Goal: Task Accomplishment & Management: Manage account settings

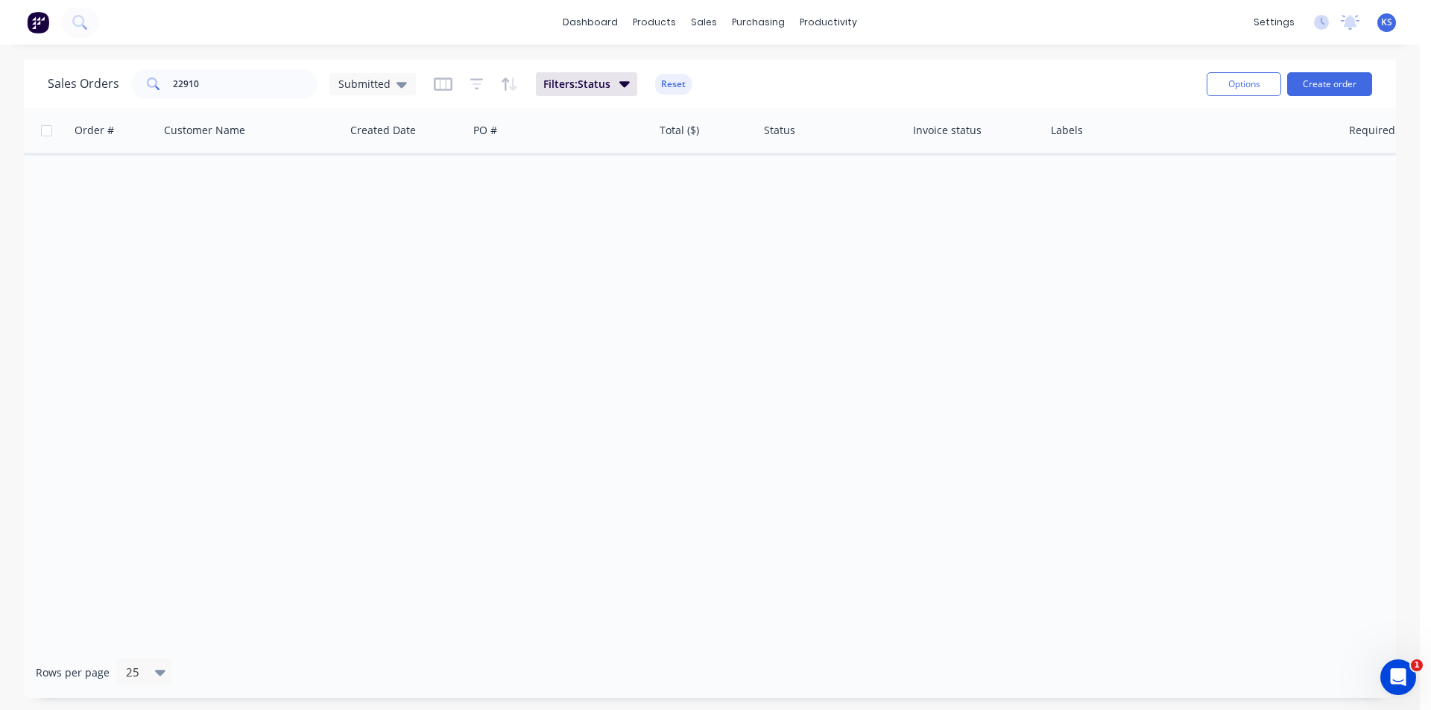
click at [838, 81] on div "Sales Orders 22910 Submitted Filters: Status Reset" at bounding box center [621, 84] width 1147 height 37
click at [672, 80] on button "Reset" at bounding box center [673, 84] width 37 height 21
click at [741, 81] on div "Sales Orders 22910 Submitted" at bounding box center [621, 84] width 1147 height 37
drag, startPoint x: 197, startPoint y: 81, endPoint x: 135, endPoint y: 72, distance: 62.5
click at [135, 72] on div "22910" at bounding box center [224, 84] width 186 height 30
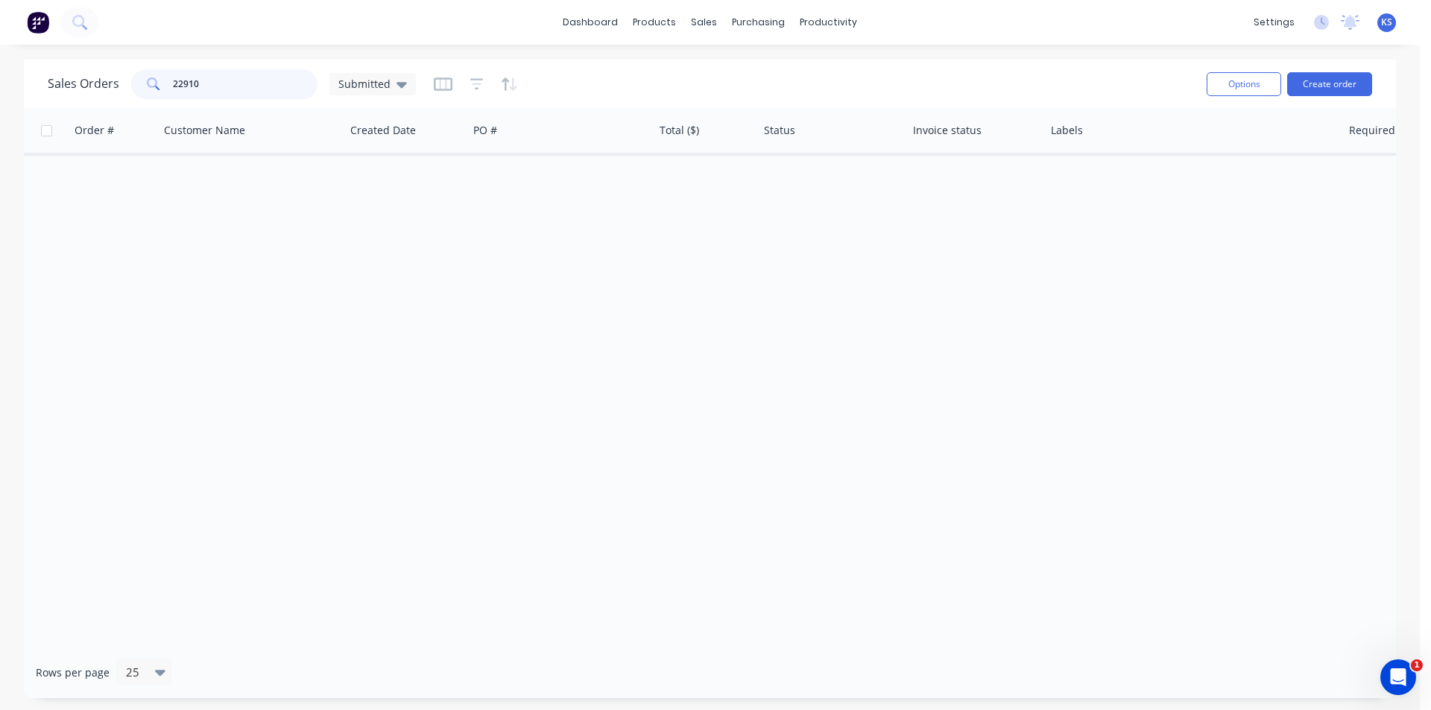
click at [219, 83] on input "22910" at bounding box center [245, 84] width 145 height 30
type input "2"
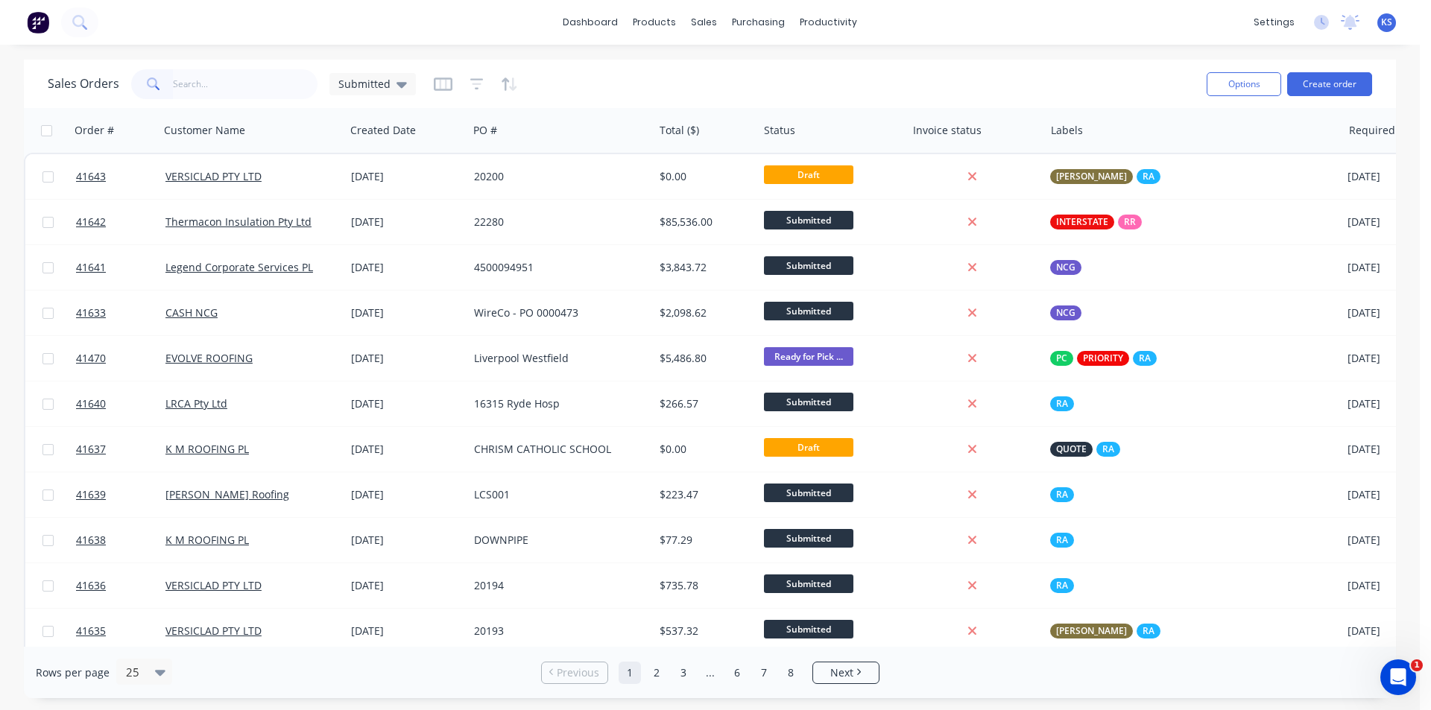
click at [728, 67] on div "Sales Orders Submitted" at bounding box center [621, 84] width 1147 height 37
click at [728, 66] on div "Sales Orders Submitted" at bounding box center [621, 84] width 1147 height 37
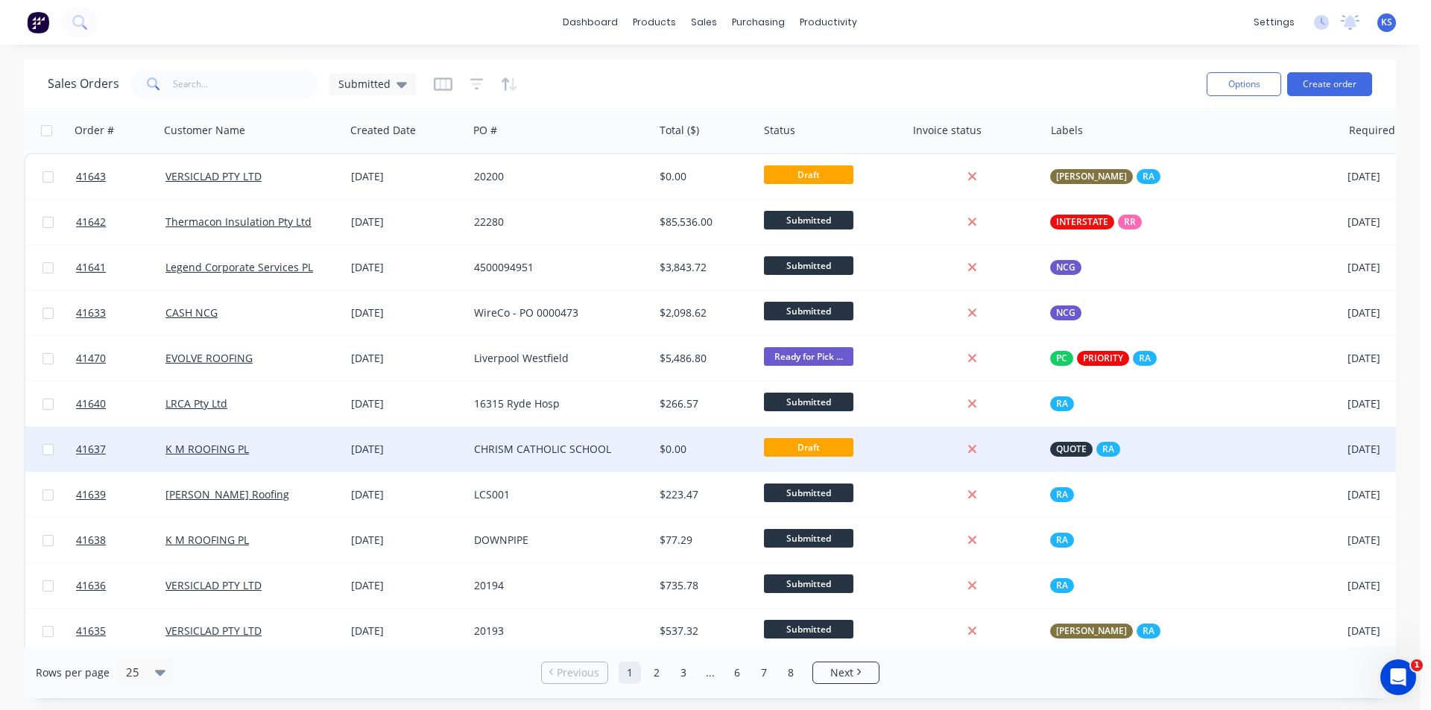
click at [464, 444] on div "[DATE]" at bounding box center [406, 449] width 123 height 45
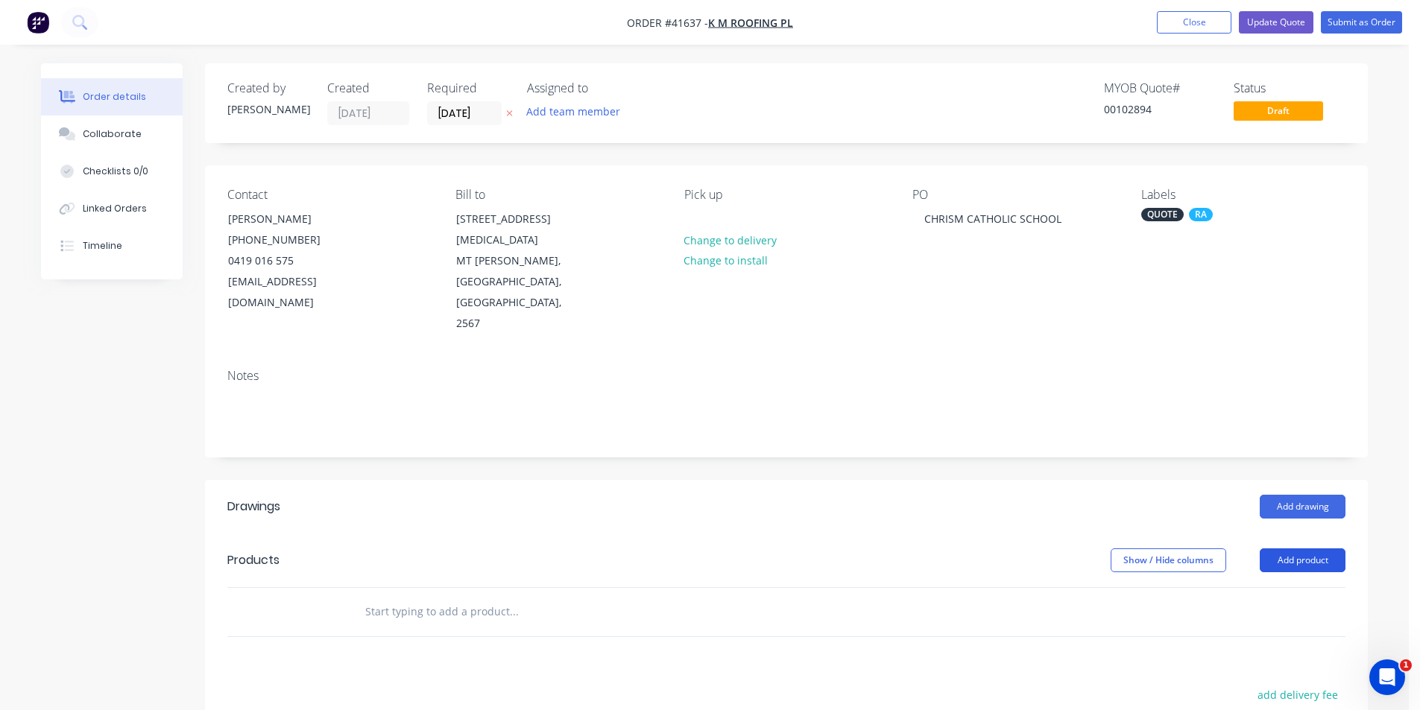
click at [1282, 549] on button "Add product" at bounding box center [1303, 561] width 86 height 24
click at [1255, 587] on div "Product catalogue" at bounding box center [1274, 598] width 115 height 22
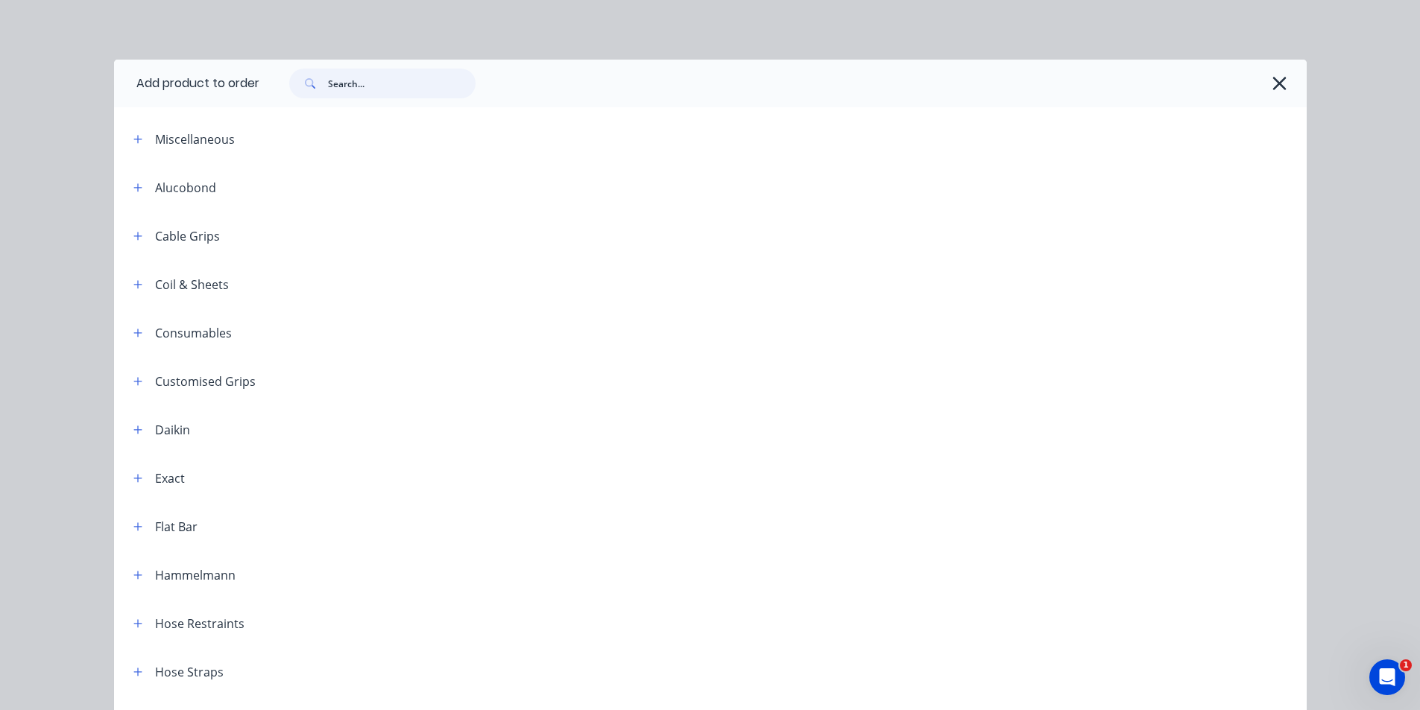
click at [406, 86] on input "text" at bounding box center [402, 84] width 148 height 30
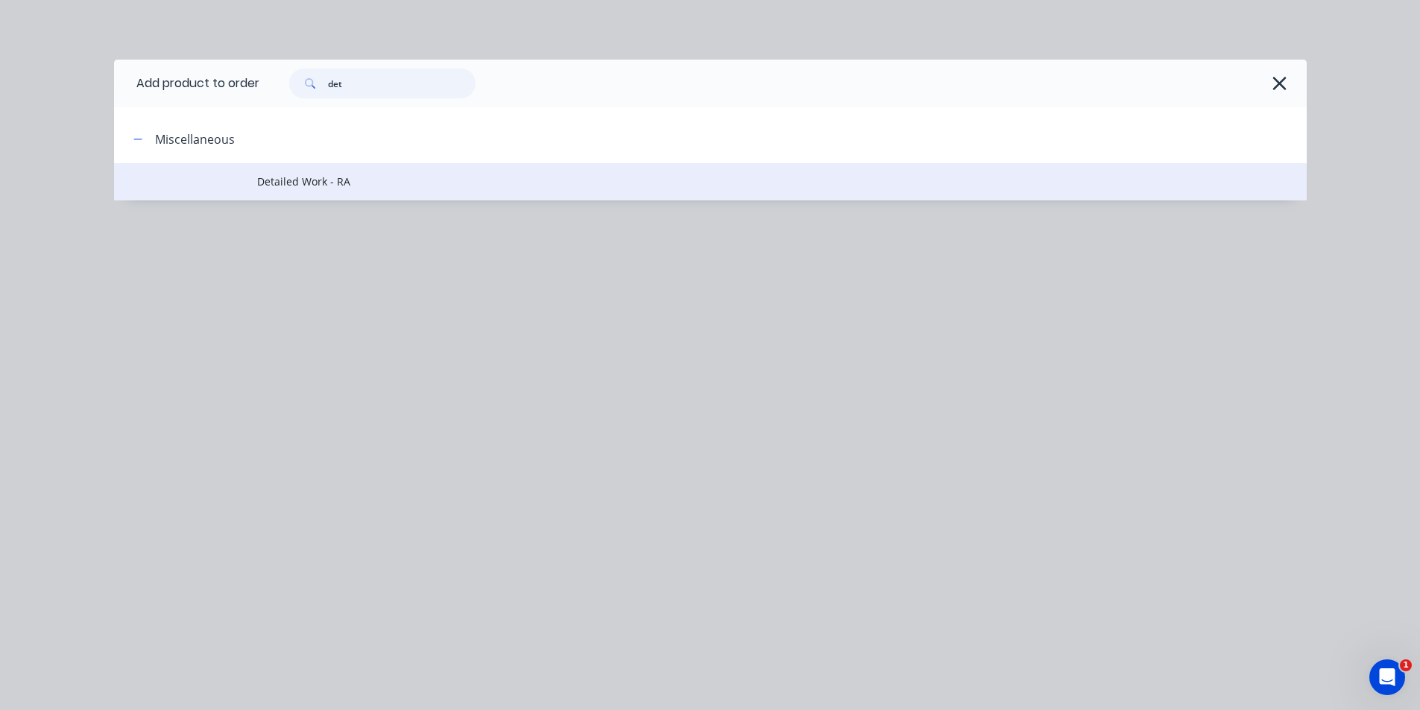
type input "det"
click at [341, 180] on span "Detailed Work - RA" at bounding box center [676, 182] width 839 height 16
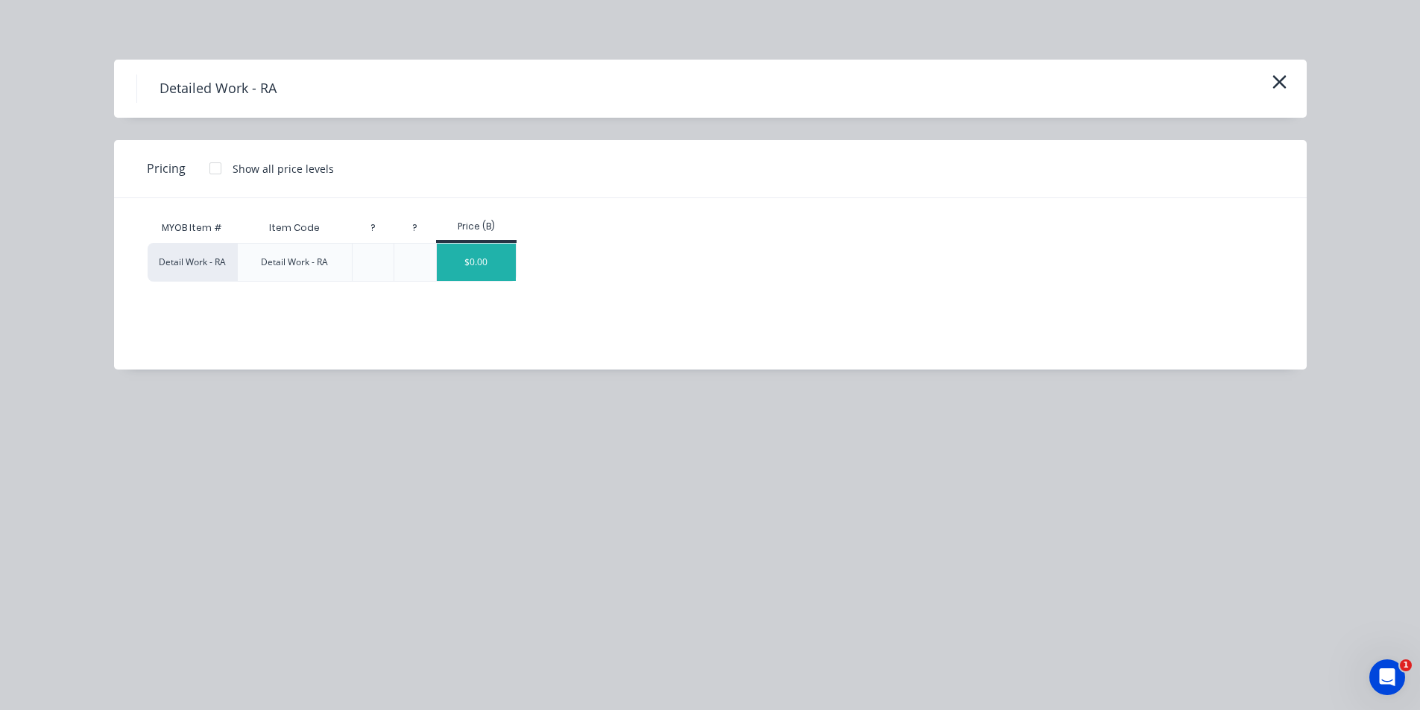
click at [487, 269] on div "$0.00" at bounding box center [477, 262] width 80 height 37
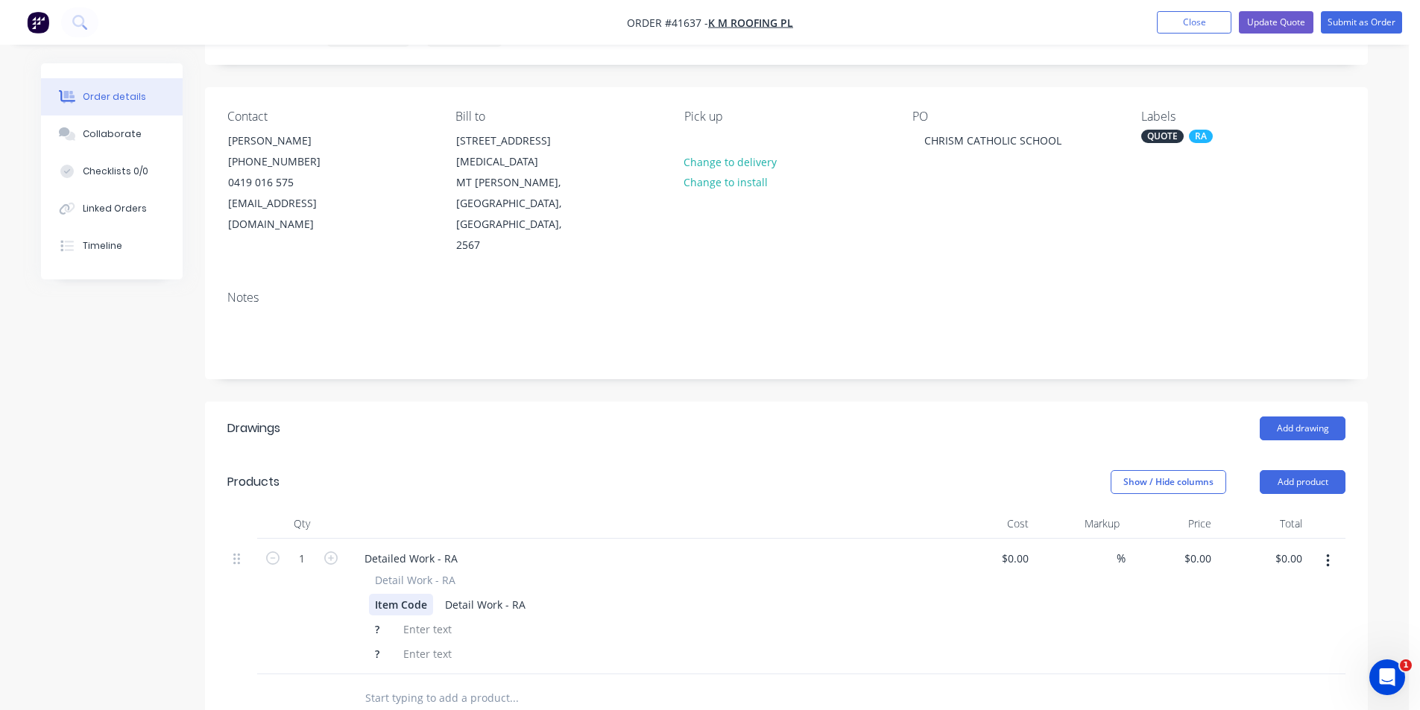
scroll to position [149, 0]
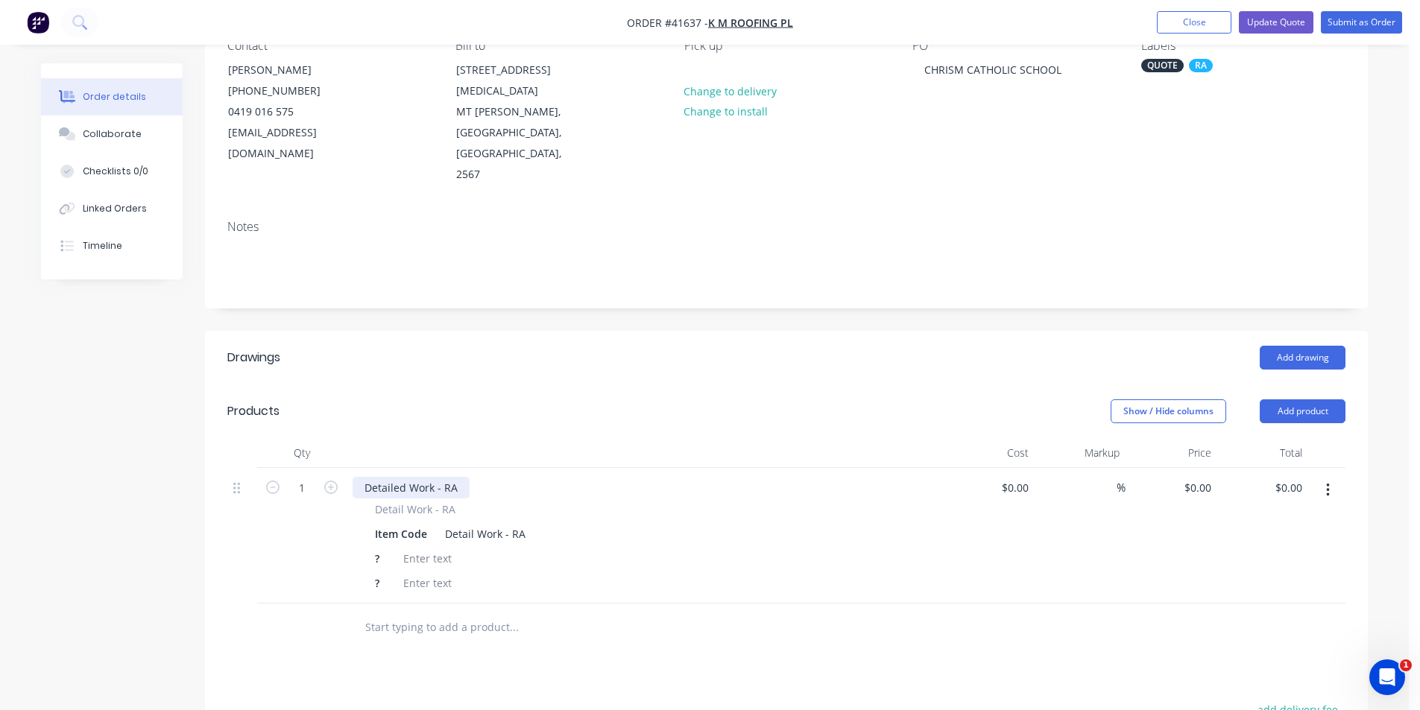
click at [412, 477] on div "Detailed Work - RA" at bounding box center [411, 488] width 117 height 22
click at [397, 523] on div "Item Code" at bounding box center [401, 534] width 64 height 22
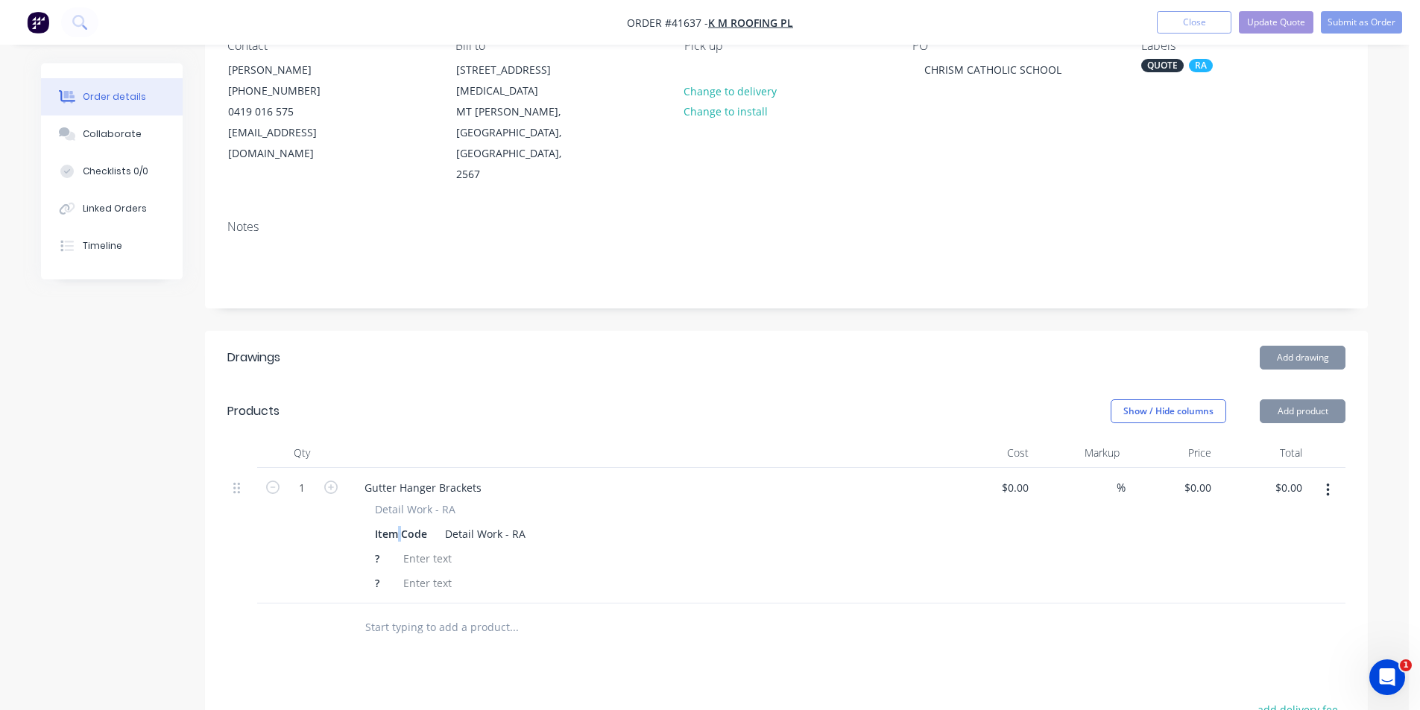
click at [397, 523] on div "Item Code" at bounding box center [401, 534] width 64 height 22
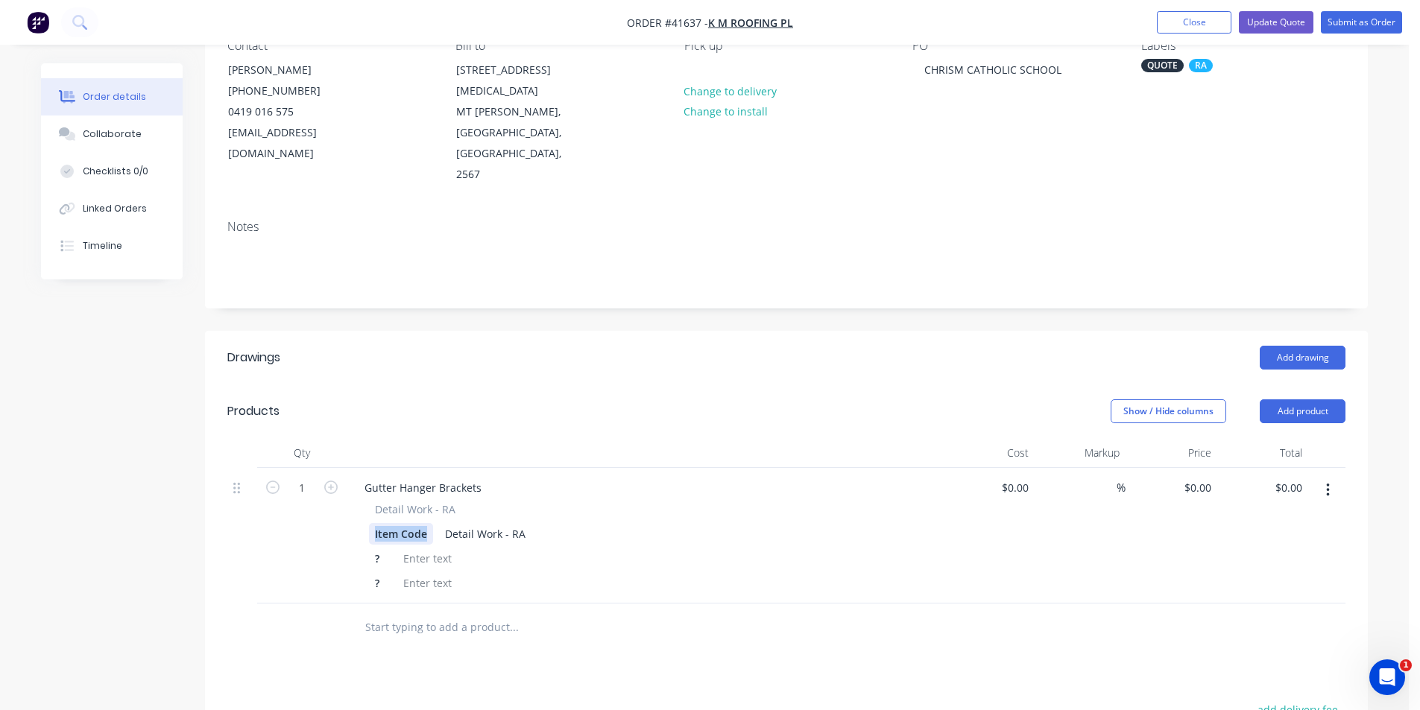
click at [397, 523] on div "Item Code" at bounding box center [401, 534] width 64 height 22
click at [490, 523] on div "Detail Work - RA" at bounding box center [475, 534] width 92 height 22
click at [382, 548] on div "?" at bounding box center [380, 559] width 22 height 22
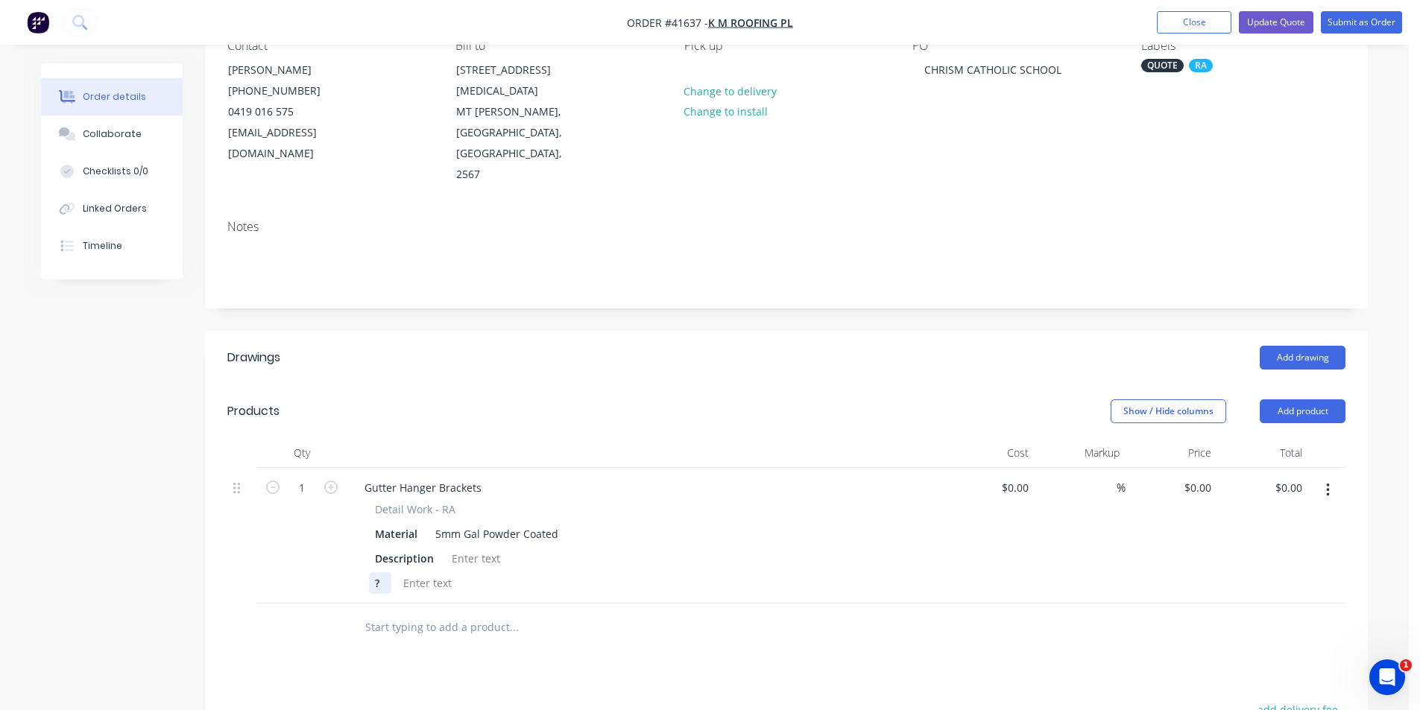
click at [384, 573] on div "?" at bounding box center [380, 584] width 22 height 22
click at [464, 548] on div at bounding box center [476, 559] width 60 height 22
click at [547, 548] on div "5mm thick, 75mm wide powder coated - Colour TBA" at bounding box center [581, 559] width 270 height 22
click at [299, 477] on input "1" at bounding box center [302, 488] width 39 height 22
type input "225"
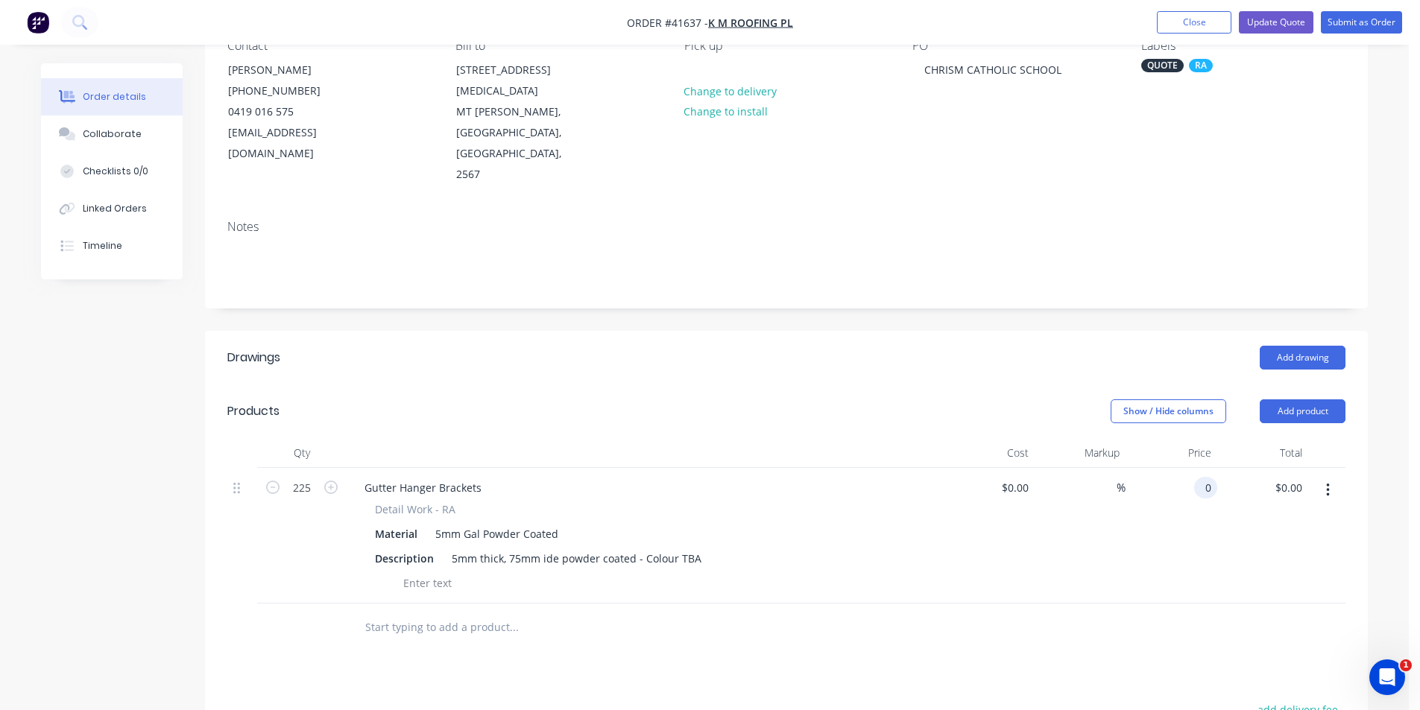
click at [1195, 477] on div "0 0" at bounding box center [1205, 488] width 23 height 22
type input "$32.00"
type input "$7,200.00"
click at [969, 625] on div "Drawings Add drawing Products Show / Hide columns Add product Qty Cost Markup P…" at bounding box center [786, 670] width 1163 height 679
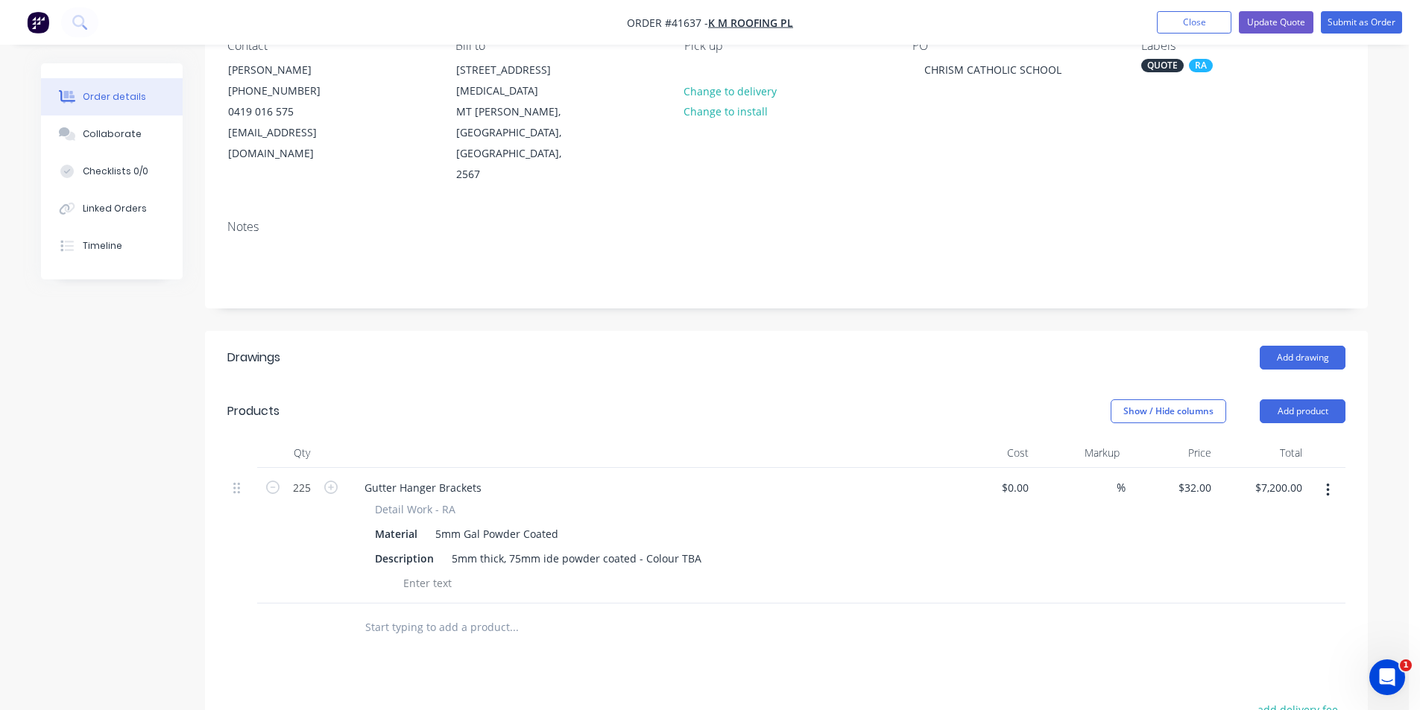
click at [876, 400] on div "Show / Hide columns Add product" at bounding box center [905, 412] width 880 height 24
click at [628, 605] on div at bounding box center [615, 628] width 537 height 48
click at [683, 613] on div at bounding box center [576, 628] width 447 height 30
click at [713, 346] on div "Add drawing" at bounding box center [905, 358] width 880 height 24
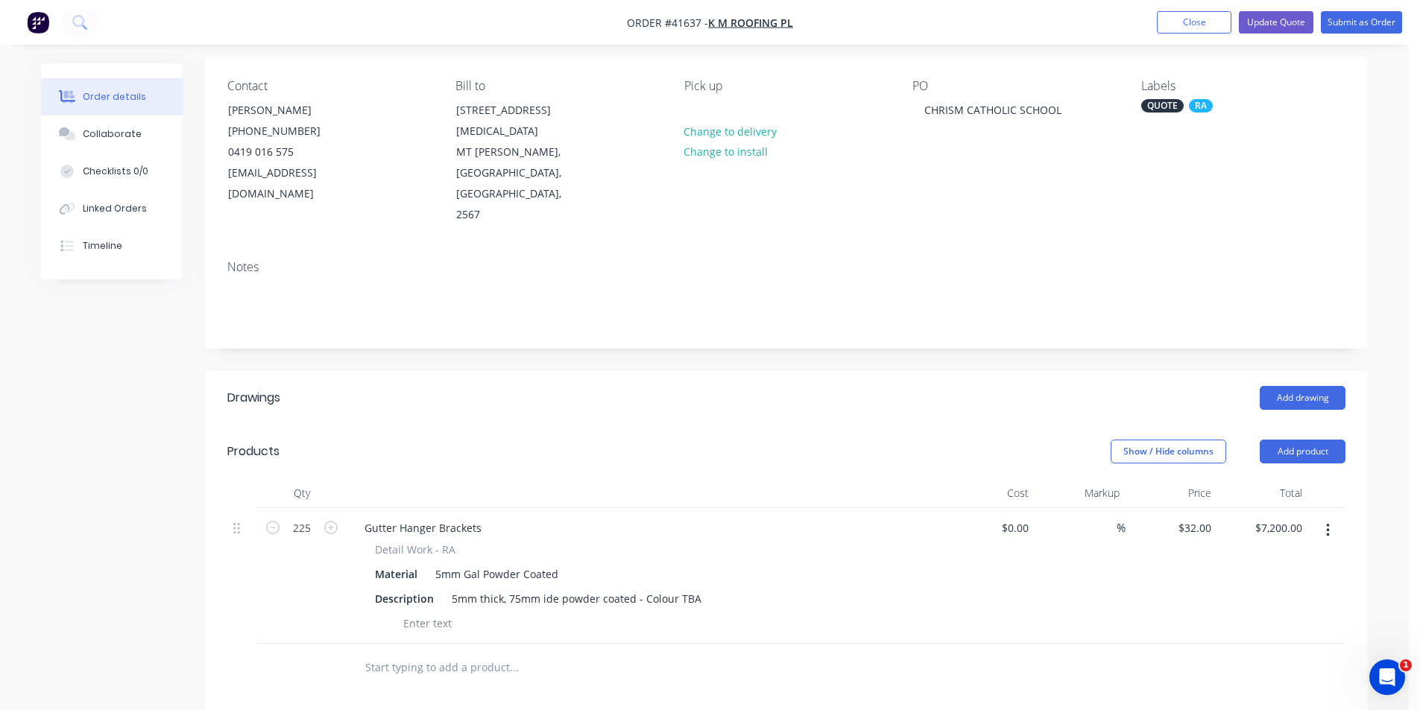
scroll to position [0, 0]
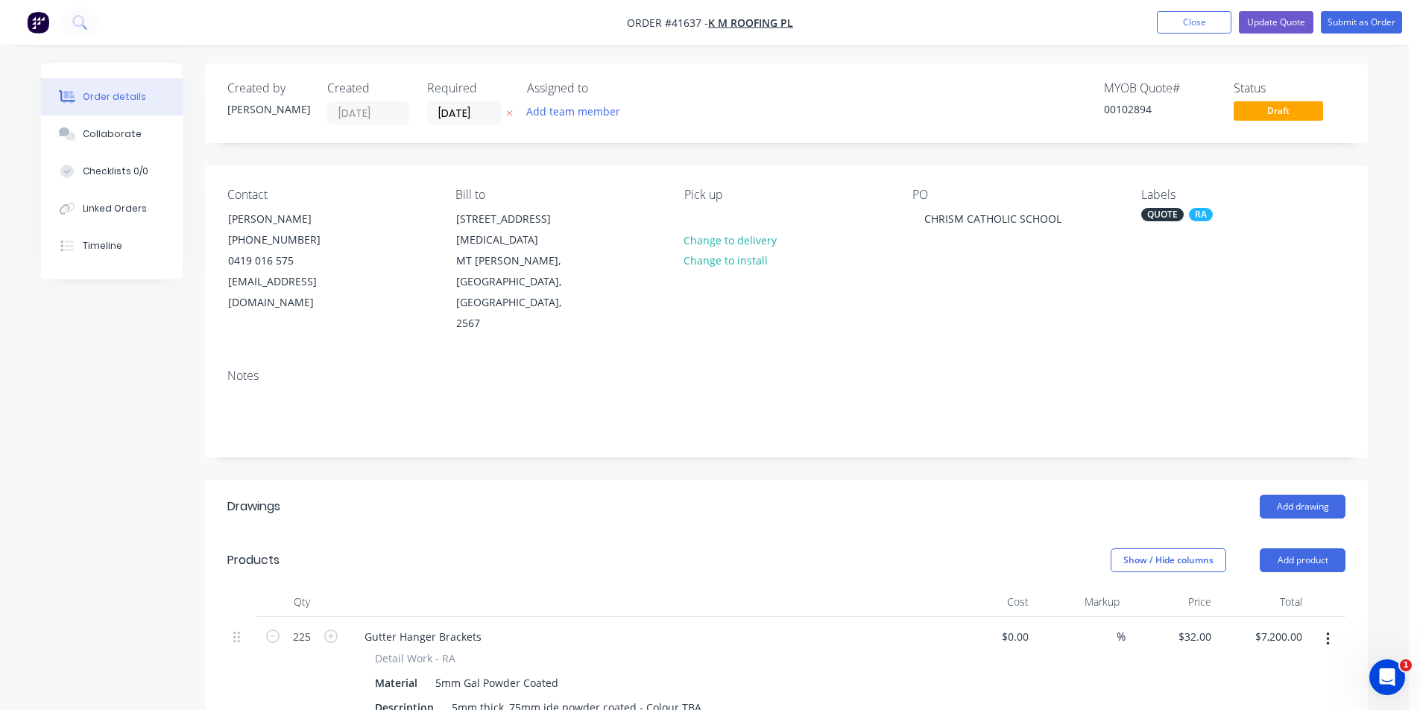
drag, startPoint x: 873, startPoint y: 476, endPoint x: 1246, endPoint y: 63, distance: 556.8
click at [873, 495] on div "Add drawing" at bounding box center [905, 507] width 880 height 24
click at [1278, 21] on button "Update Quote" at bounding box center [1276, 22] width 75 height 22
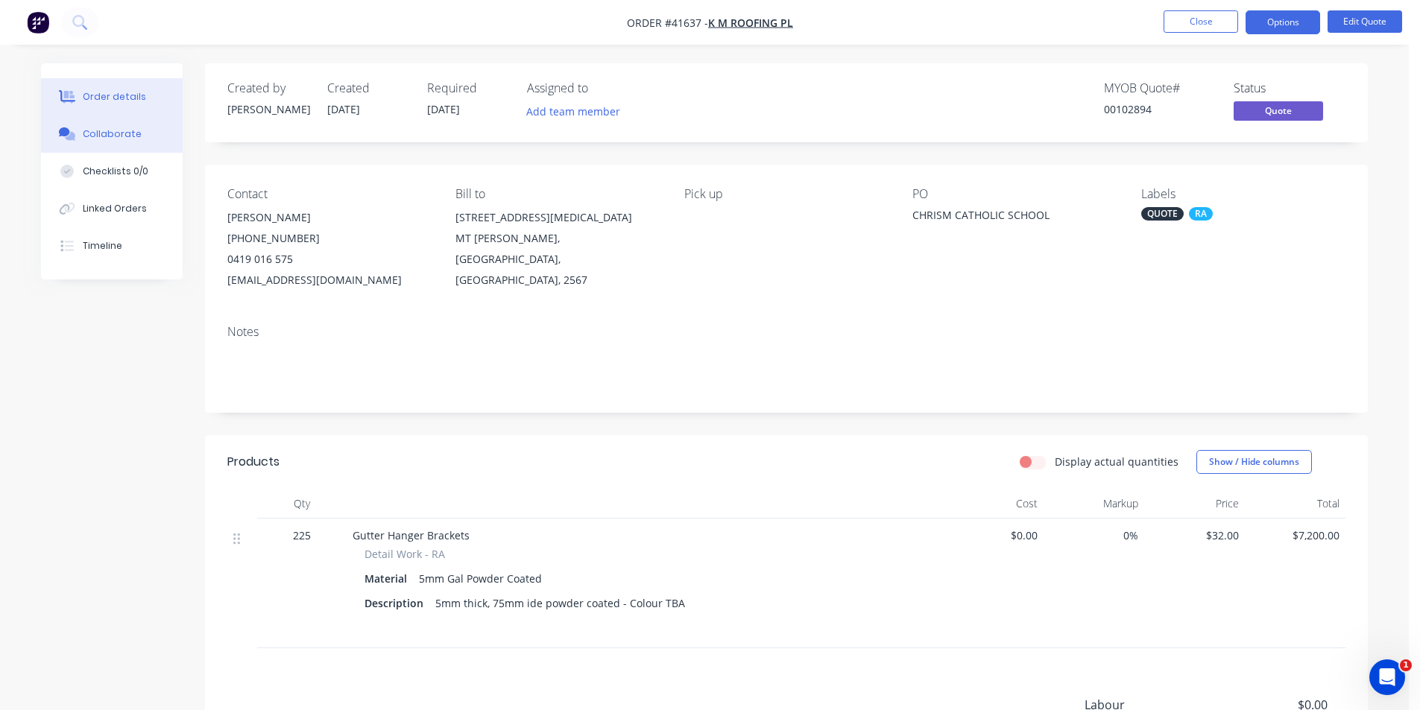
click at [113, 122] on button "Collaborate" at bounding box center [112, 134] width 142 height 37
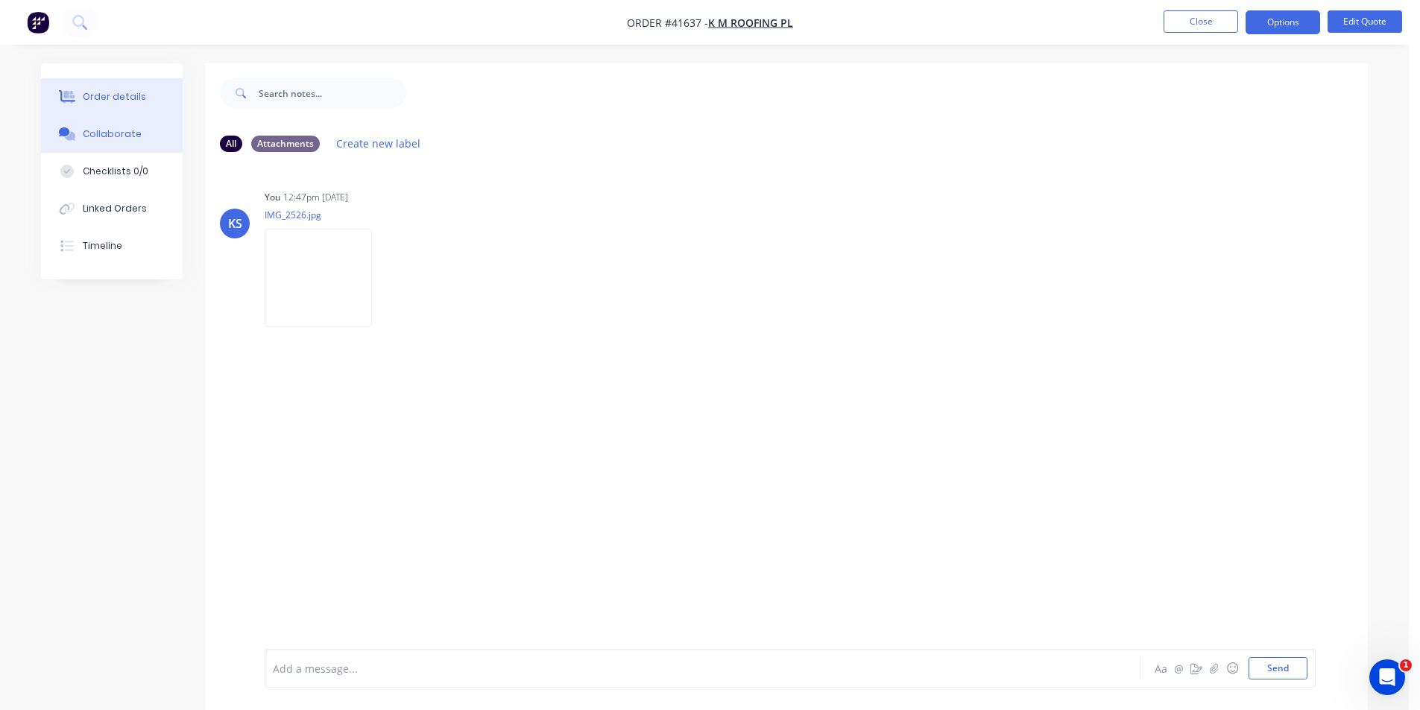
click at [97, 98] on div "Order details" at bounding box center [114, 96] width 63 height 13
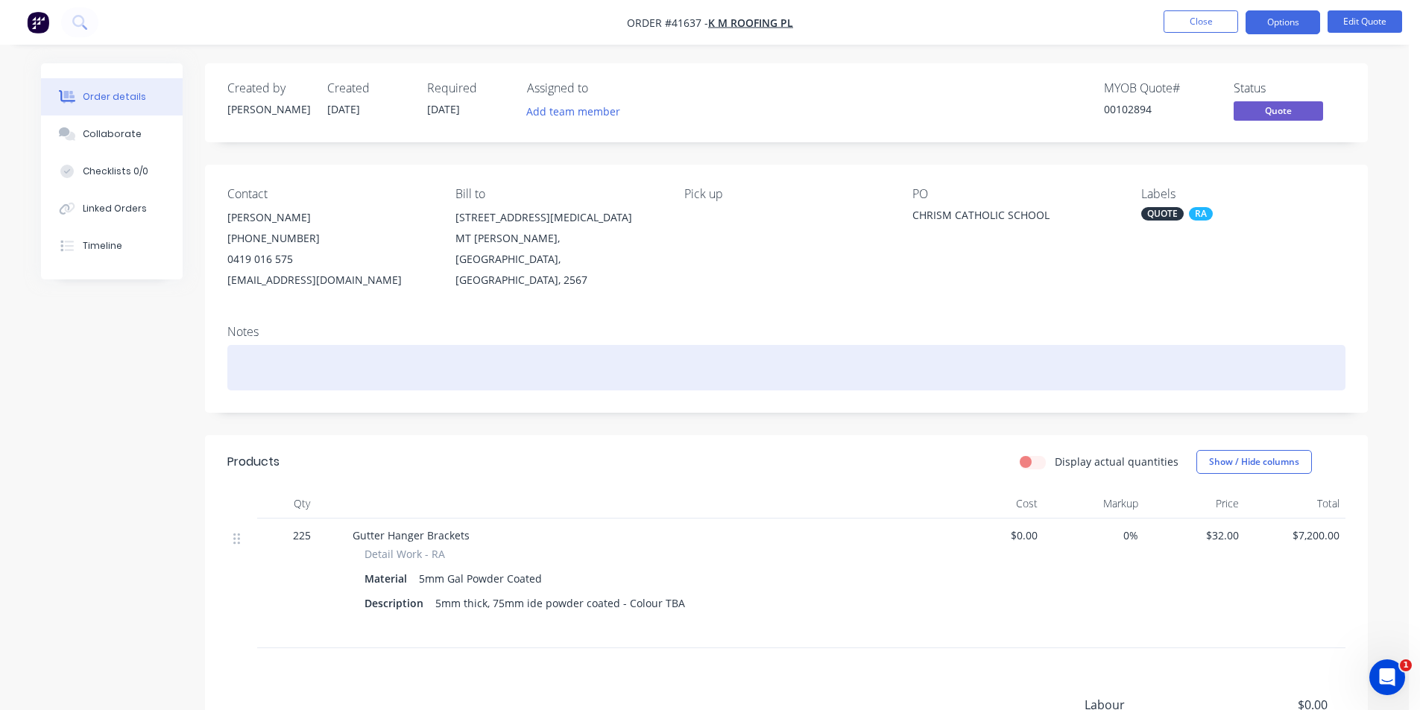
click at [845, 360] on div at bounding box center [786, 367] width 1118 height 45
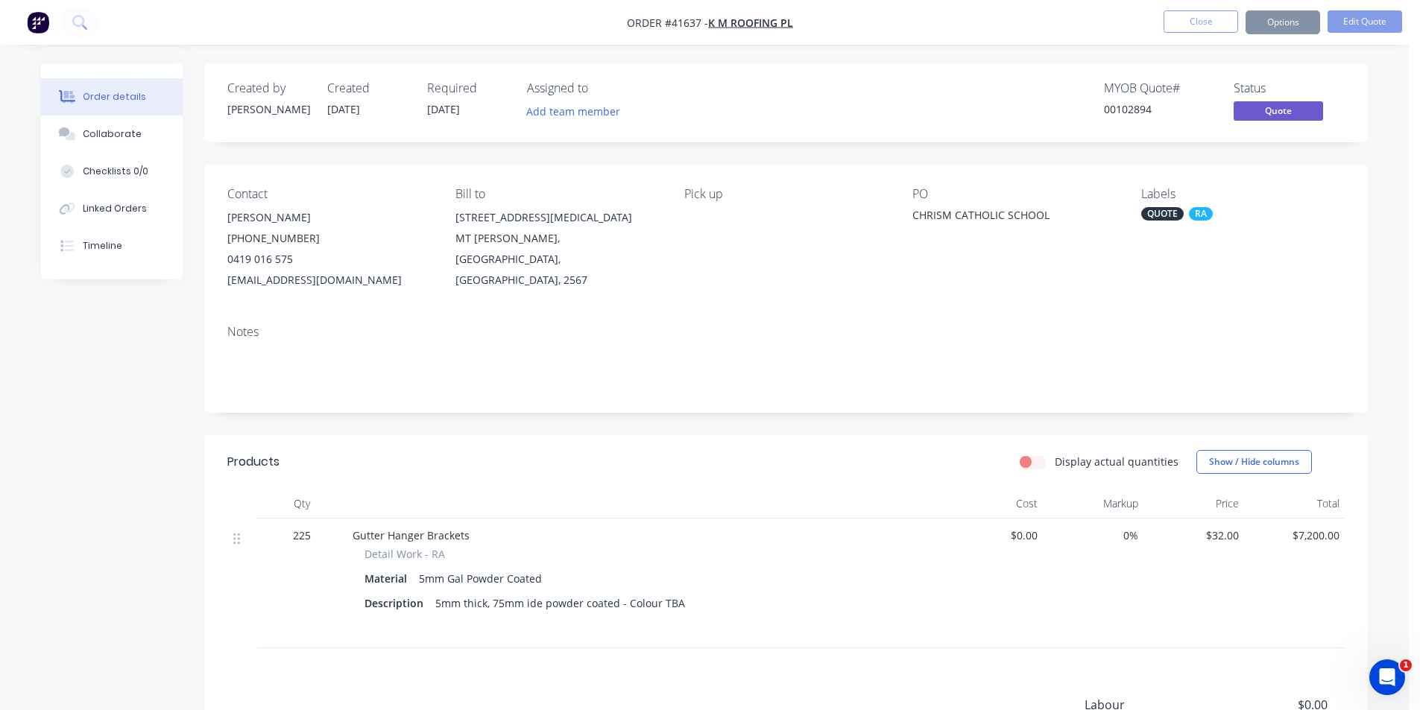
click at [769, 460] on div "Display actual quantities Show / Hide columns" at bounding box center [905, 462] width 880 height 24
click at [508, 508] on div at bounding box center [645, 504] width 596 height 30
click at [1268, 20] on button "Options" at bounding box center [1283, 22] width 75 height 24
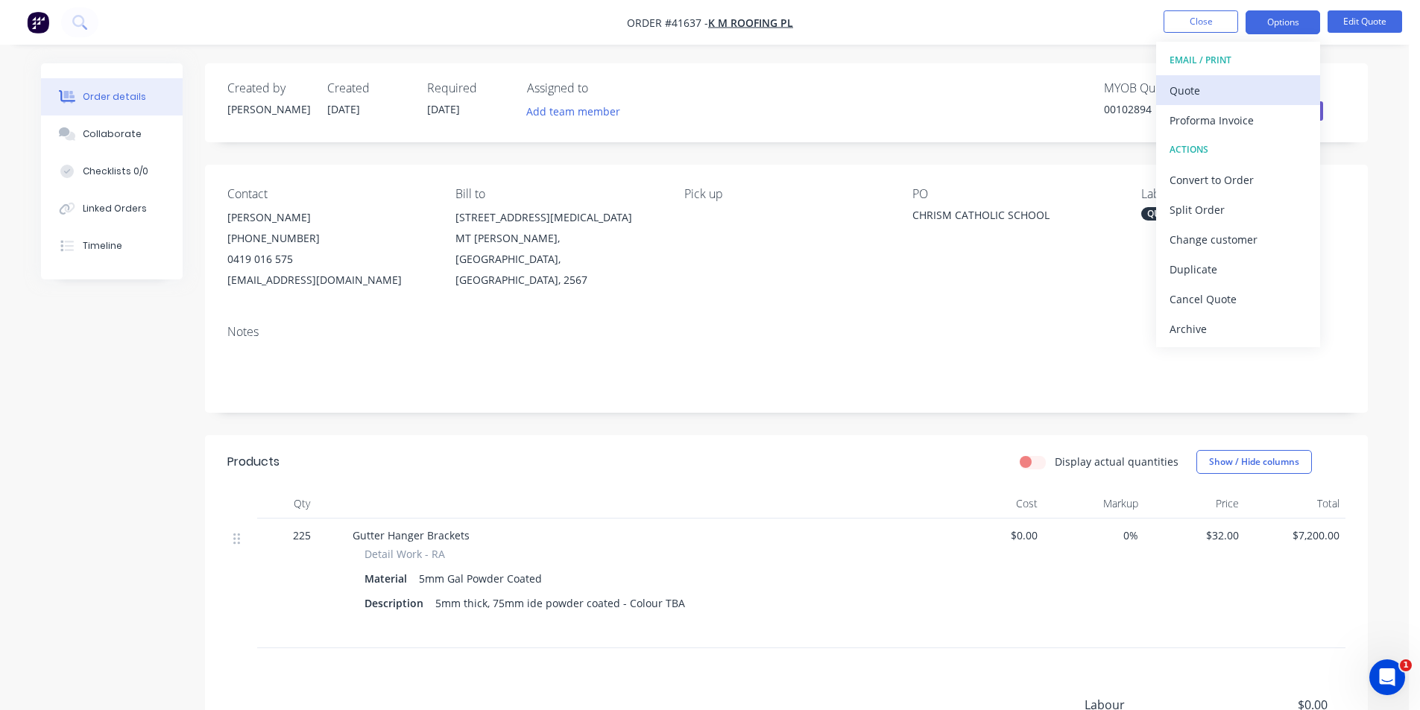
click at [1230, 90] on div "Quote" at bounding box center [1238, 91] width 137 height 22
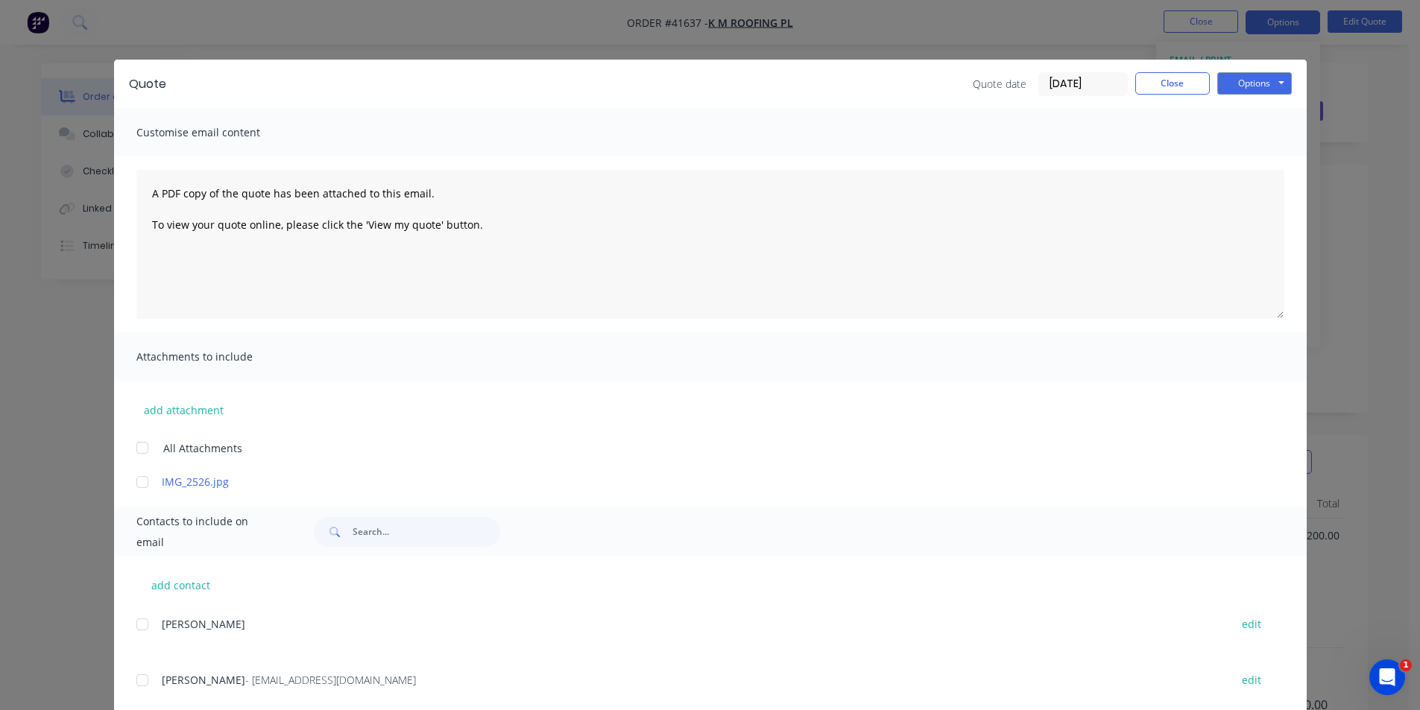
scroll to position [92, 0]
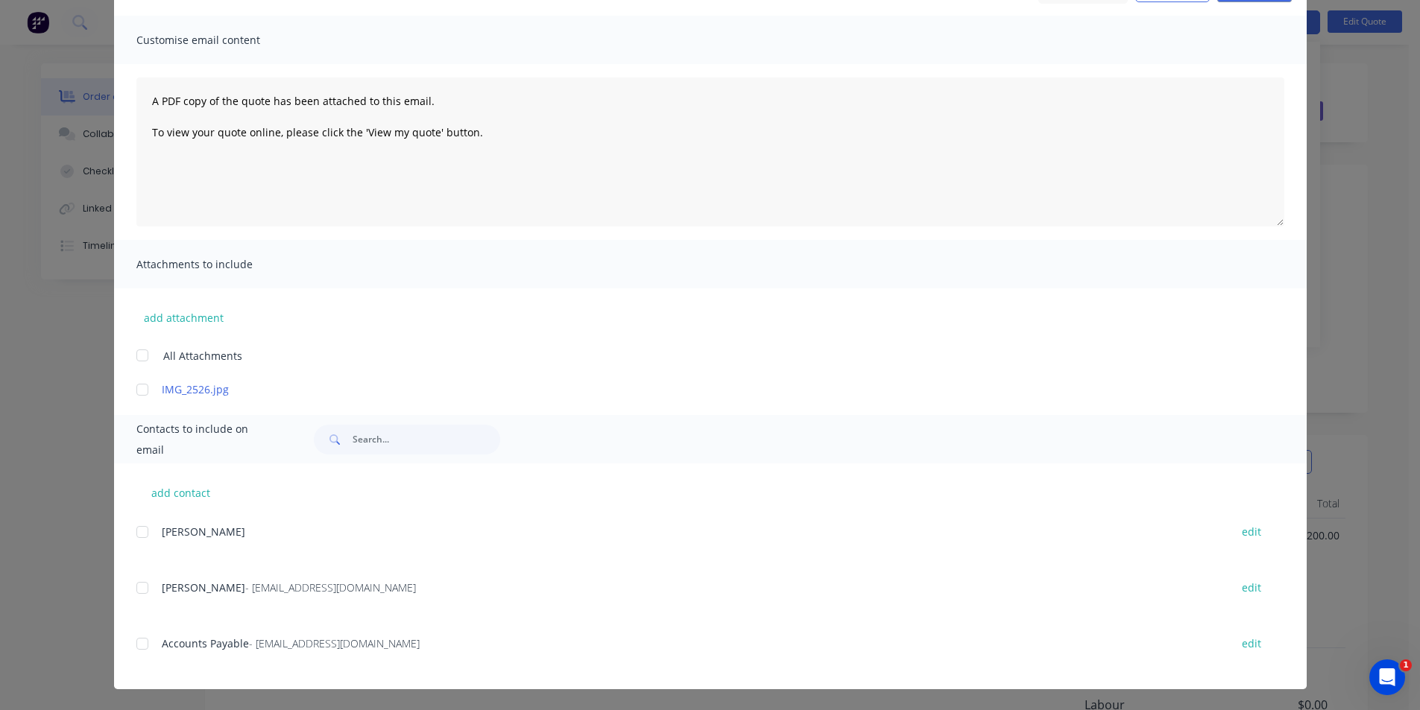
click at [144, 587] on div at bounding box center [142, 588] width 30 height 30
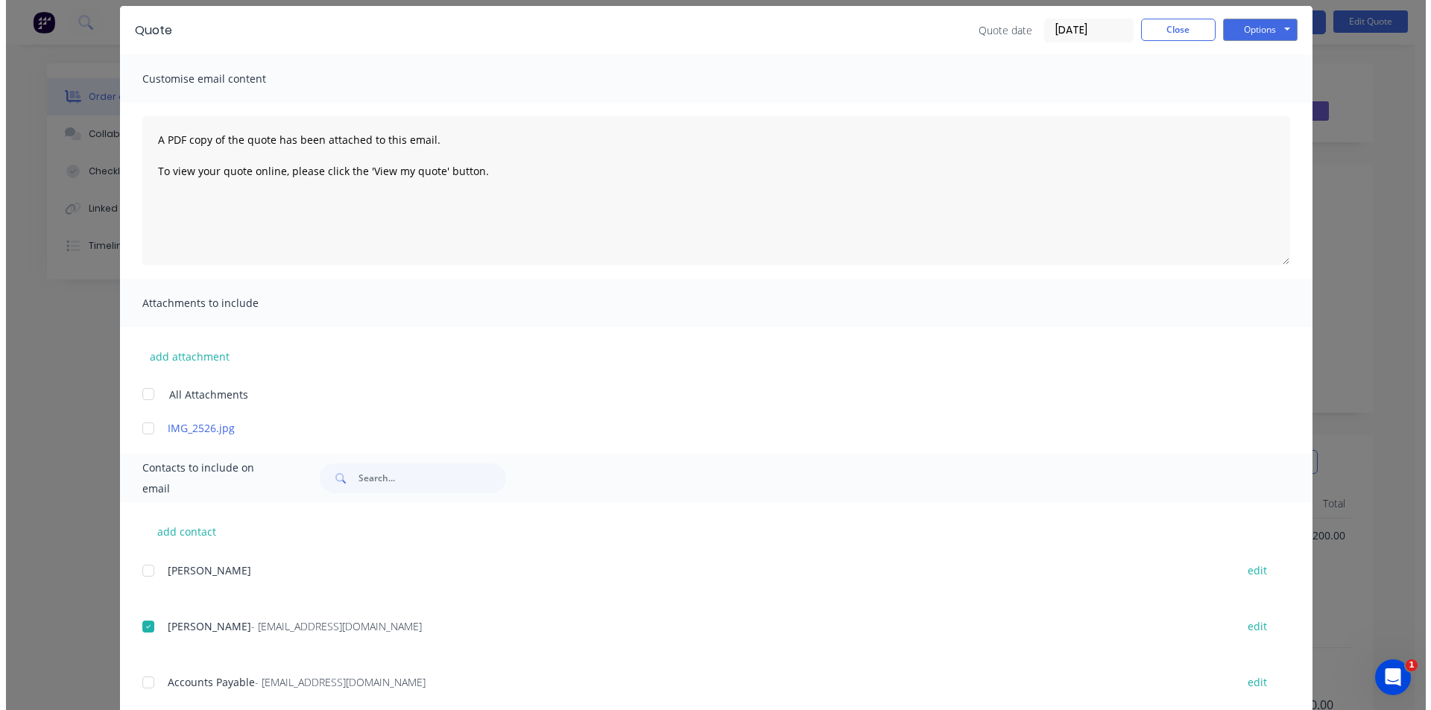
scroll to position [0, 0]
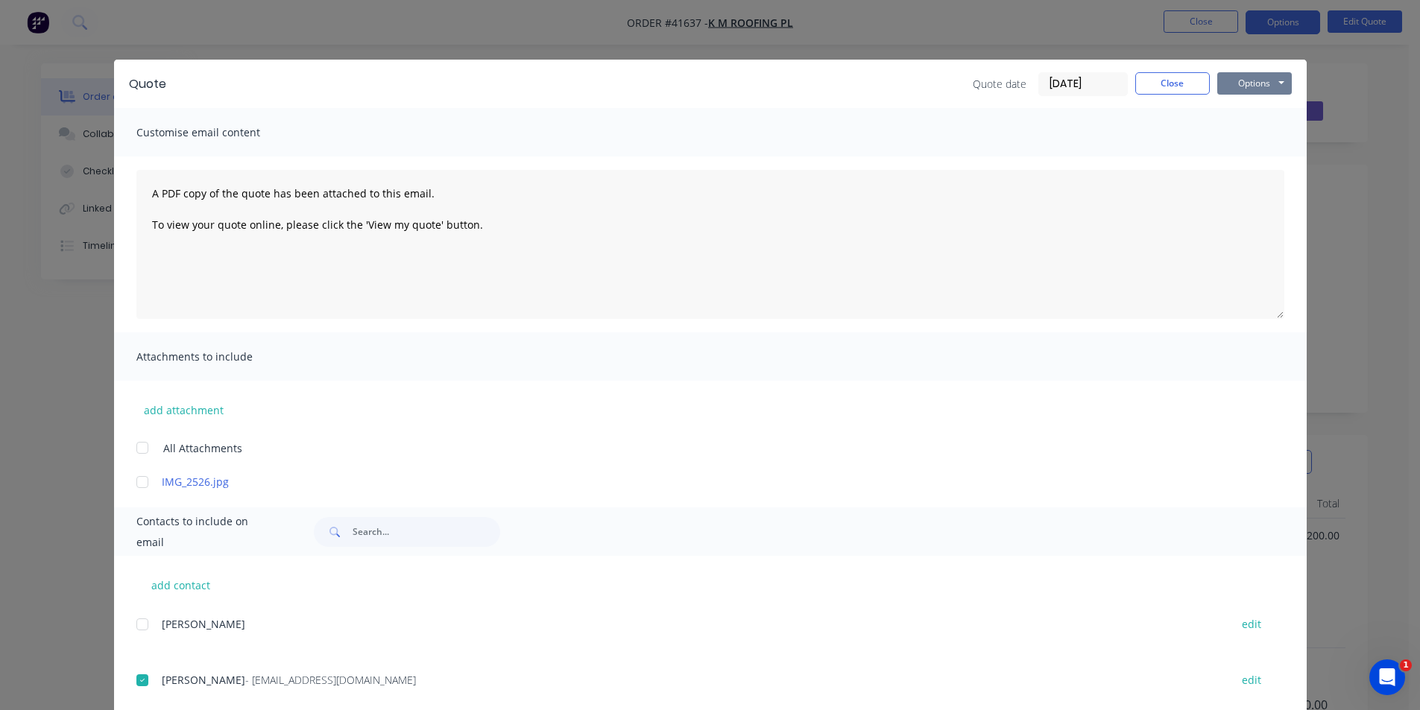
click at [1246, 80] on button "Options" at bounding box center [1254, 83] width 75 height 22
click at [1253, 156] on button "Email" at bounding box center [1264, 159] width 95 height 25
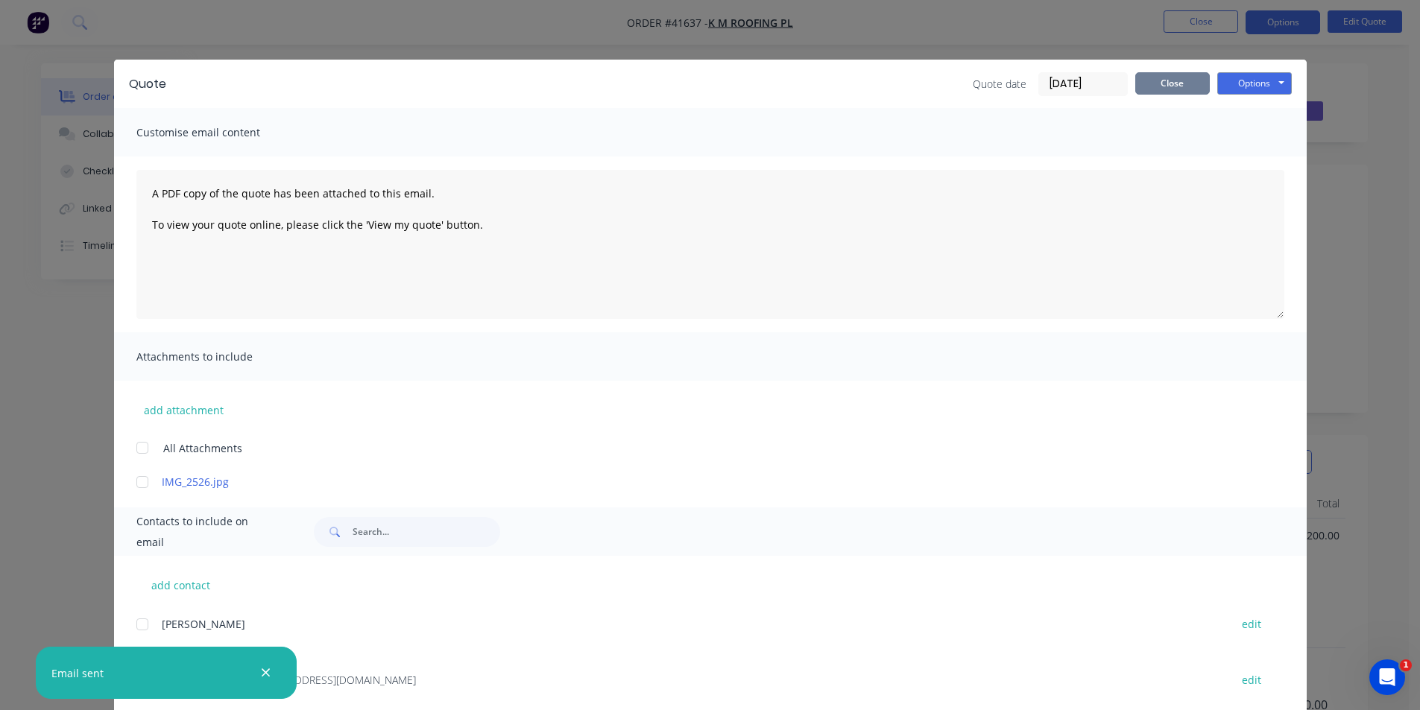
click at [1159, 84] on button "Close" at bounding box center [1172, 83] width 75 height 22
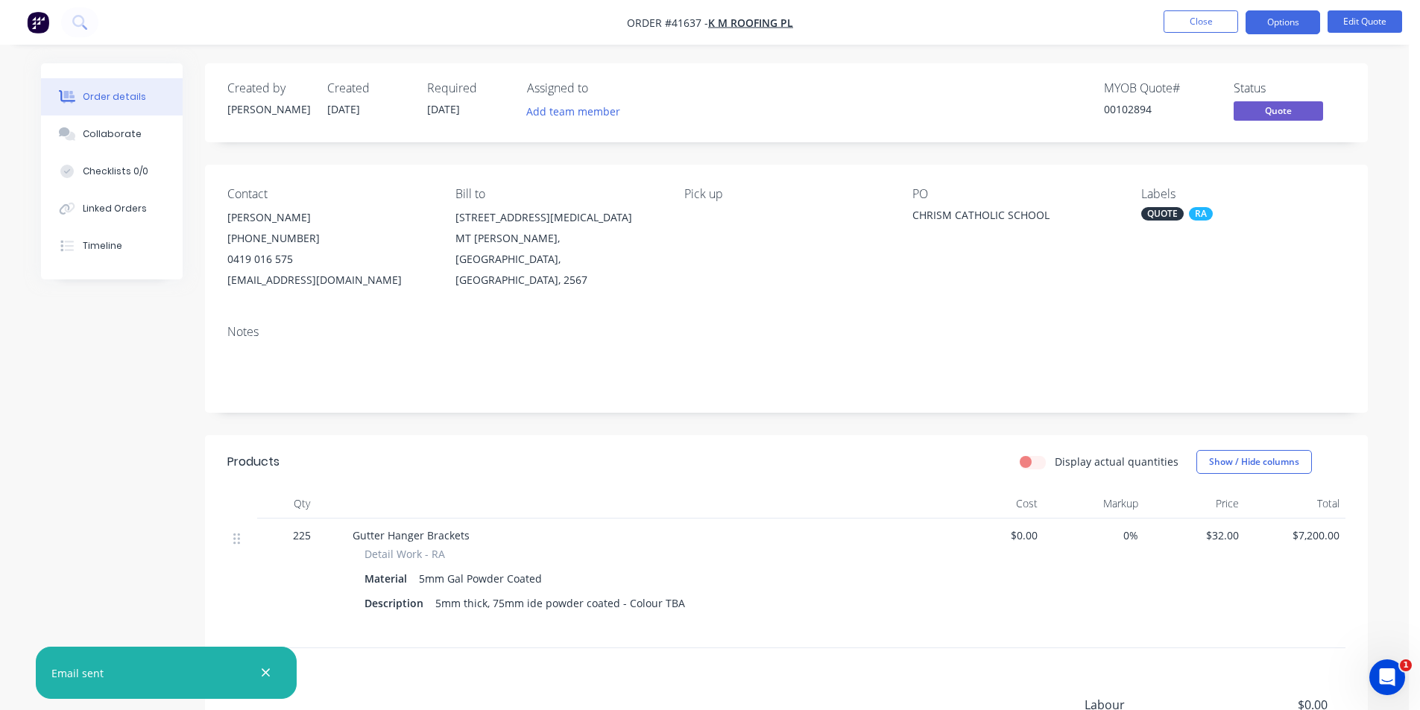
click at [1026, 18] on nav "Order #41637 - K M ROOFING PL Close Options Edit Quote" at bounding box center [710, 22] width 1420 height 45
click at [1185, 23] on button "Close" at bounding box center [1201, 21] width 75 height 22
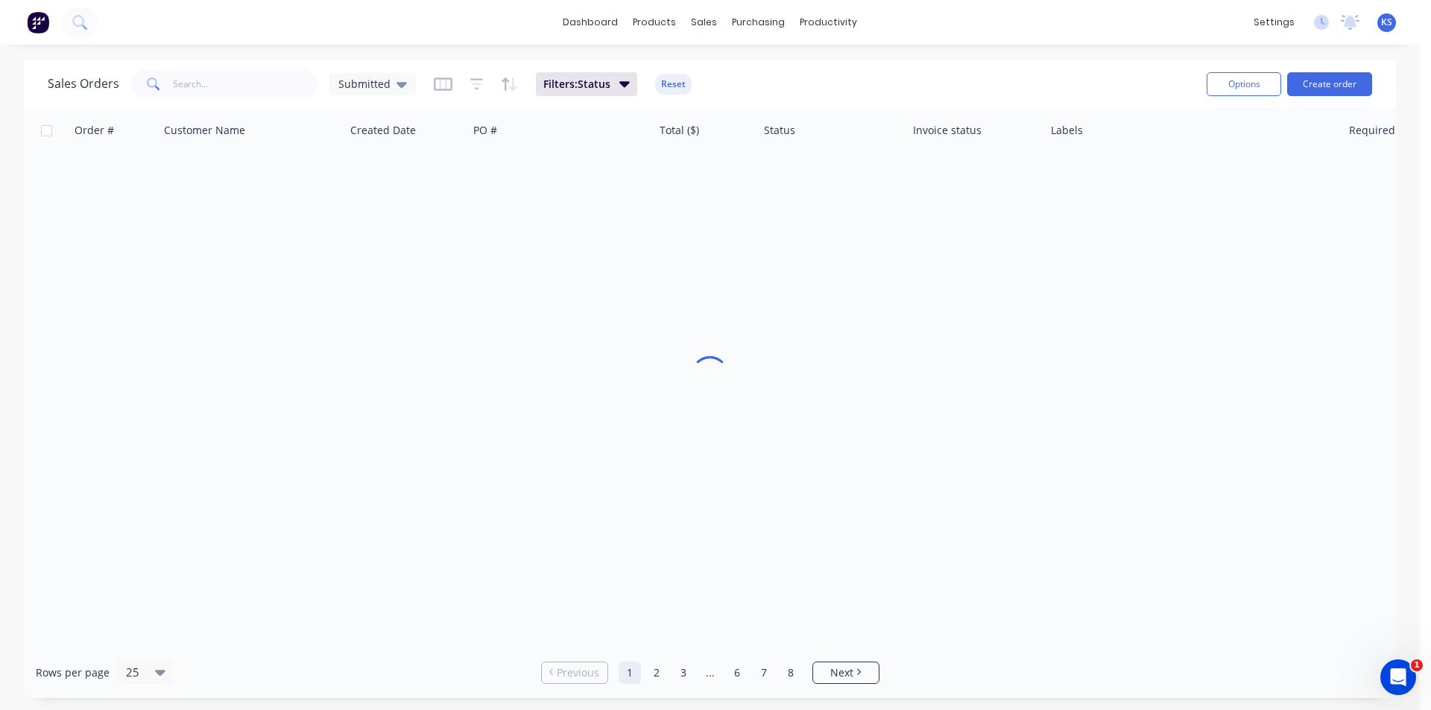
click at [802, 91] on div "Sales Orders Submitted Filters: Status Reset" at bounding box center [621, 84] width 1147 height 37
click at [671, 88] on button "Reset" at bounding box center [673, 84] width 37 height 21
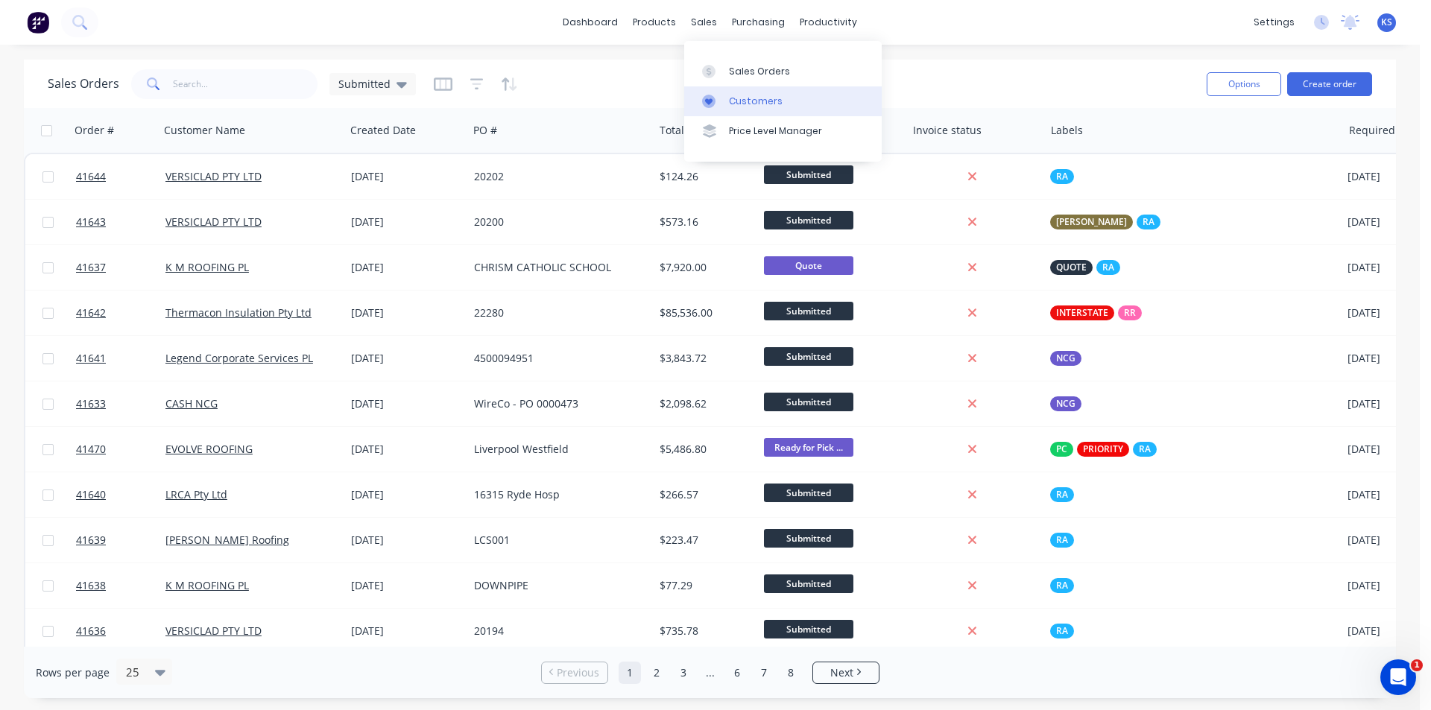
click at [775, 108] on link "Customers" at bounding box center [783, 101] width 198 height 30
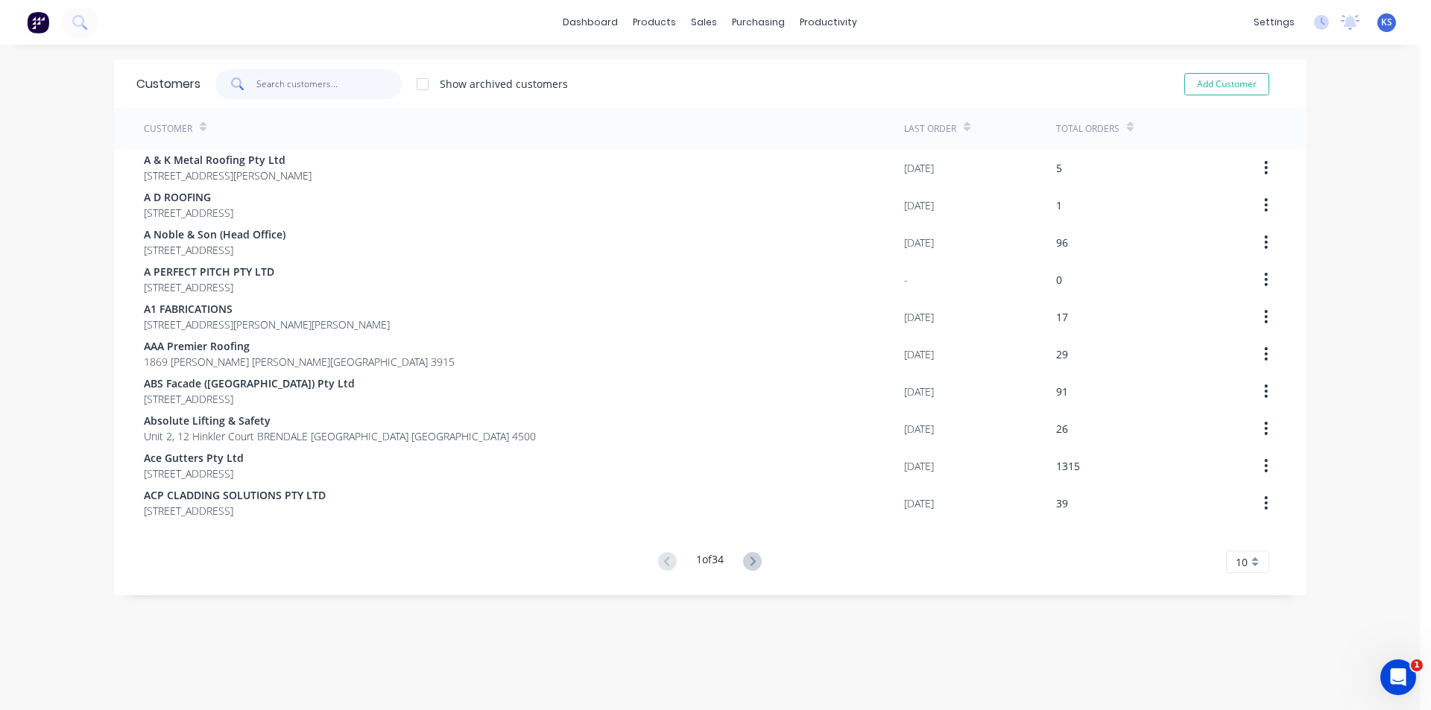
click at [324, 86] on input "text" at bounding box center [328, 84] width 145 height 30
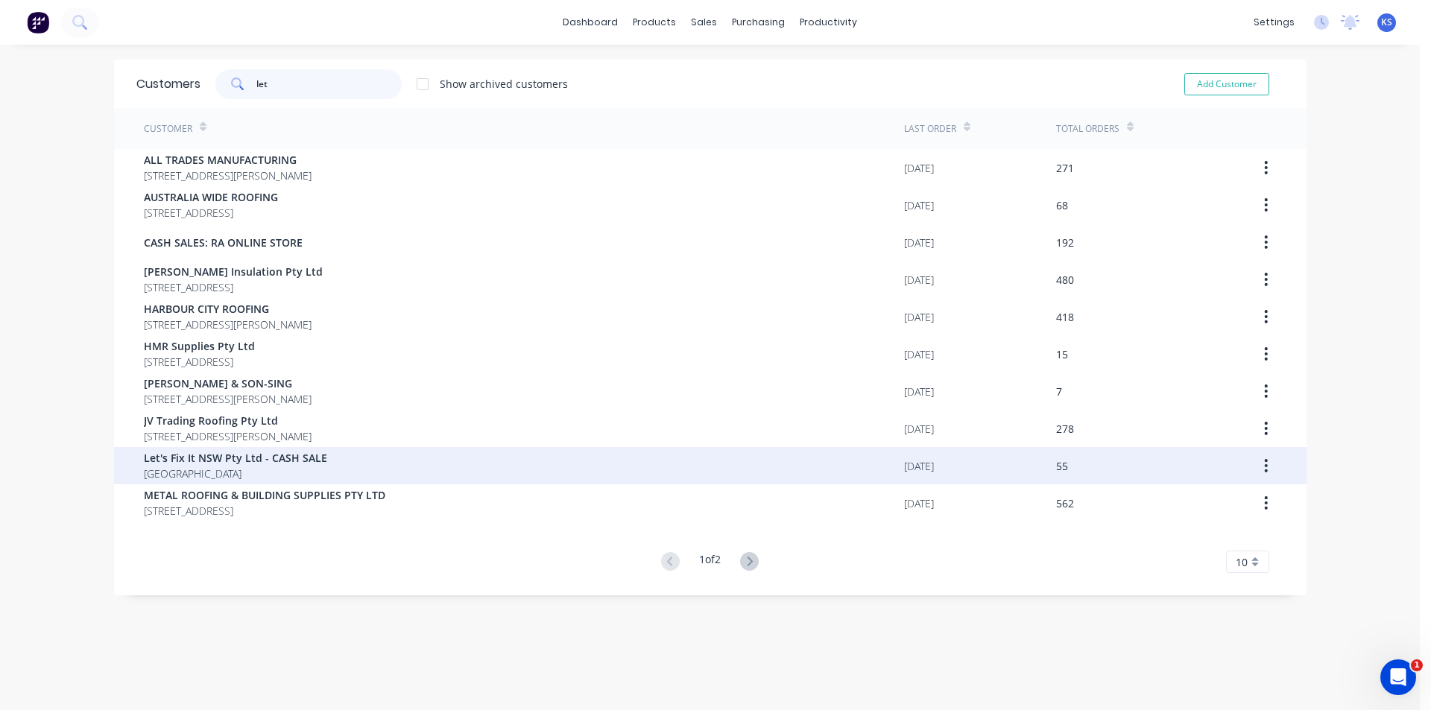
type input "let"
click at [248, 467] on span "[GEOGRAPHIC_DATA]" at bounding box center [235, 474] width 183 height 16
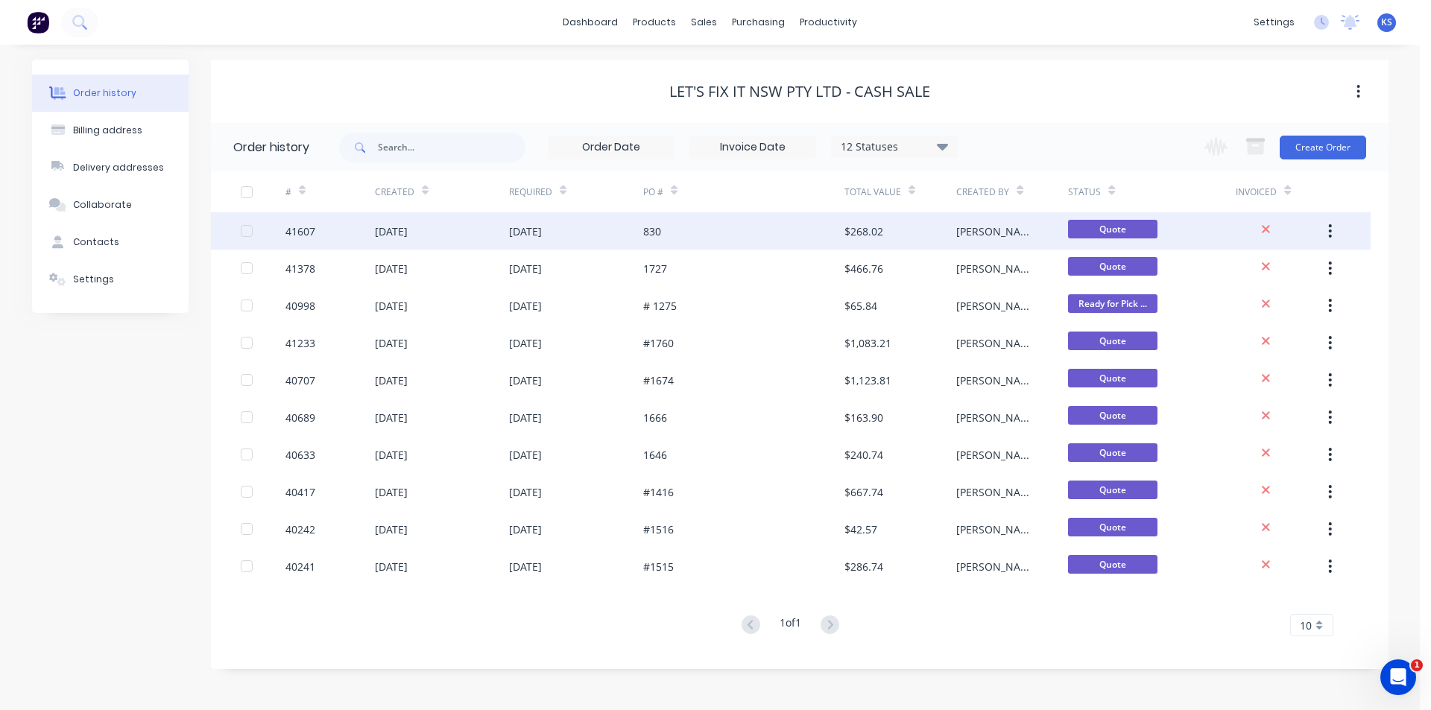
click at [408, 234] on div "[DATE]" at bounding box center [391, 232] width 33 height 16
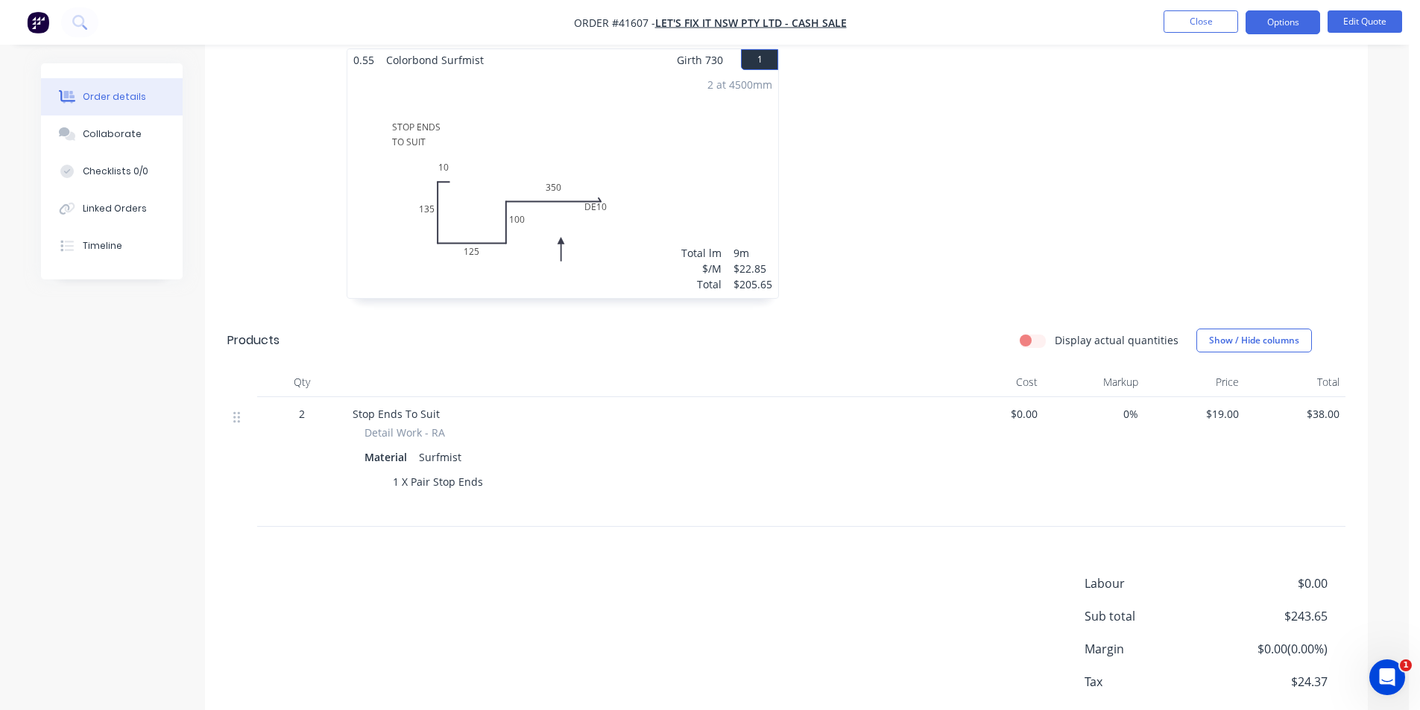
scroll to position [517, 0]
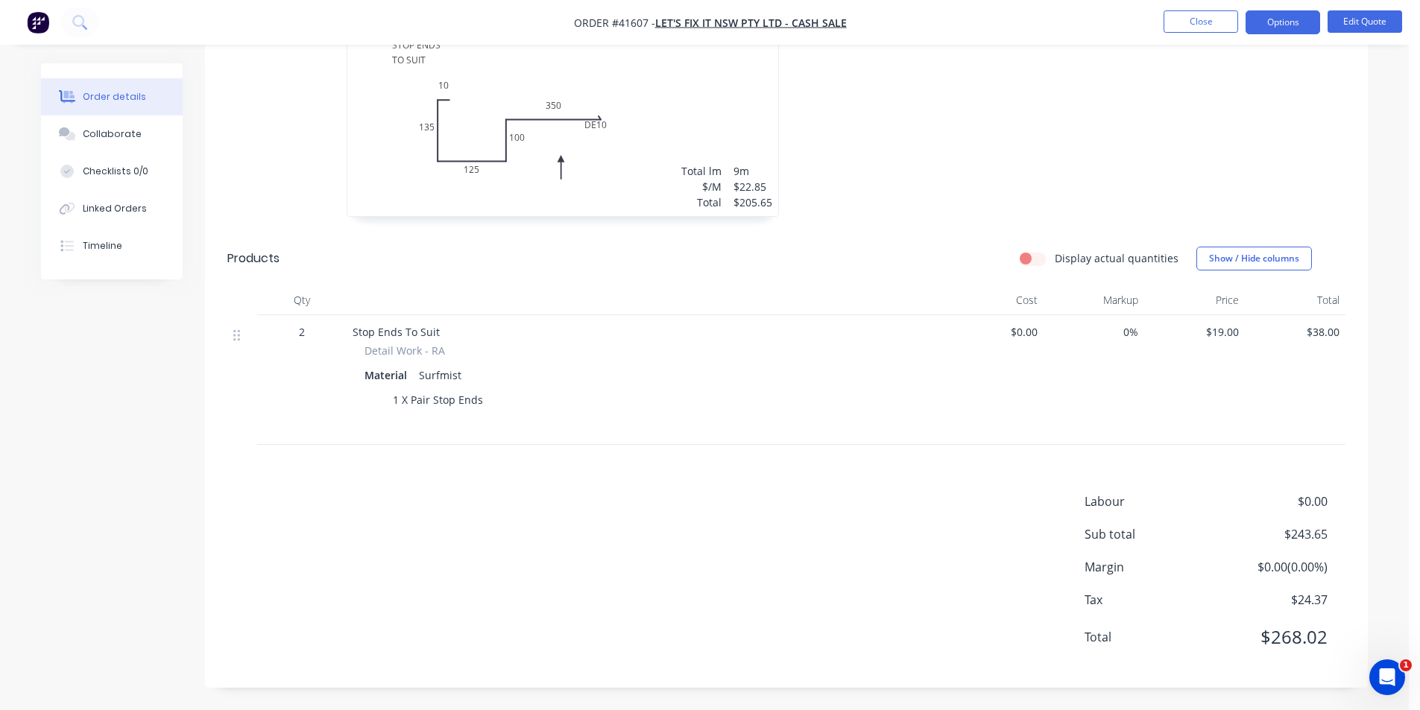
click at [687, 552] on div "Labour $0.00 Sub total $243.65 Margin $0.00 ( 0.00 %) Tax $24.37 Total $268.02" at bounding box center [786, 579] width 1118 height 173
click at [1203, 27] on button "Close" at bounding box center [1201, 21] width 75 height 22
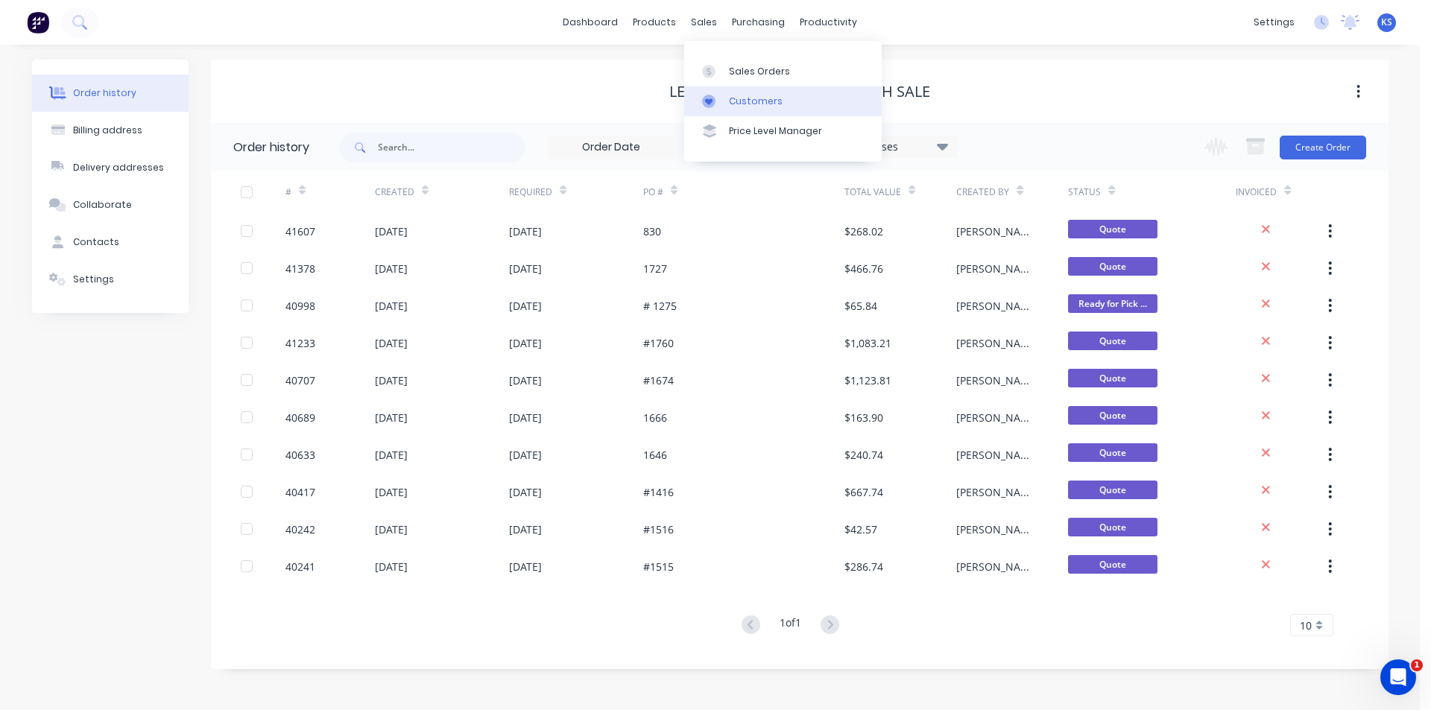
click at [761, 103] on div "Customers" at bounding box center [756, 101] width 54 height 13
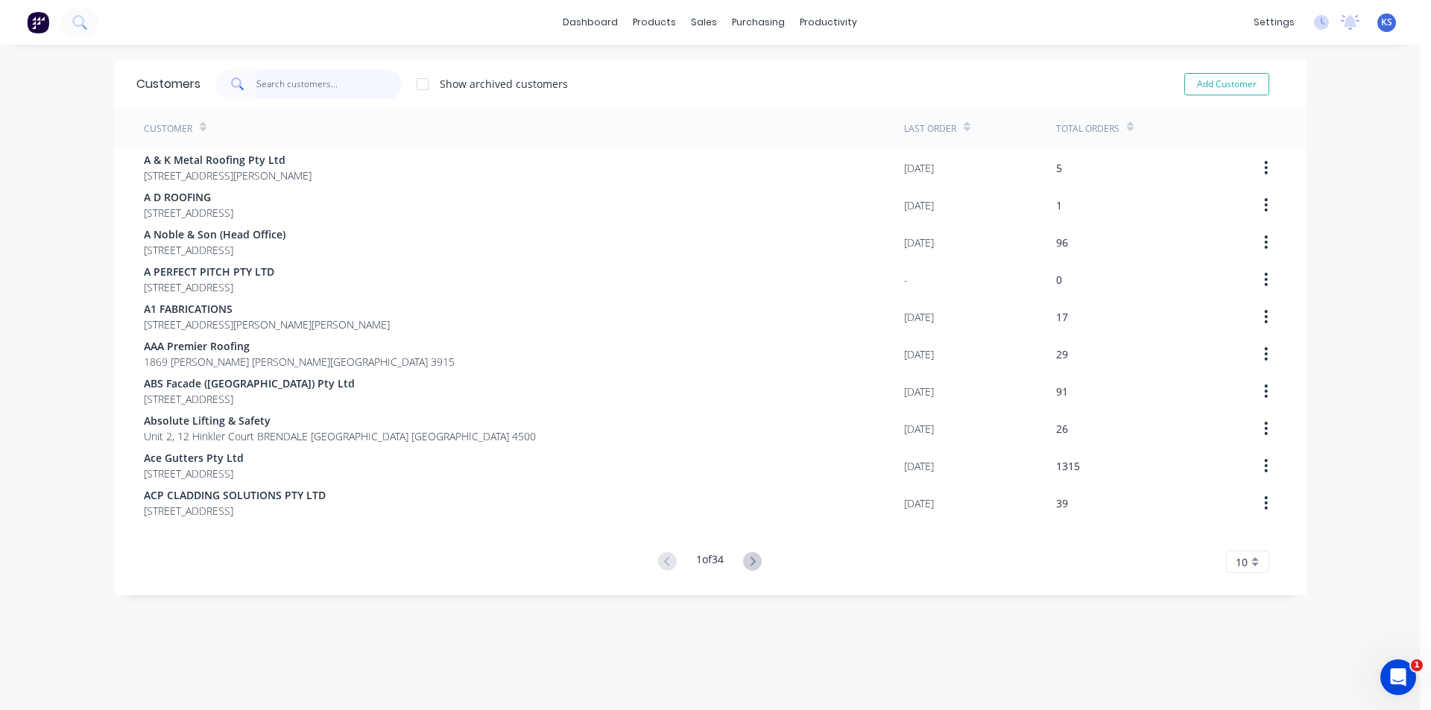
click at [324, 84] on input "text" at bounding box center [328, 84] width 145 height 30
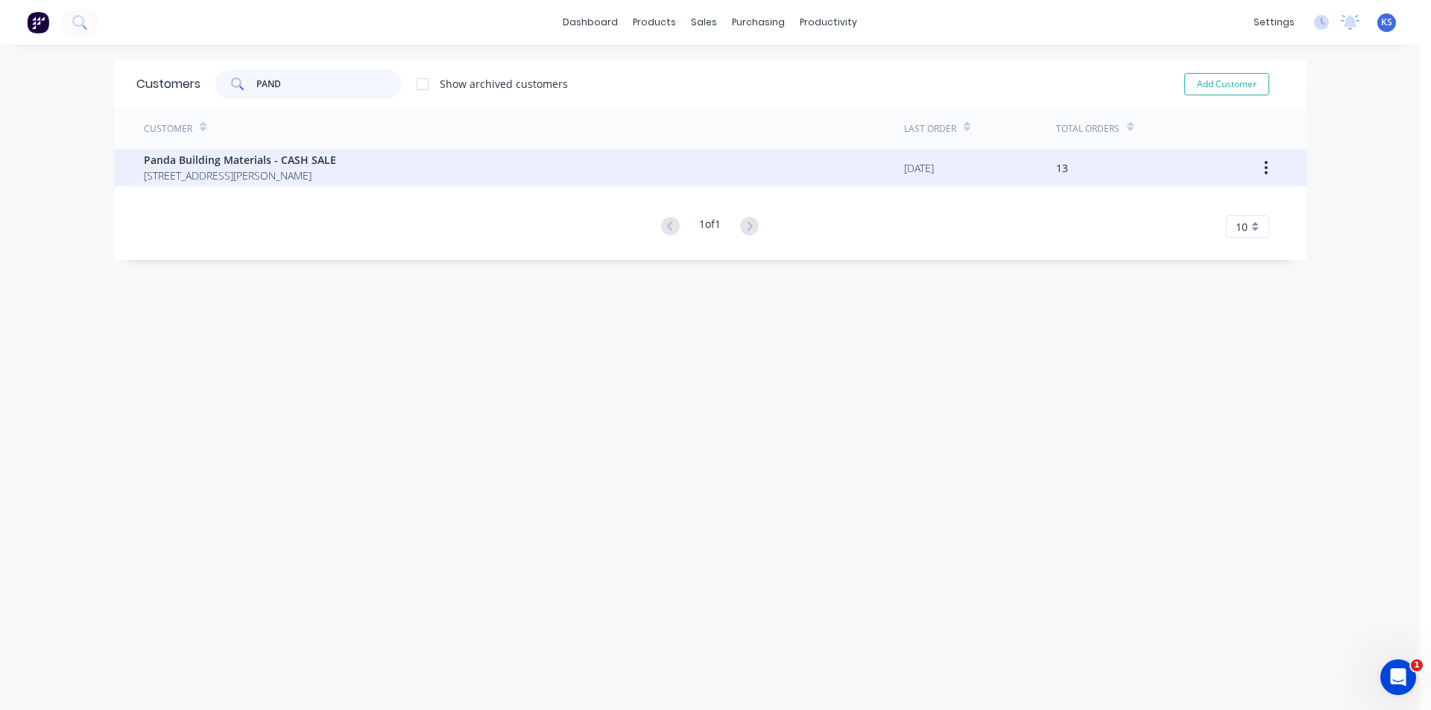
type input "PAND"
click at [209, 166] on span "Panda Building Materials - CASH SALE" at bounding box center [240, 160] width 192 height 16
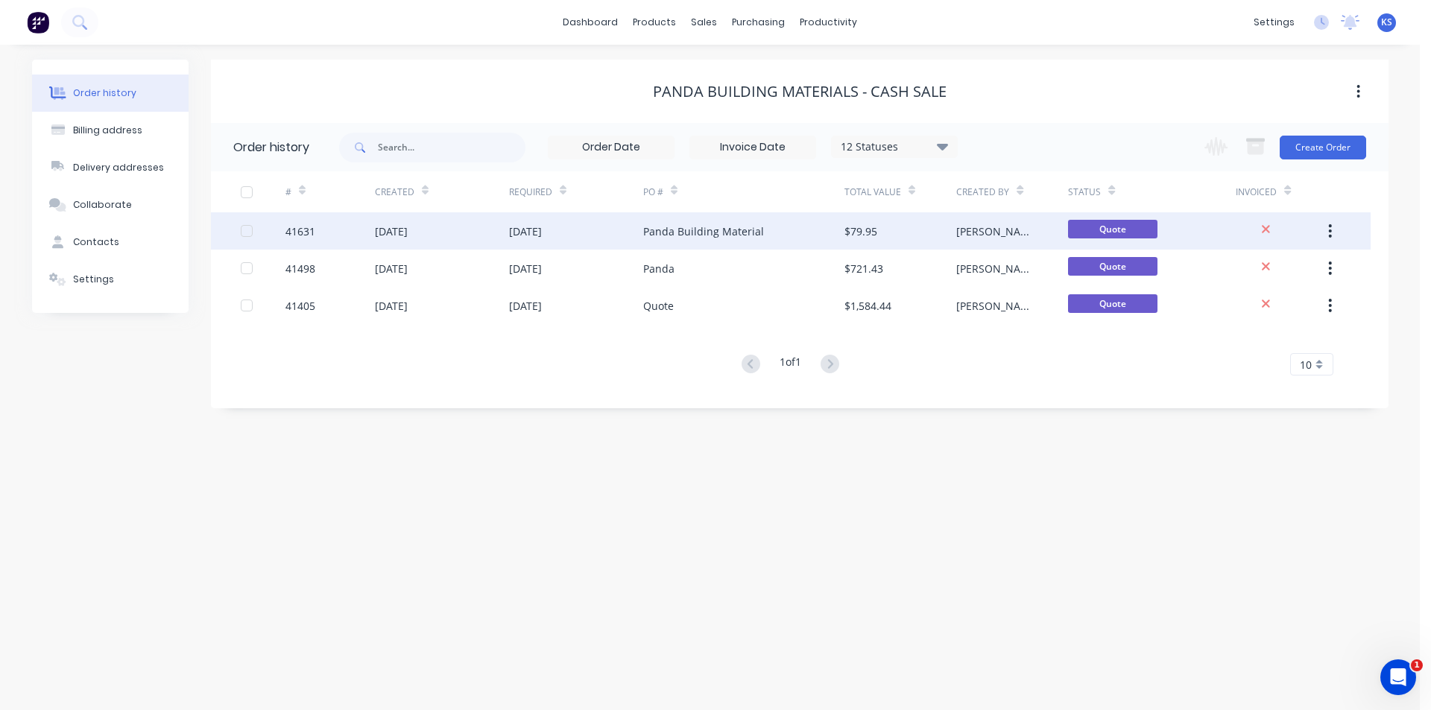
click at [408, 234] on div "[DATE]" at bounding box center [391, 232] width 33 height 16
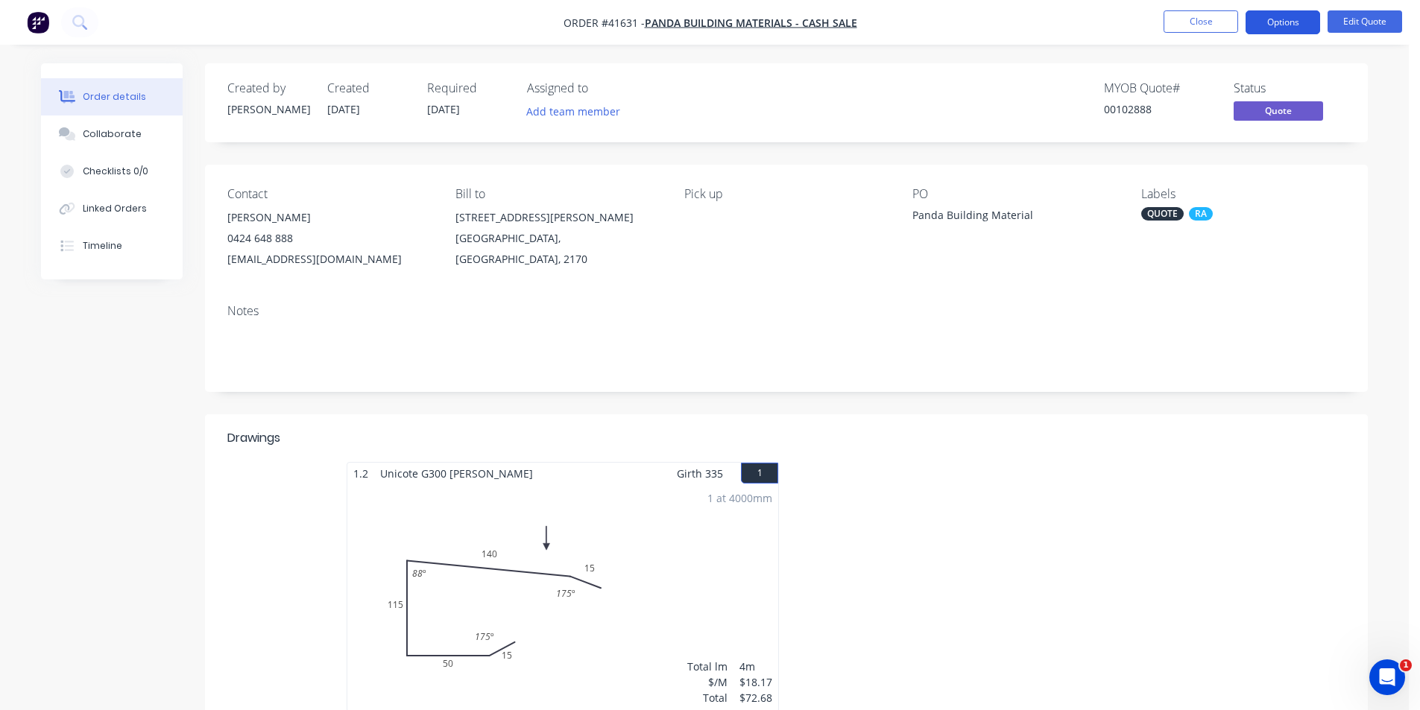
click at [1292, 25] on button "Options" at bounding box center [1283, 22] width 75 height 24
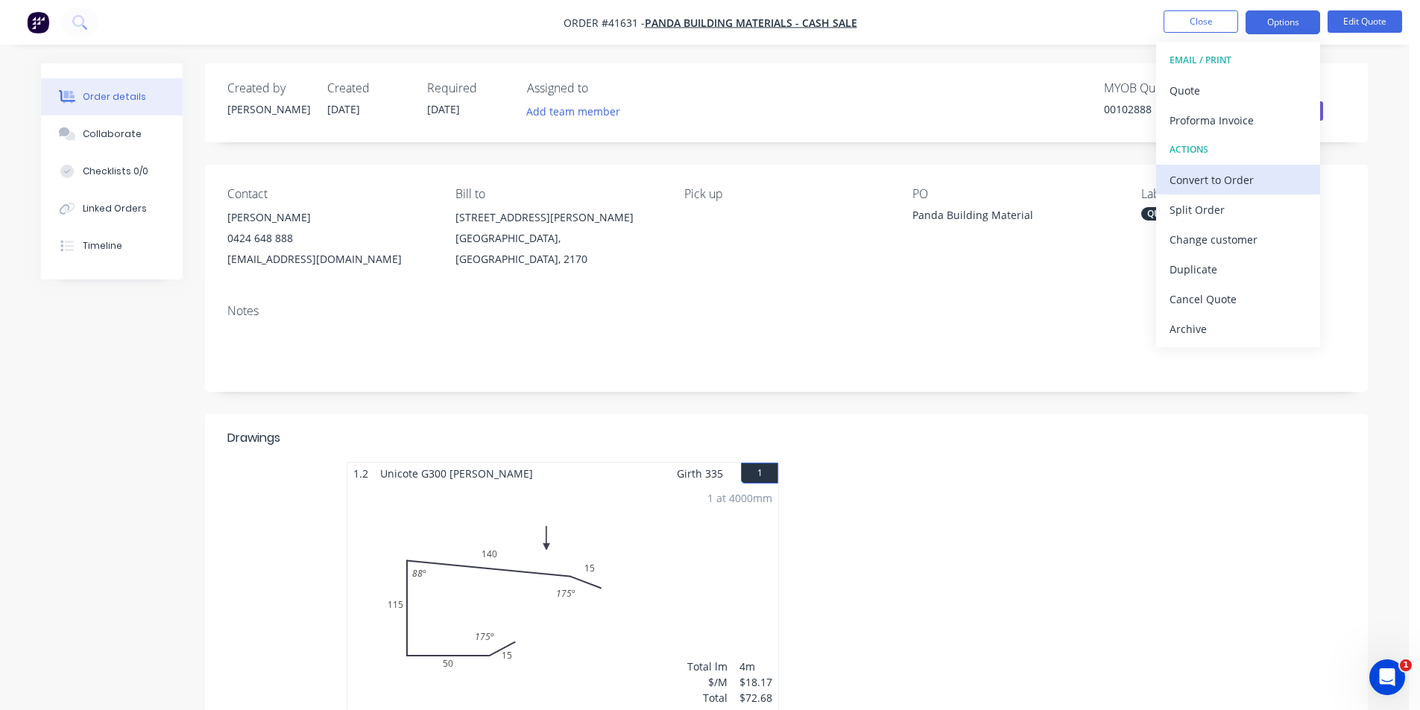
click at [1290, 182] on div "Convert to Order" at bounding box center [1238, 180] width 137 height 22
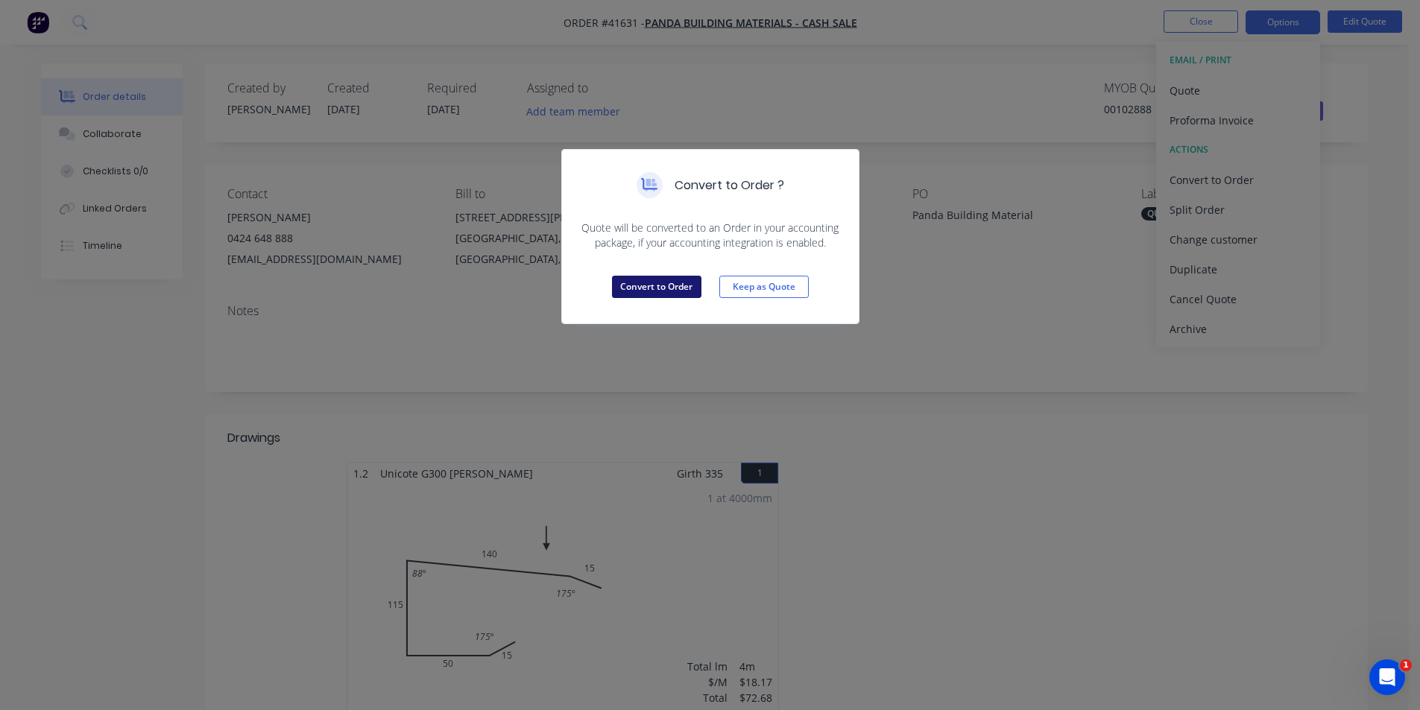
click at [665, 291] on button "Convert to Order" at bounding box center [656, 287] width 89 height 22
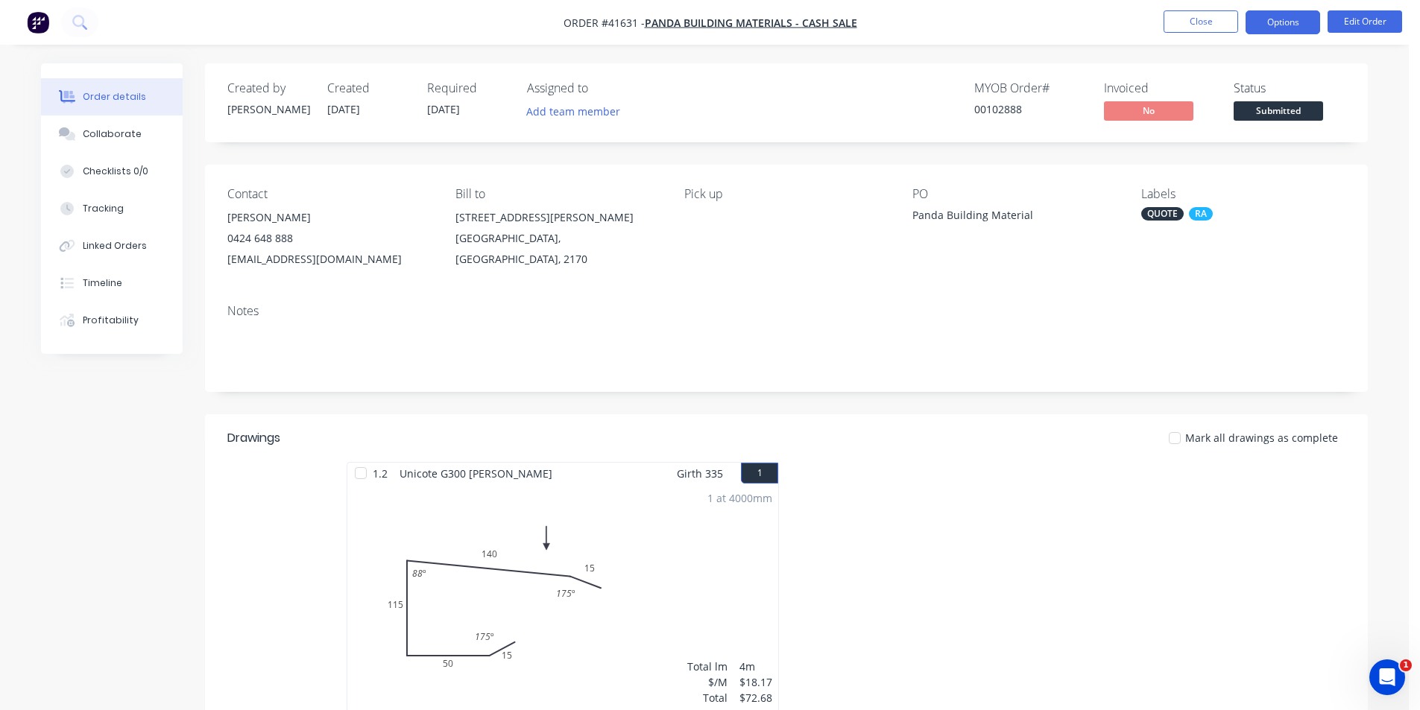
click at [1271, 22] on button "Options" at bounding box center [1283, 22] width 75 height 24
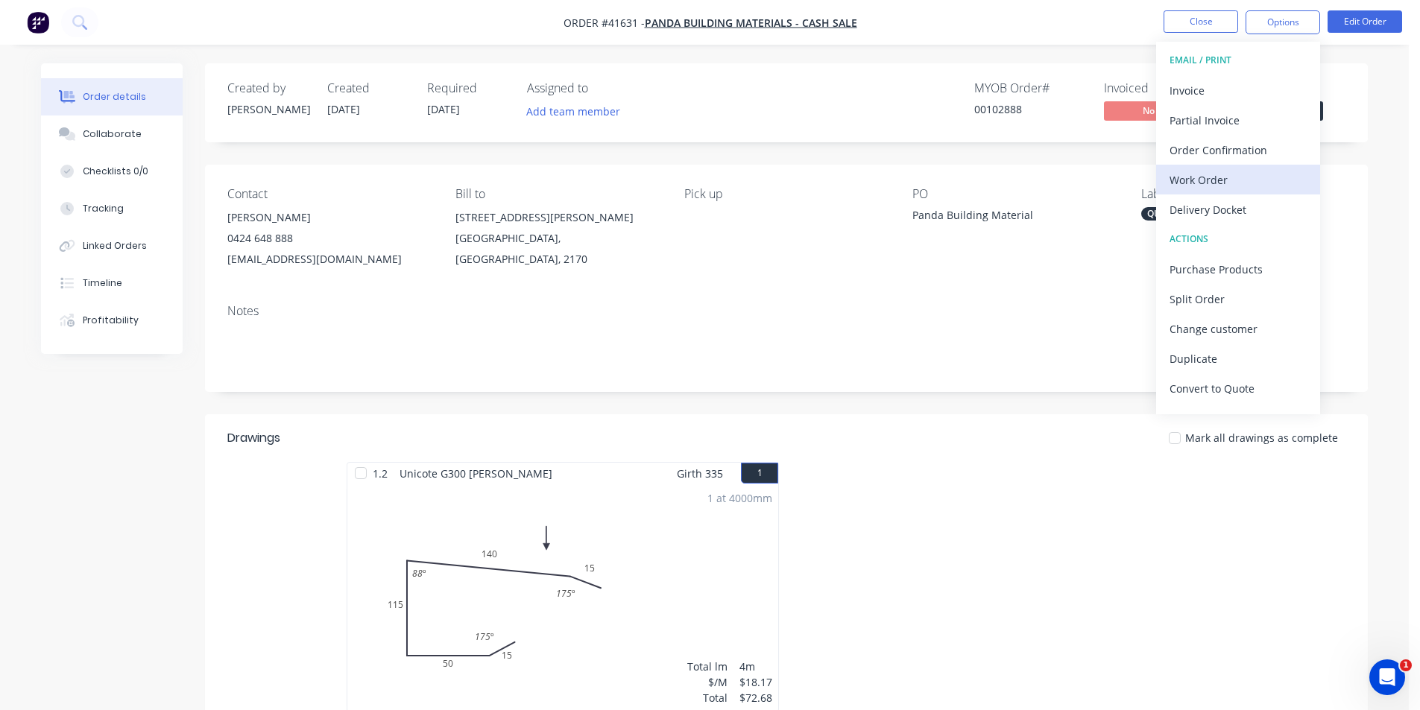
click at [1217, 174] on div "Work Order" at bounding box center [1238, 180] width 137 height 22
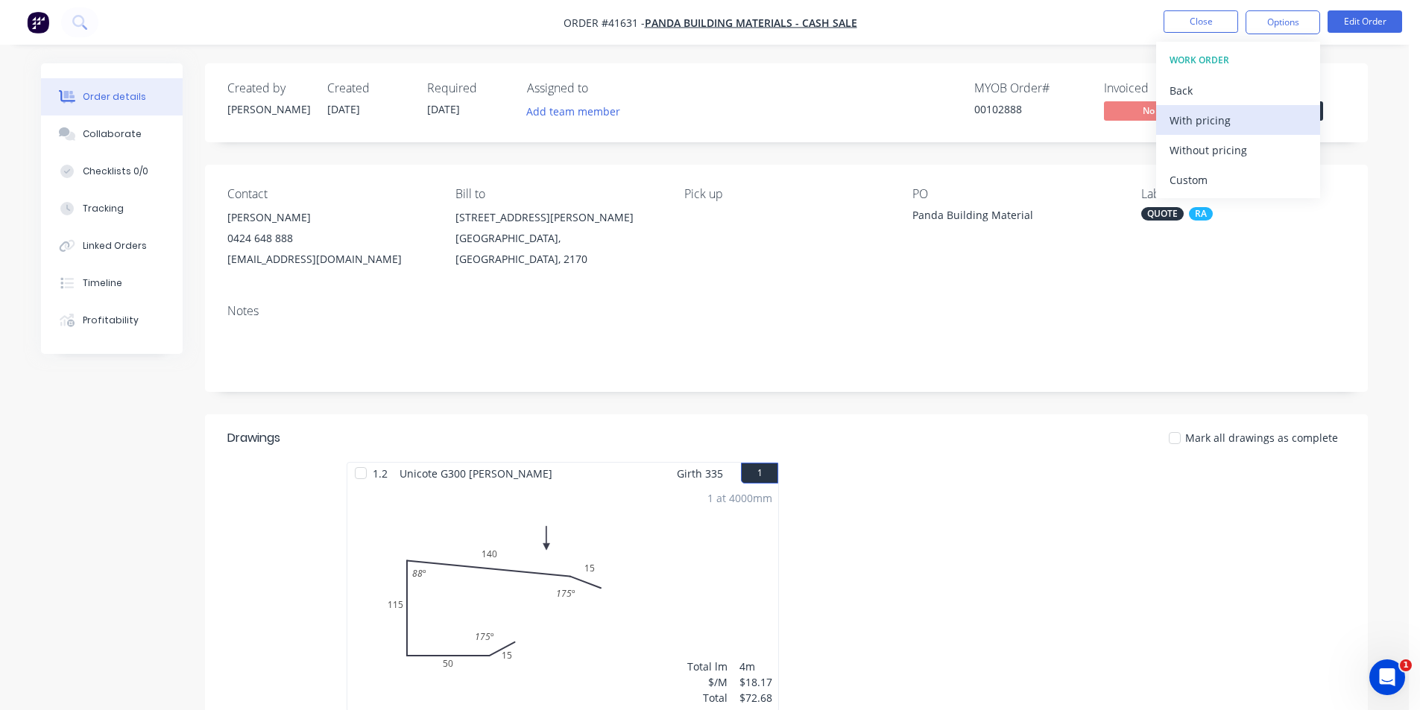
click at [1225, 125] on div "With pricing" at bounding box center [1238, 121] width 137 height 22
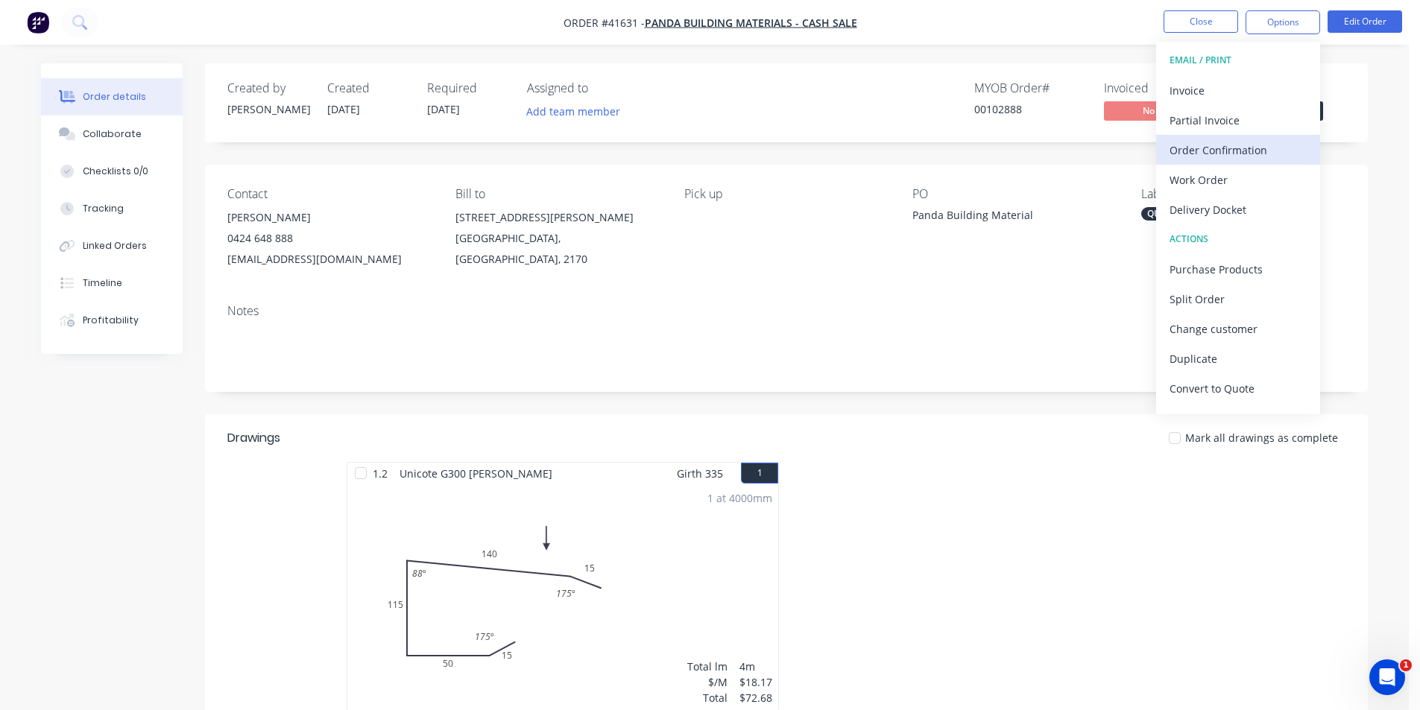
click at [1208, 160] on div "Order Confirmation" at bounding box center [1238, 150] width 137 height 22
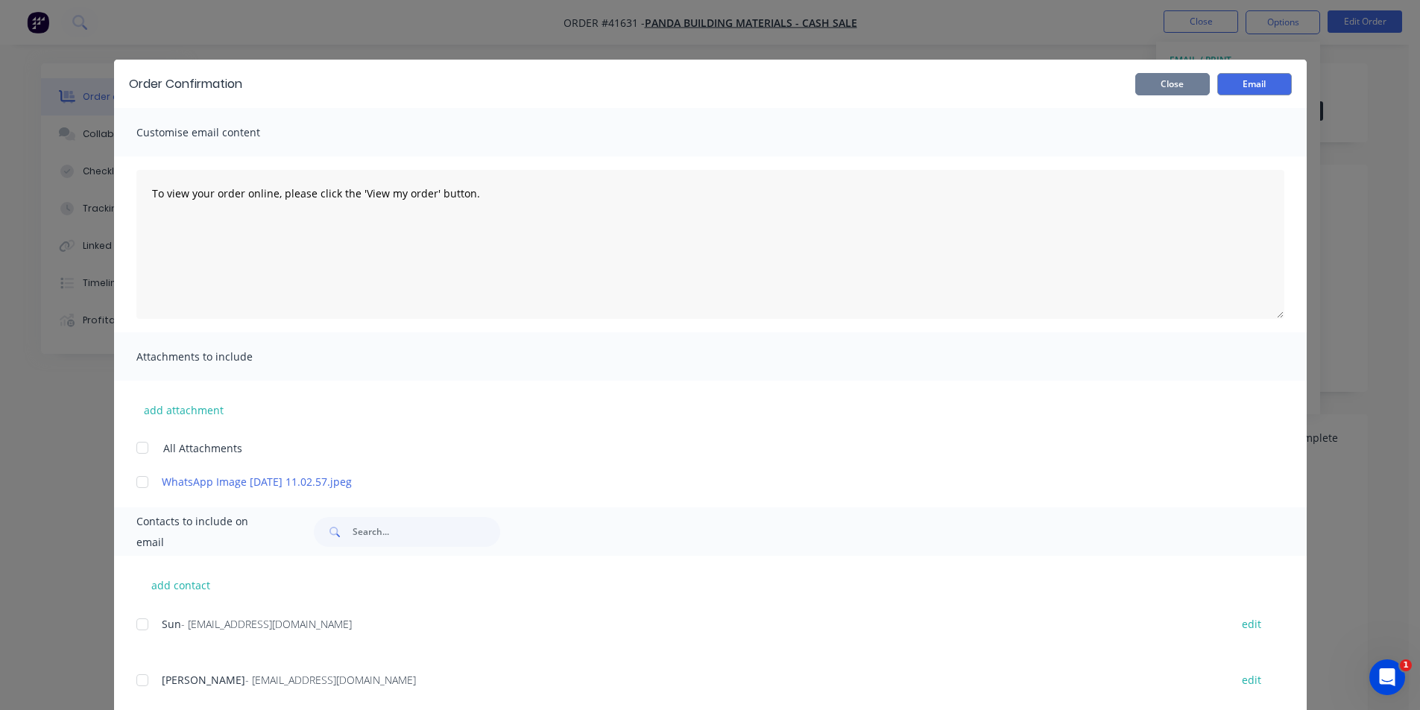
click at [1159, 81] on button "Close" at bounding box center [1172, 84] width 75 height 22
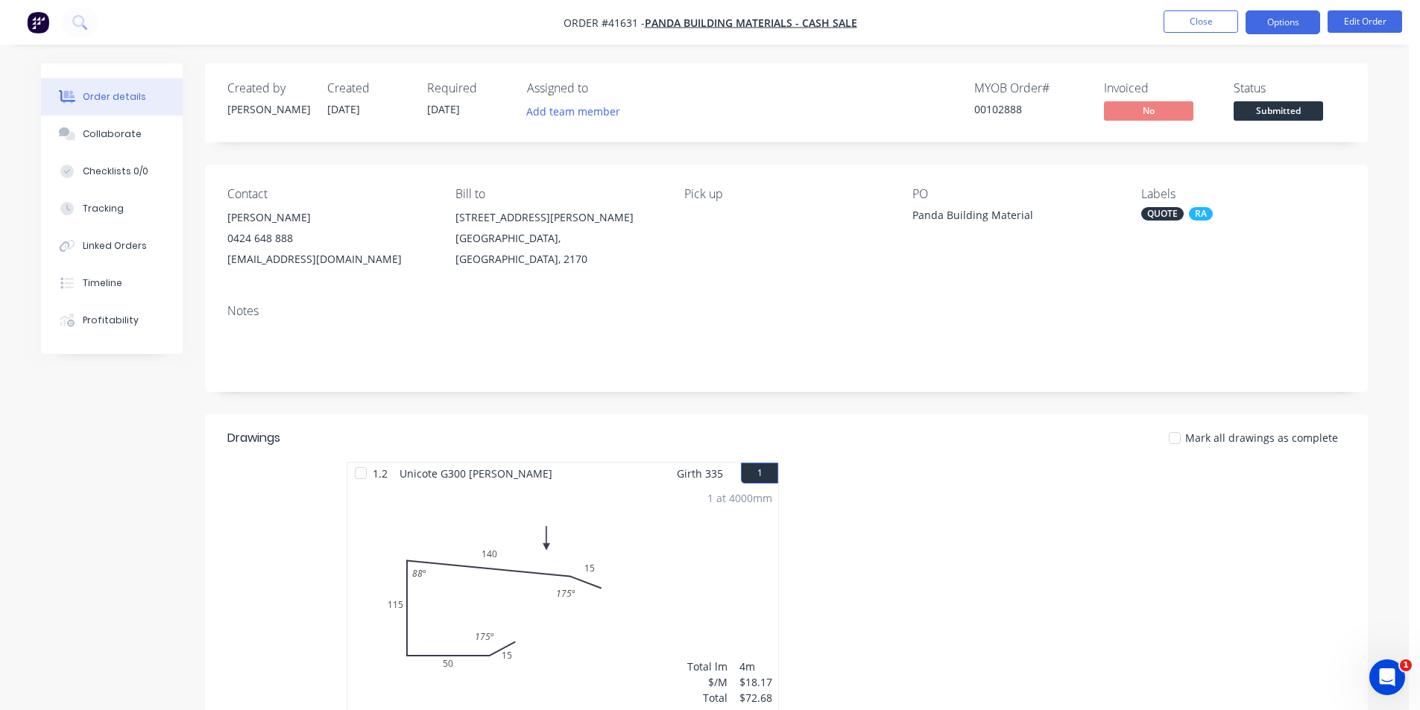
click at [1277, 29] on button "Options" at bounding box center [1283, 22] width 75 height 24
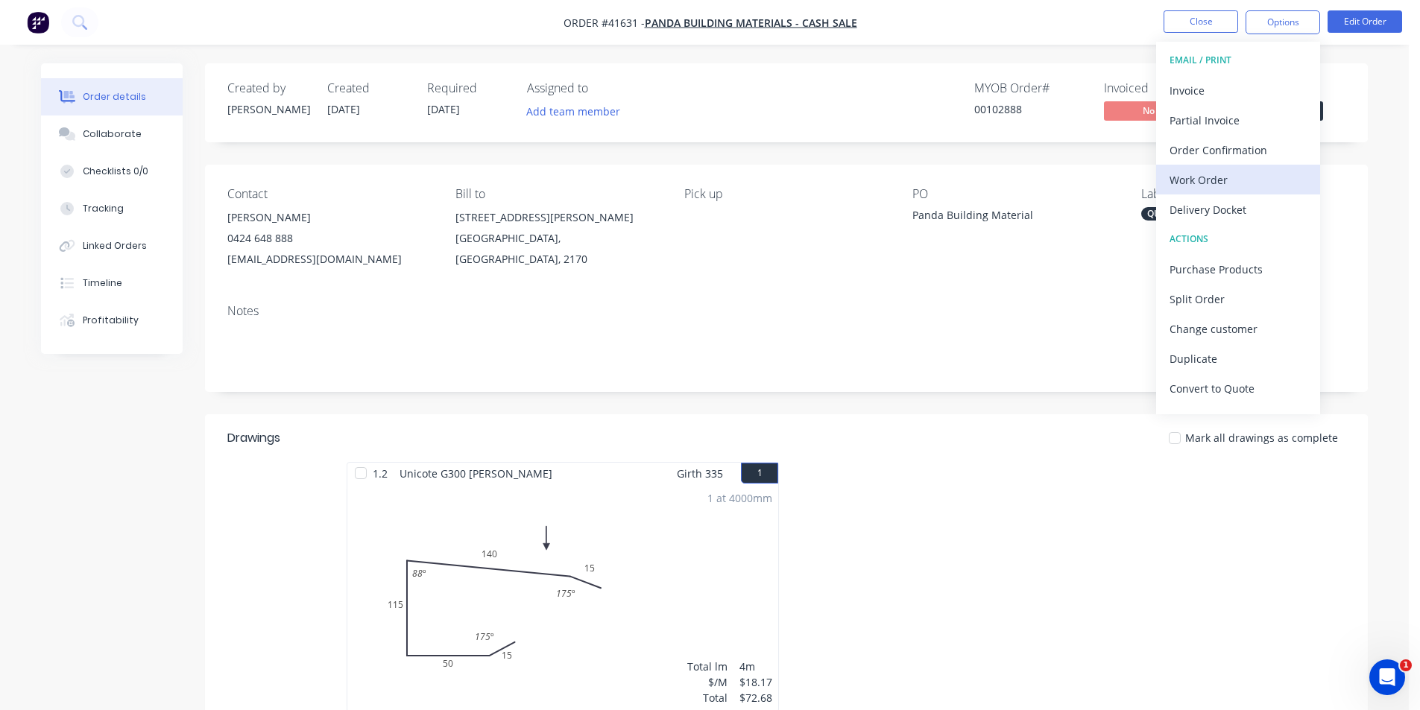
click at [1229, 183] on div "Work Order" at bounding box center [1238, 180] width 137 height 22
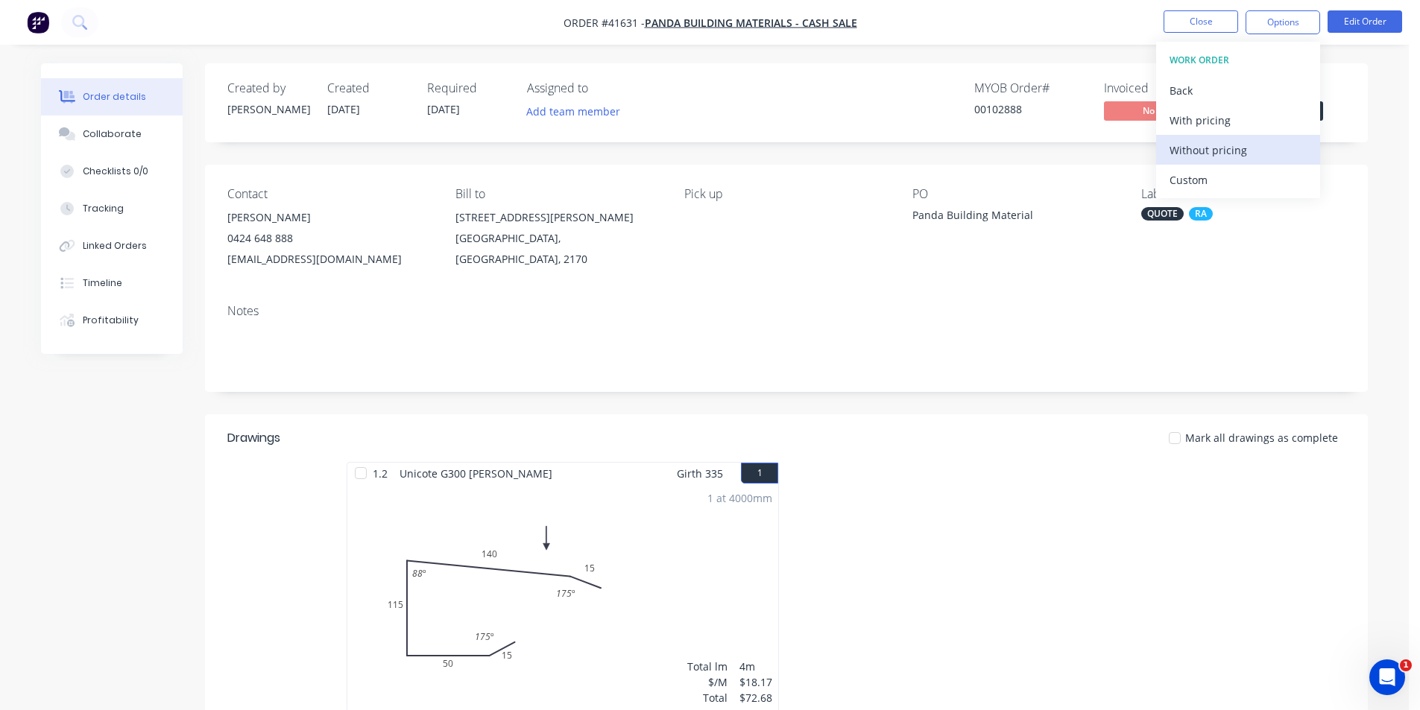
click at [1229, 150] on div "Without pricing" at bounding box center [1238, 150] width 137 height 22
click at [836, 308] on div "Notes" at bounding box center [786, 311] width 1118 height 14
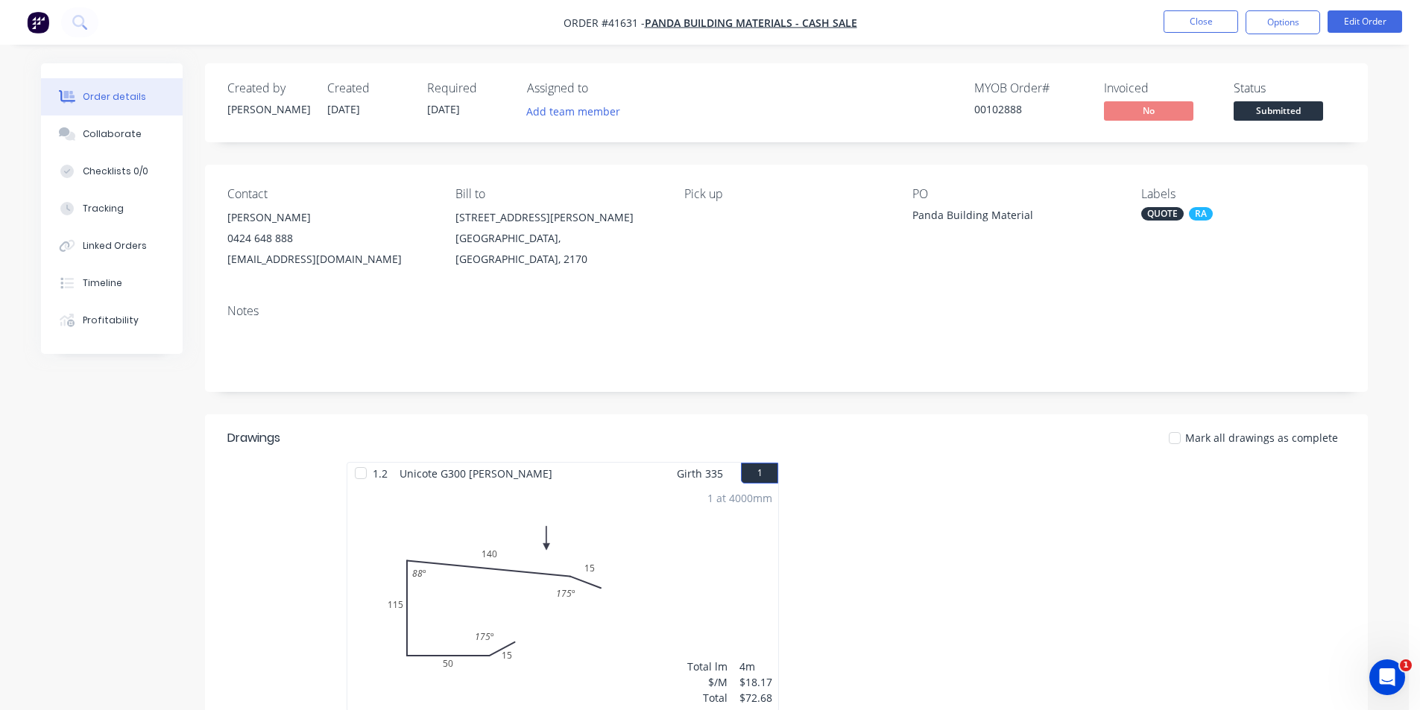
click at [1021, 420] on header "Drawings Mark all drawings as complete" at bounding box center [786, 439] width 1163 height 48
click at [1184, 23] on button "Close" at bounding box center [1201, 21] width 75 height 22
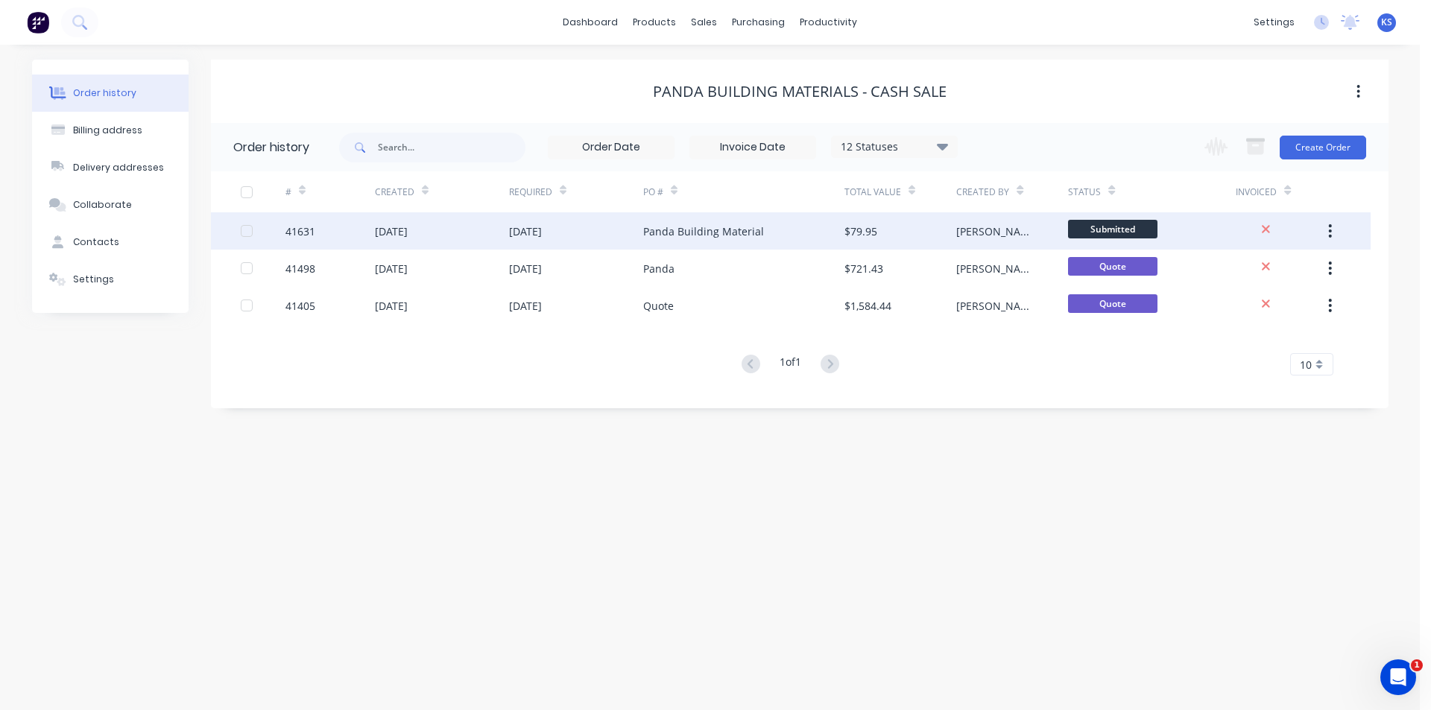
click at [542, 237] on div "[DATE]" at bounding box center [525, 232] width 33 height 16
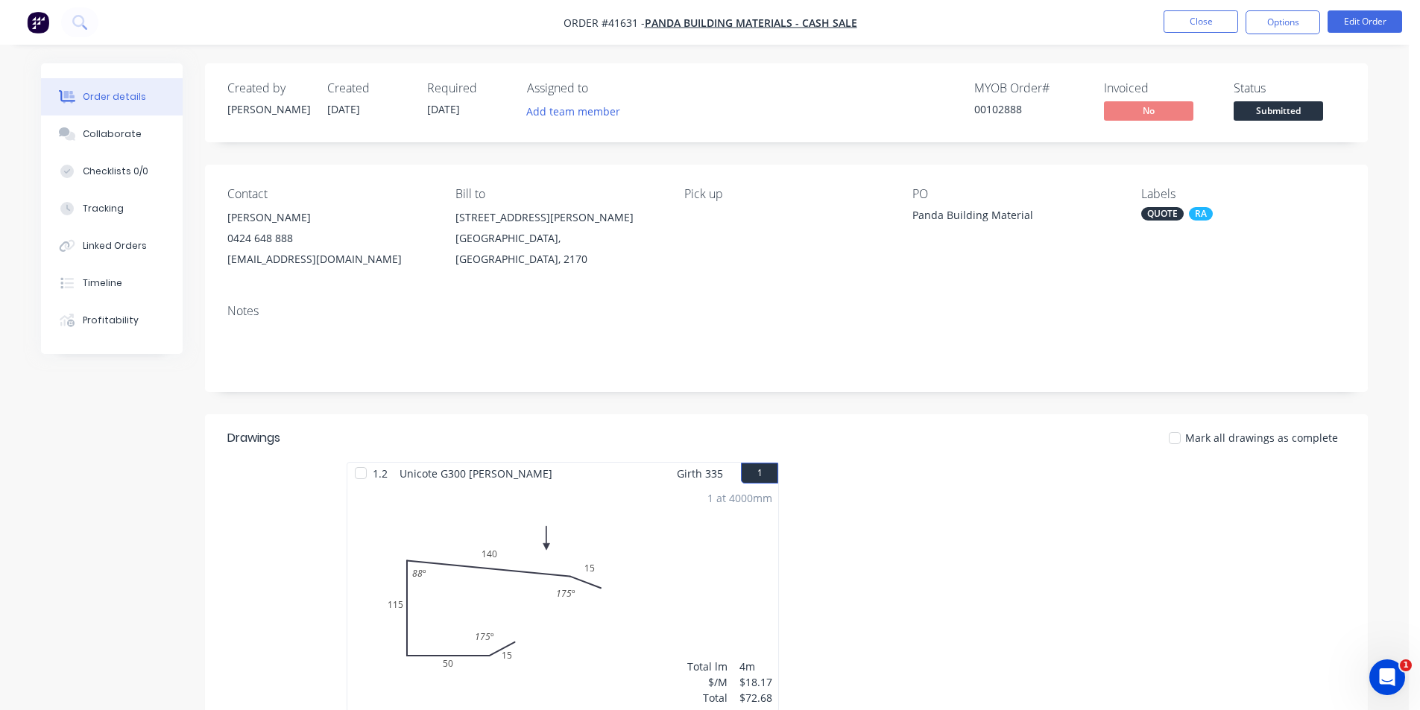
click at [1150, 216] on div "QUOTE" at bounding box center [1162, 213] width 42 height 13
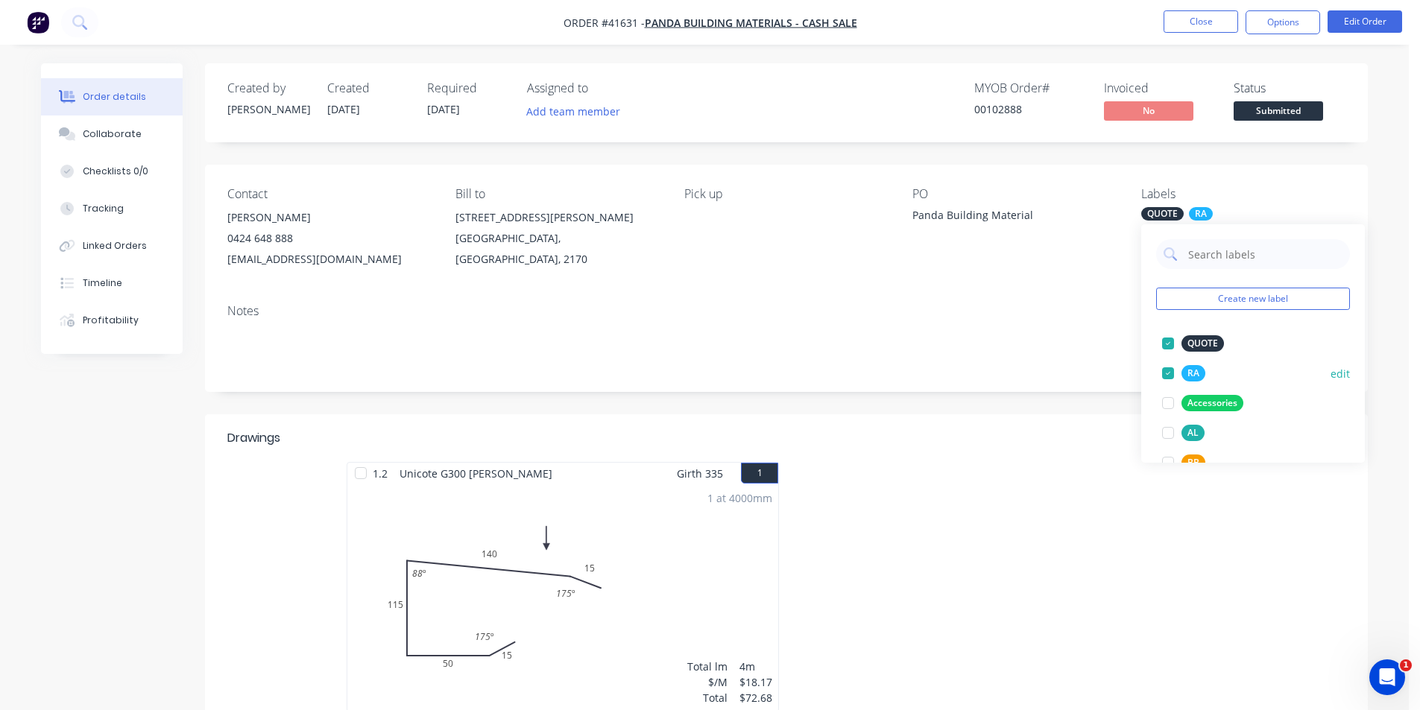
click at [1167, 341] on div at bounding box center [1168, 344] width 30 height 30
click at [1015, 73] on div "Created by [PERSON_NAME] Created [DATE] Required [DATE] Assigned to Add team me…" at bounding box center [786, 102] width 1163 height 79
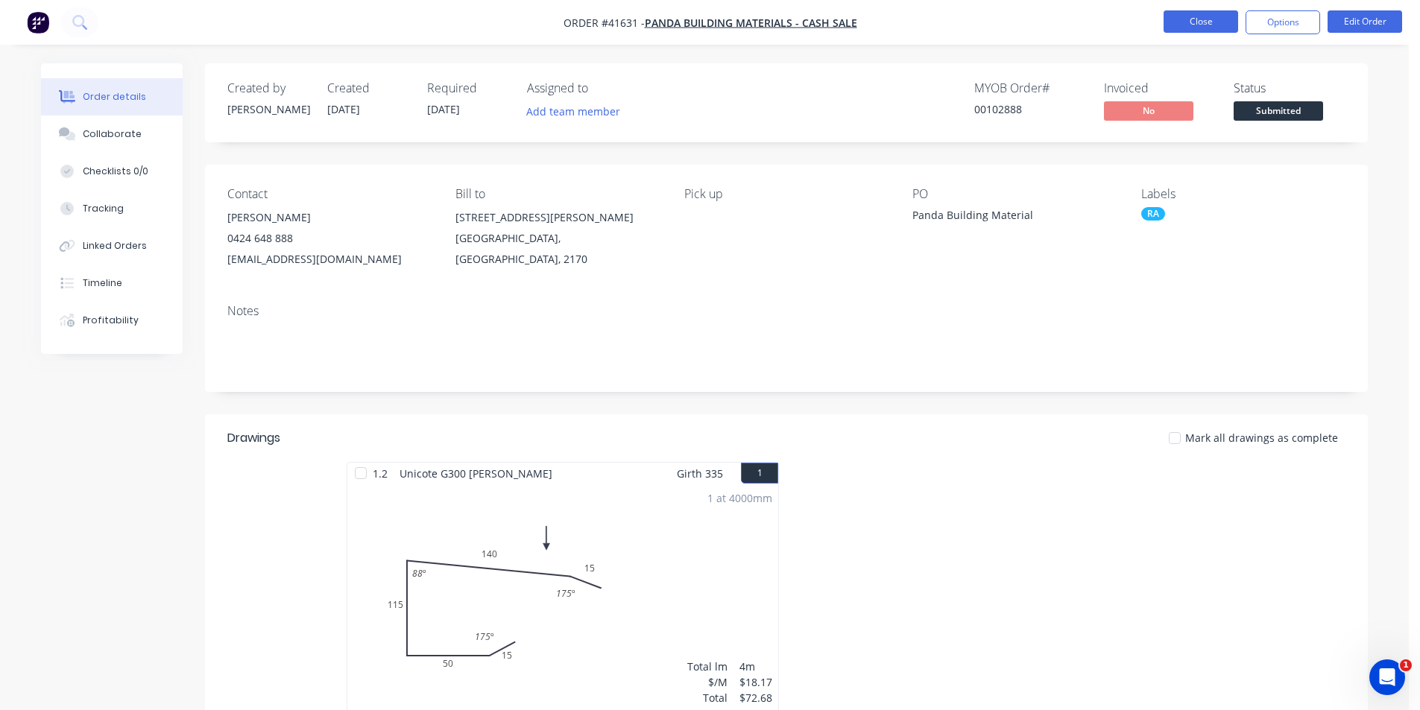
click at [1178, 30] on button "Close" at bounding box center [1201, 21] width 75 height 22
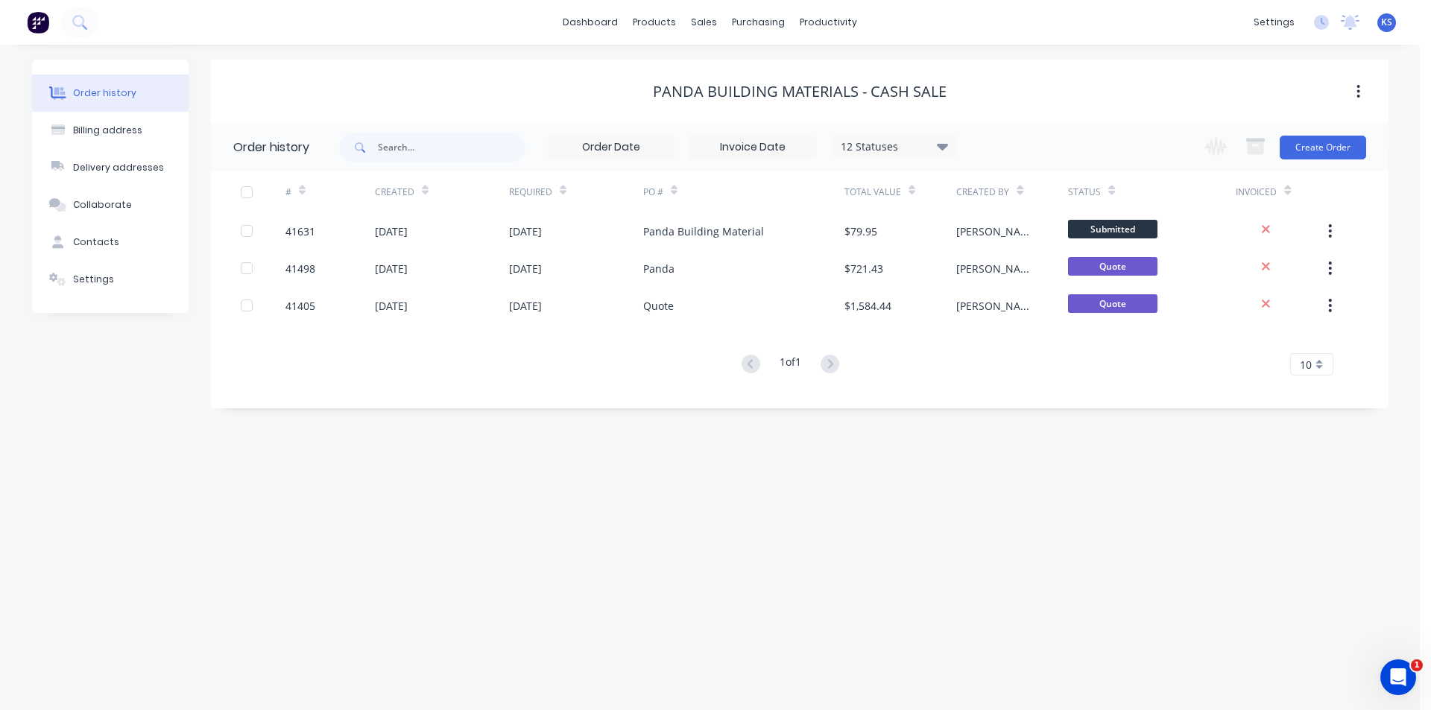
click at [1009, 71] on div "Panda Building Materials - CASH SALE" at bounding box center [800, 91] width 1178 height 63
click at [753, 95] on div "Customers" at bounding box center [756, 101] width 54 height 13
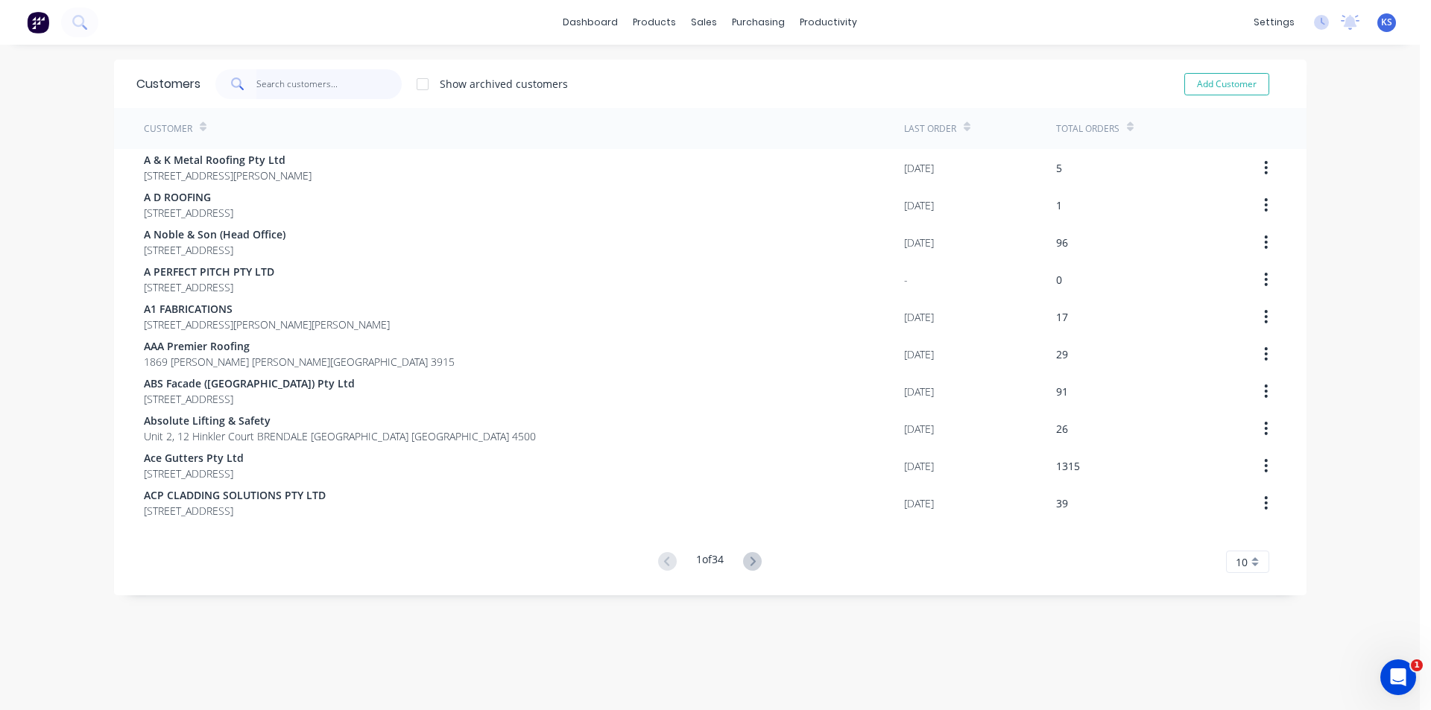
click at [331, 82] on input "text" at bounding box center [328, 84] width 145 height 30
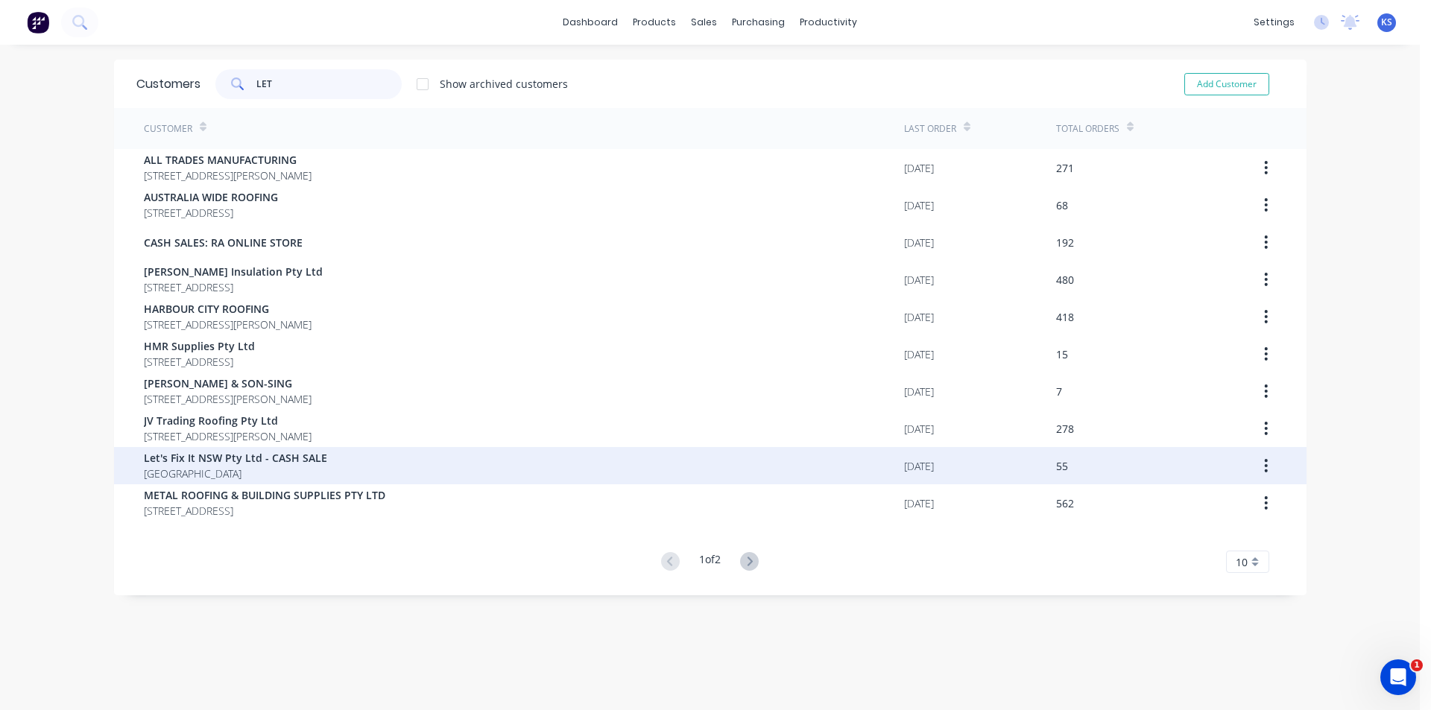
type input "LET"
click at [231, 460] on span "Let's Fix It NSW Pty Ltd - CASH SALE" at bounding box center [235, 458] width 183 height 16
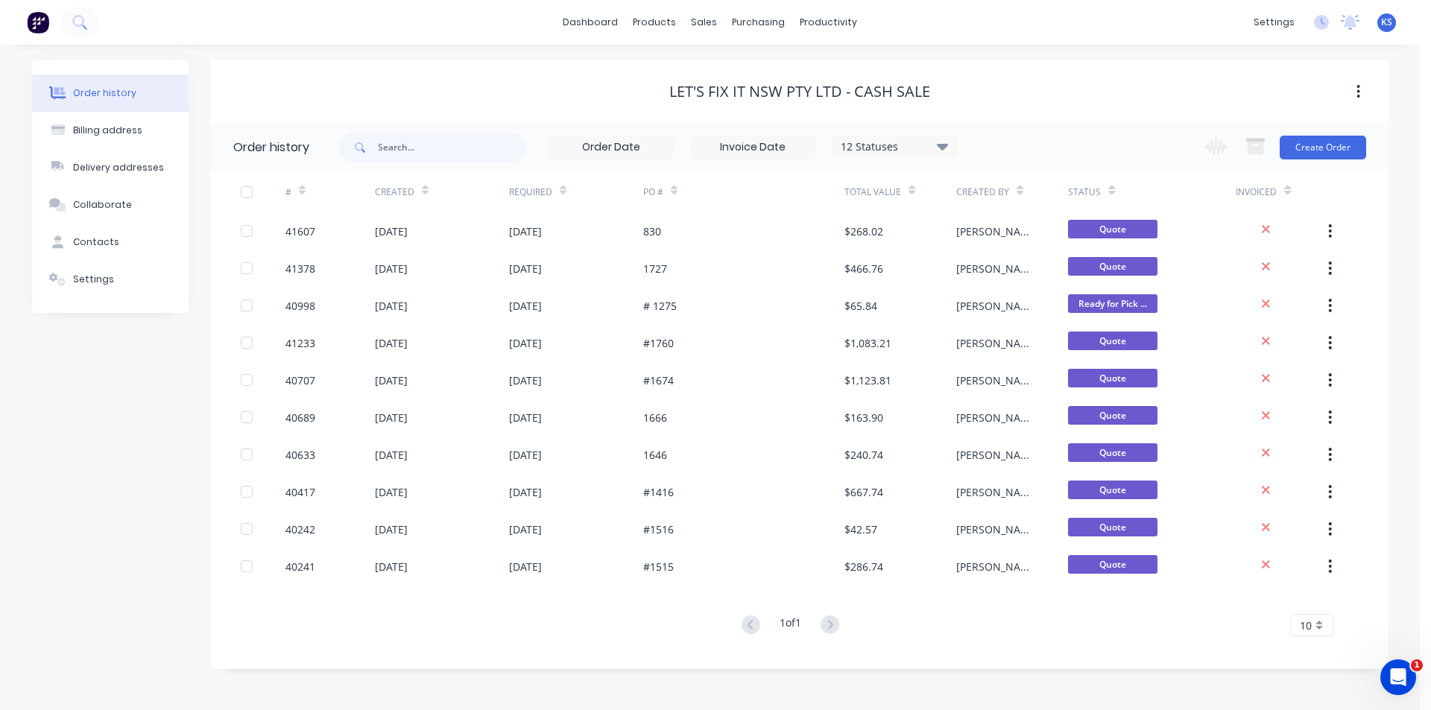
click at [1040, 68] on div "Let's Fix It NSW Pty Ltd - CASH SALE" at bounding box center [800, 91] width 1178 height 63
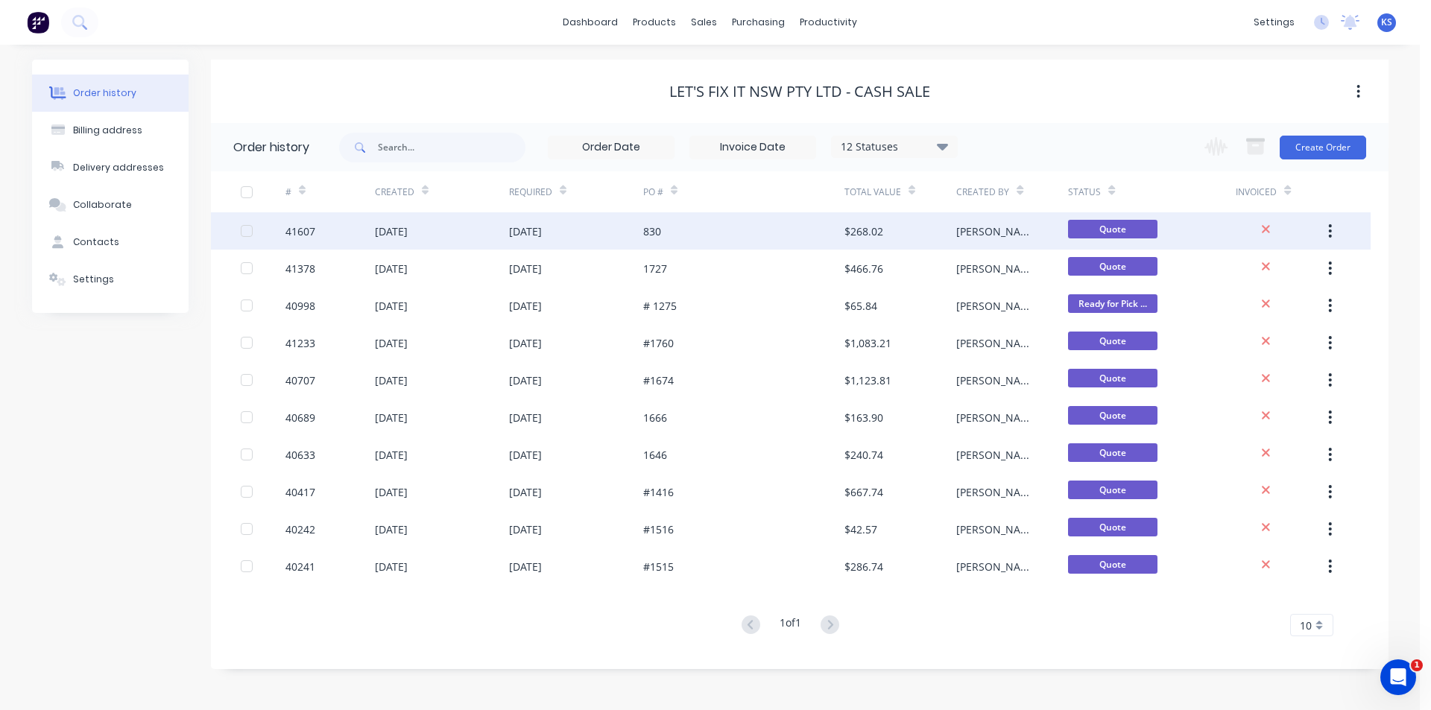
click at [572, 233] on div "[DATE]" at bounding box center [576, 230] width 134 height 37
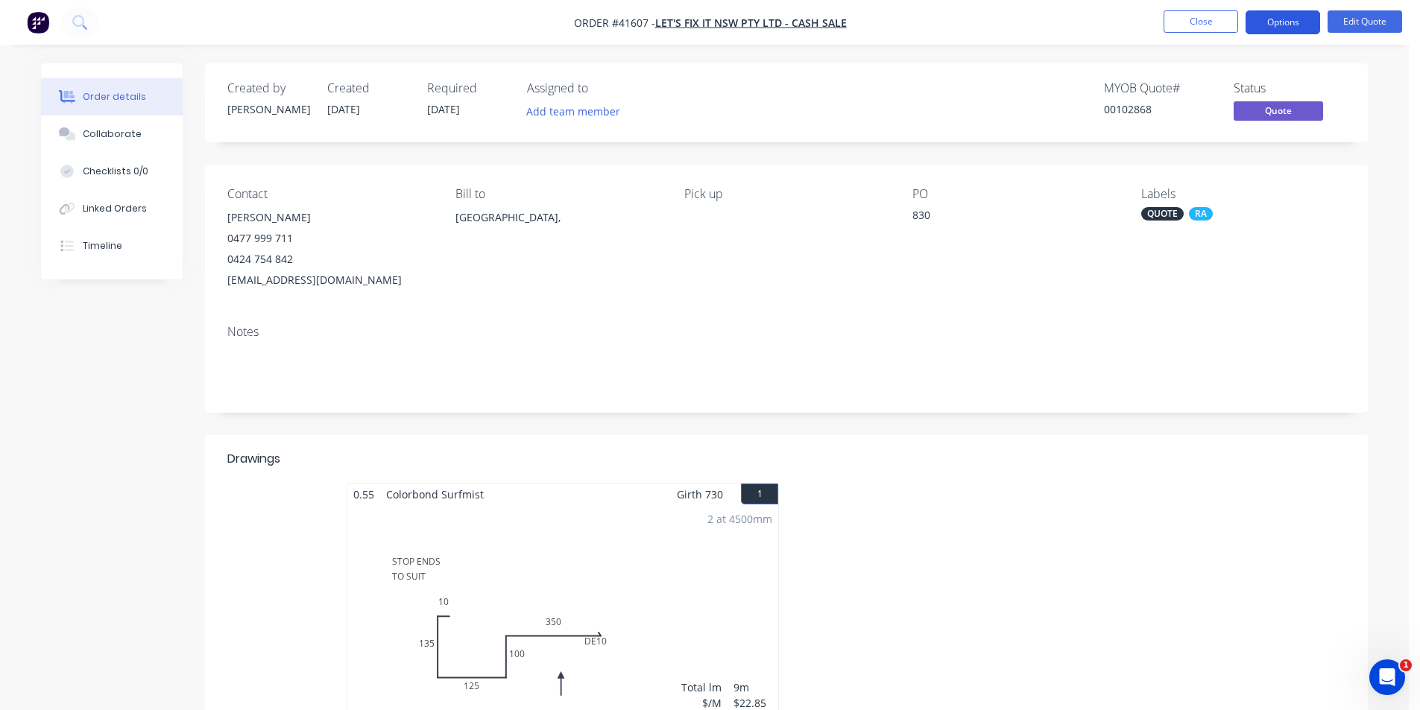
click at [1283, 16] on button "Options" at bounding box center [1283, 22] width 75 height 24
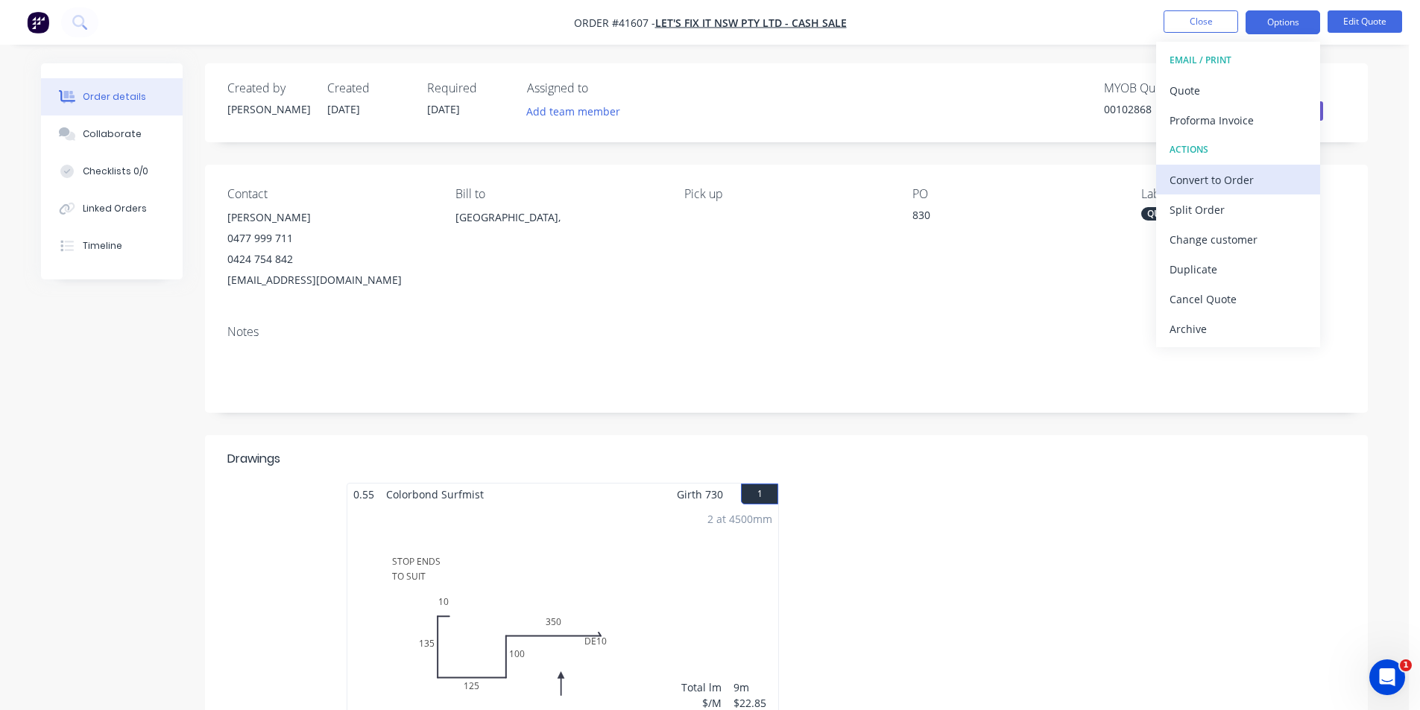
click at [1249, 182] on div "Convert to Order" at bounding box center [1238, 180] width 137 height 22
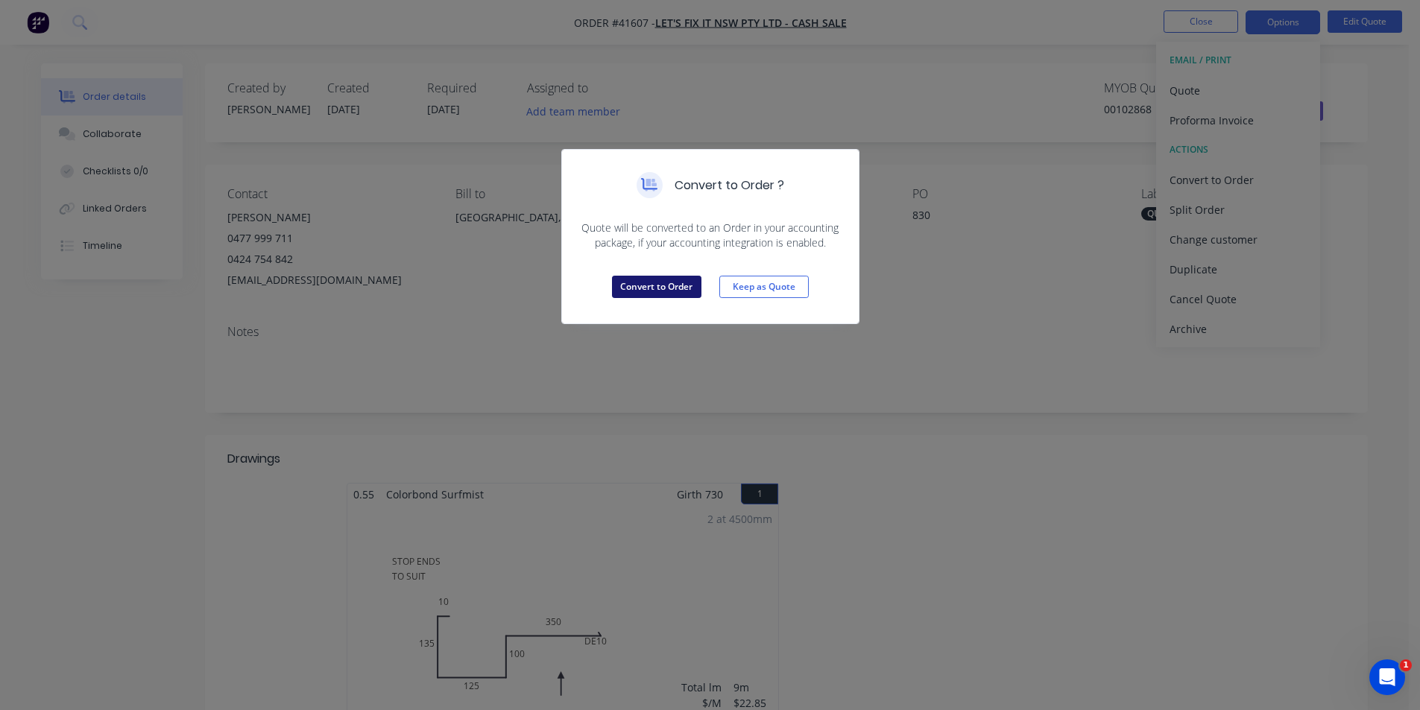
click at [631, 284] on button "Convert to Order" at bounding box center [656, 287] width 89 height 22
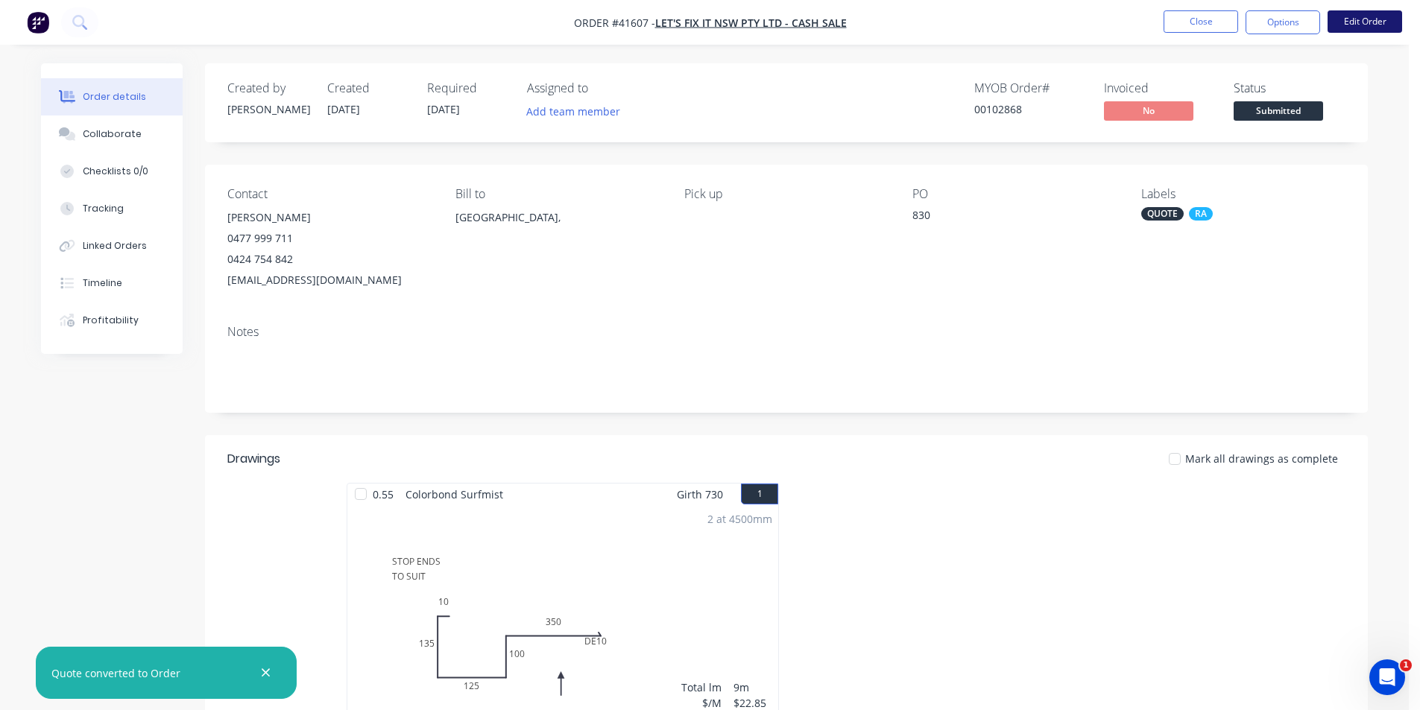
click at [1340, 24] on button "Edit Order" at bounding box center [1365, 21] width 75 height 22
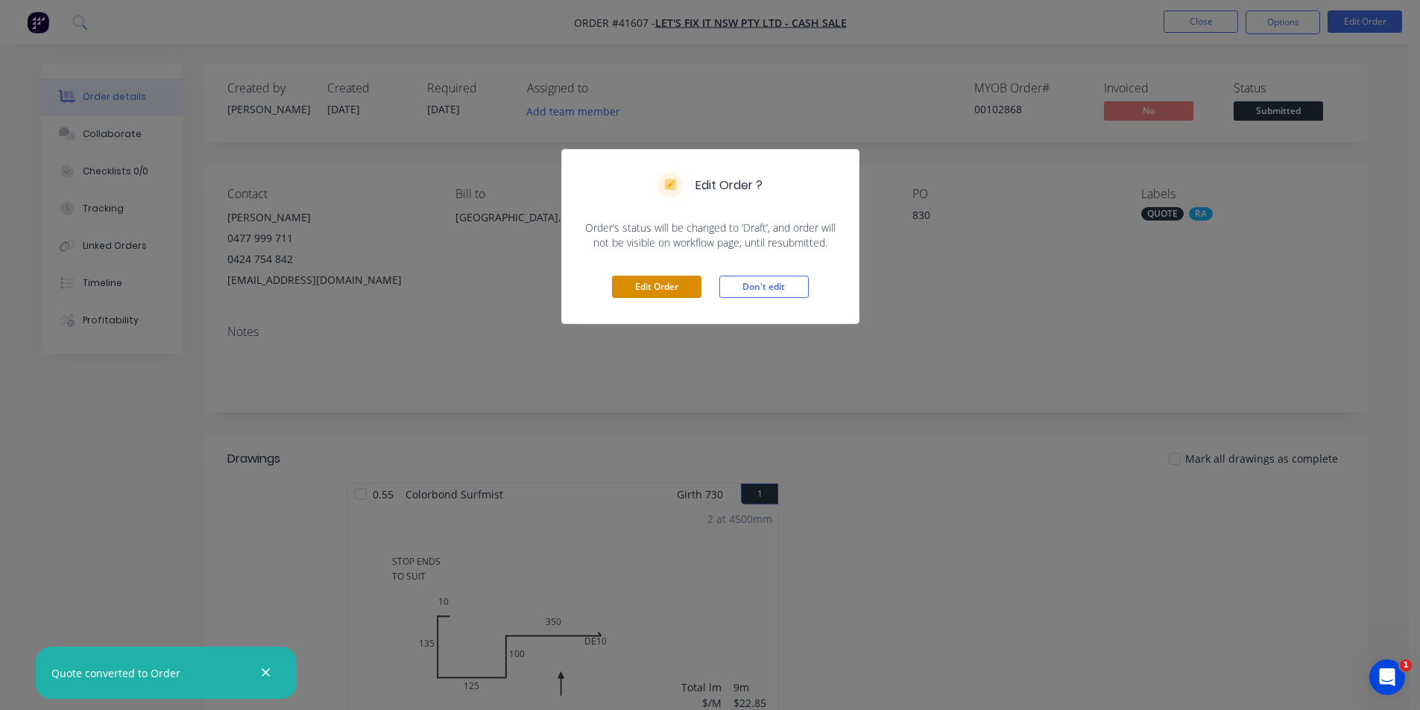
click at [646, 286] on button "Edit Order" at bounding box center [656, 287] width 89 height 22
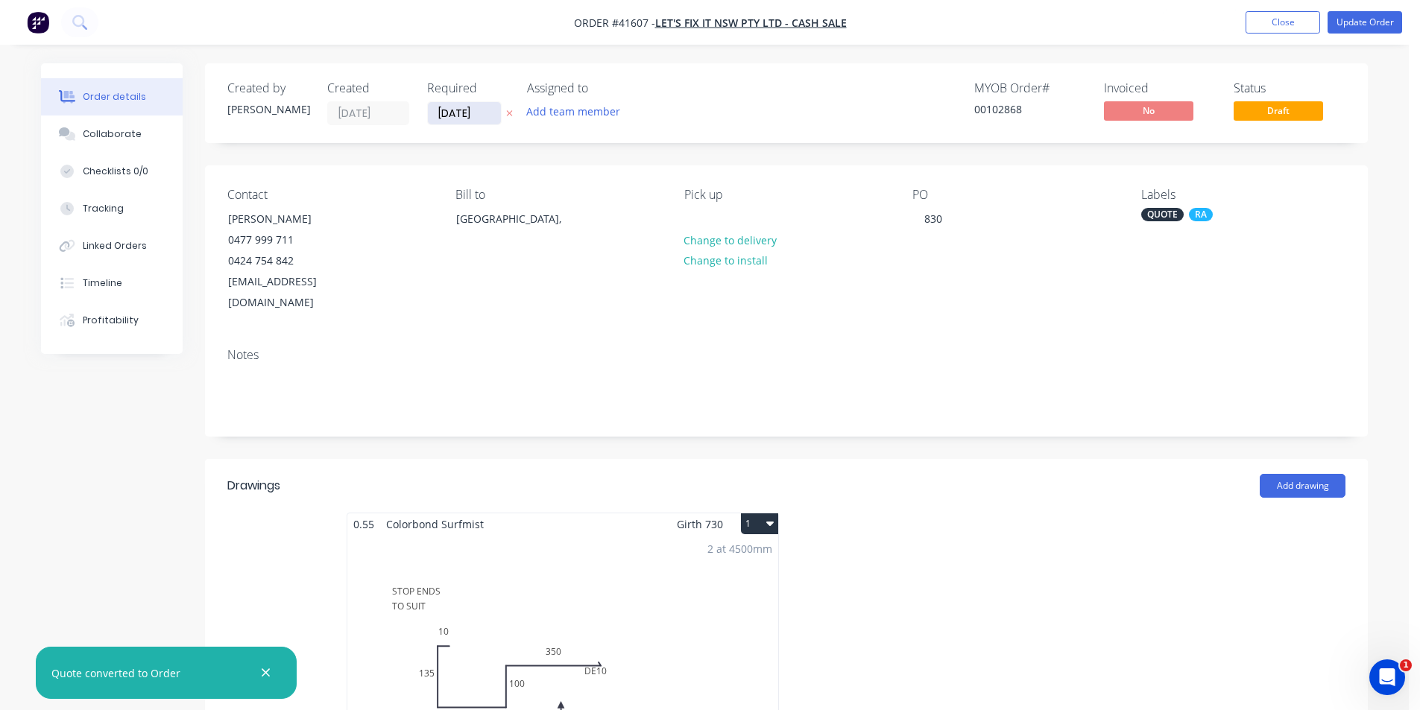
click at [461, 119] on input "[DATE]" at bounding box center [464, 113] width 73 height 22
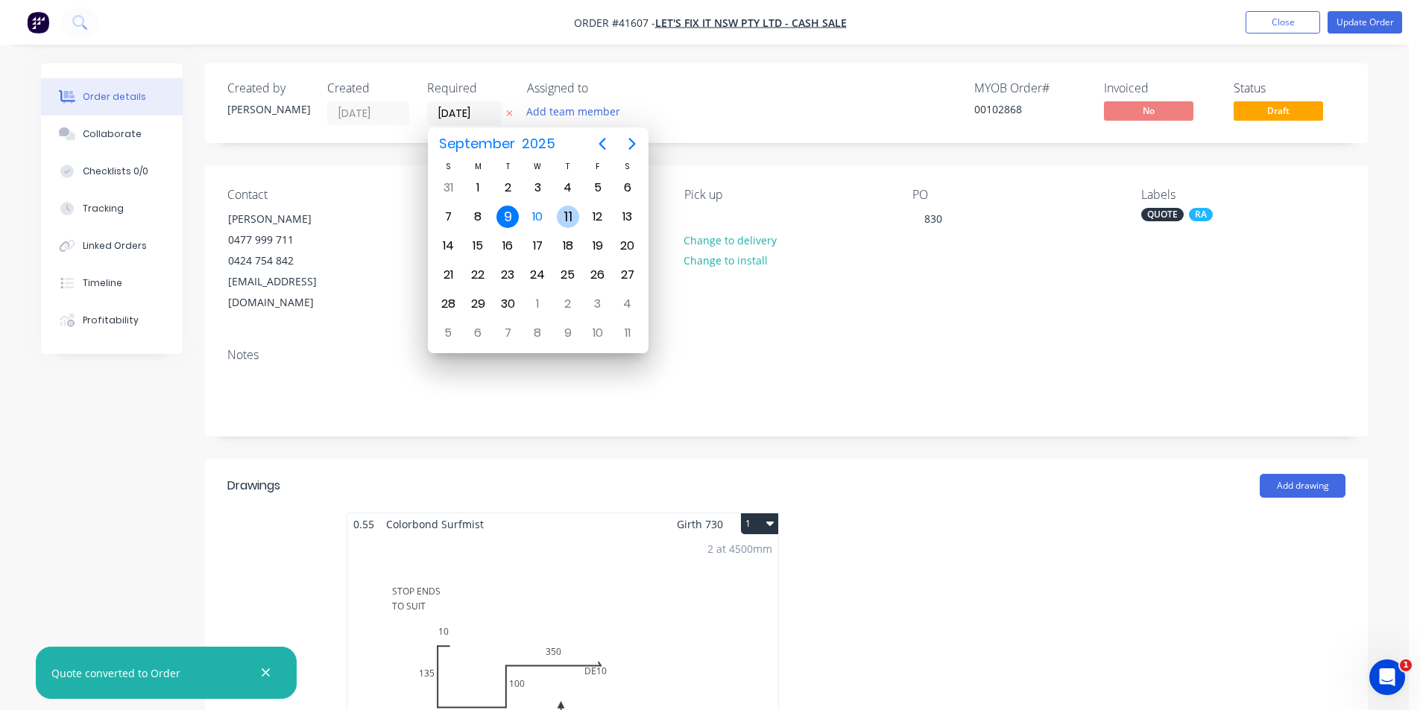
click at [572, 212] on div "11" at bounding box center [568, 217] width 22 height 22
type input "[DATE]"
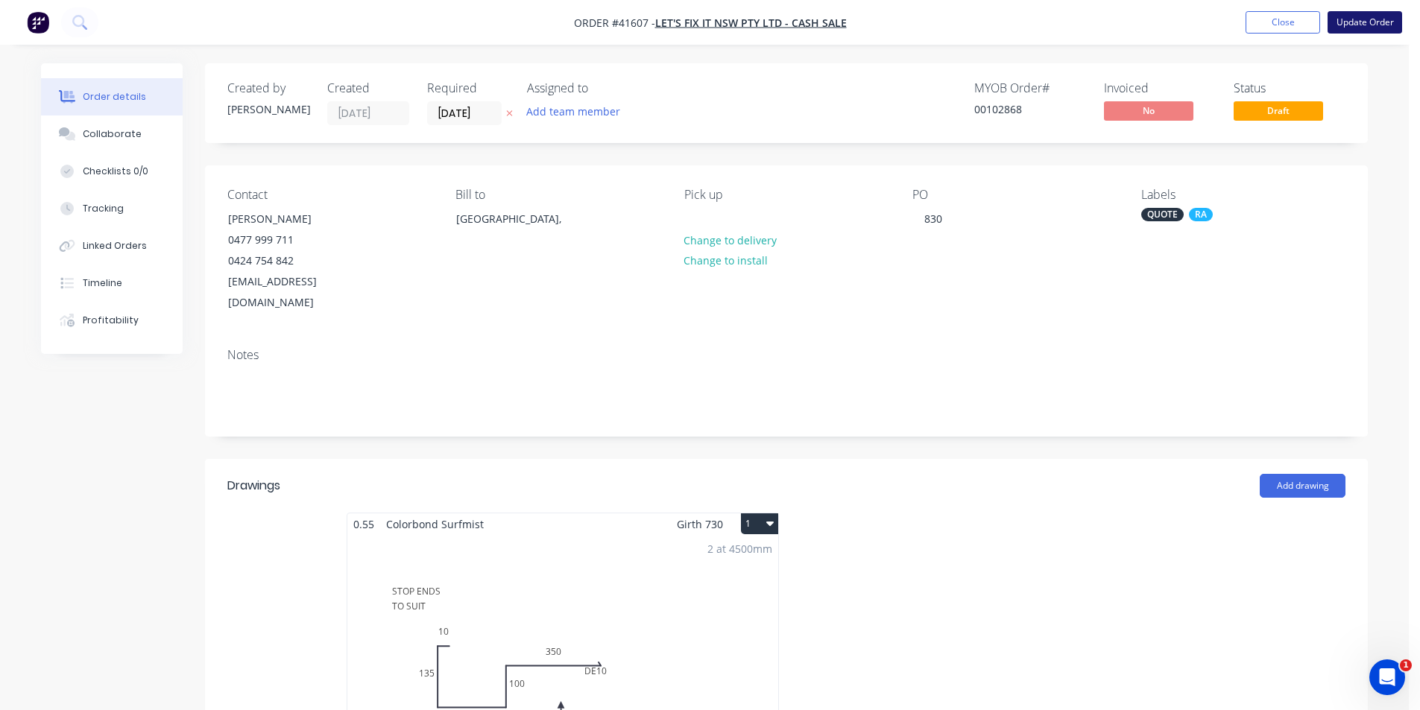
click at [1352, 25] on button "Update Order" at bounding box center [1365, 22] width 75 height 22
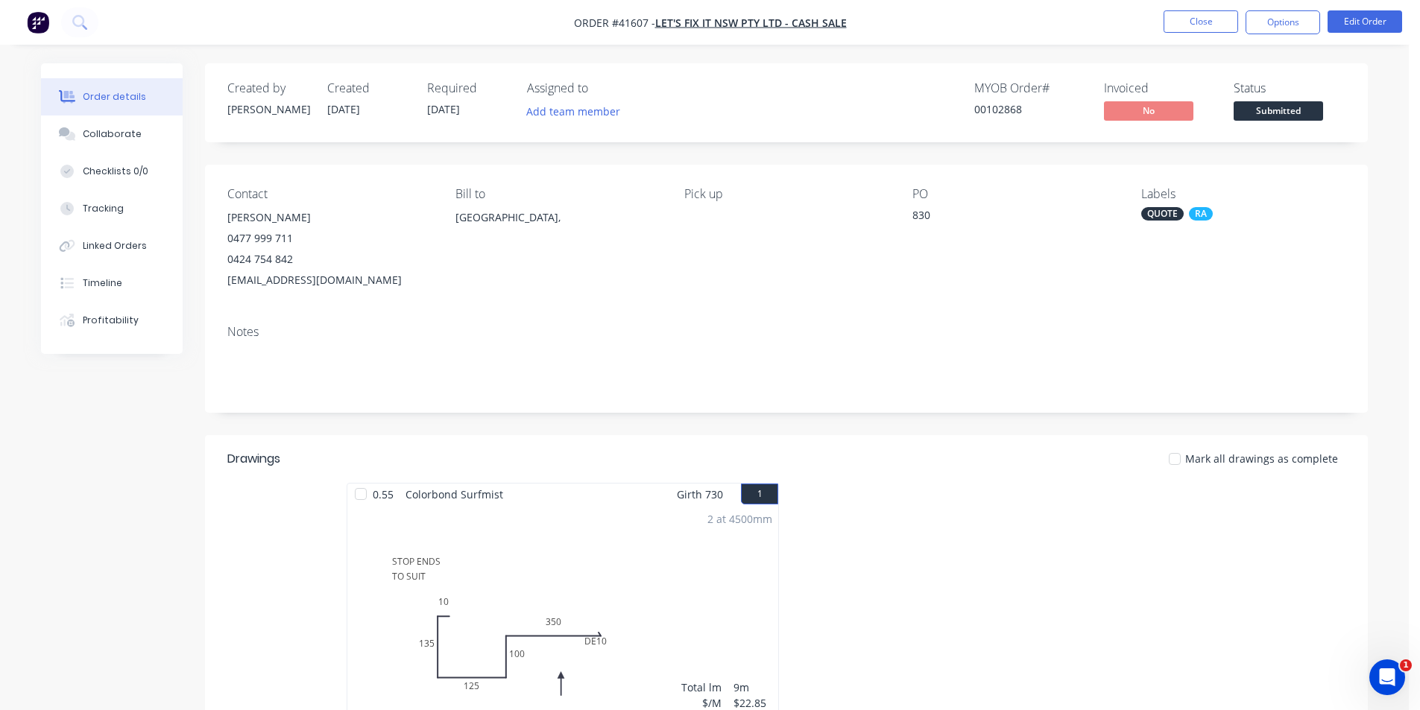
click at [1166, 220] on div "QUOTE" at bounding box center [1162, 213] width 42 height 13
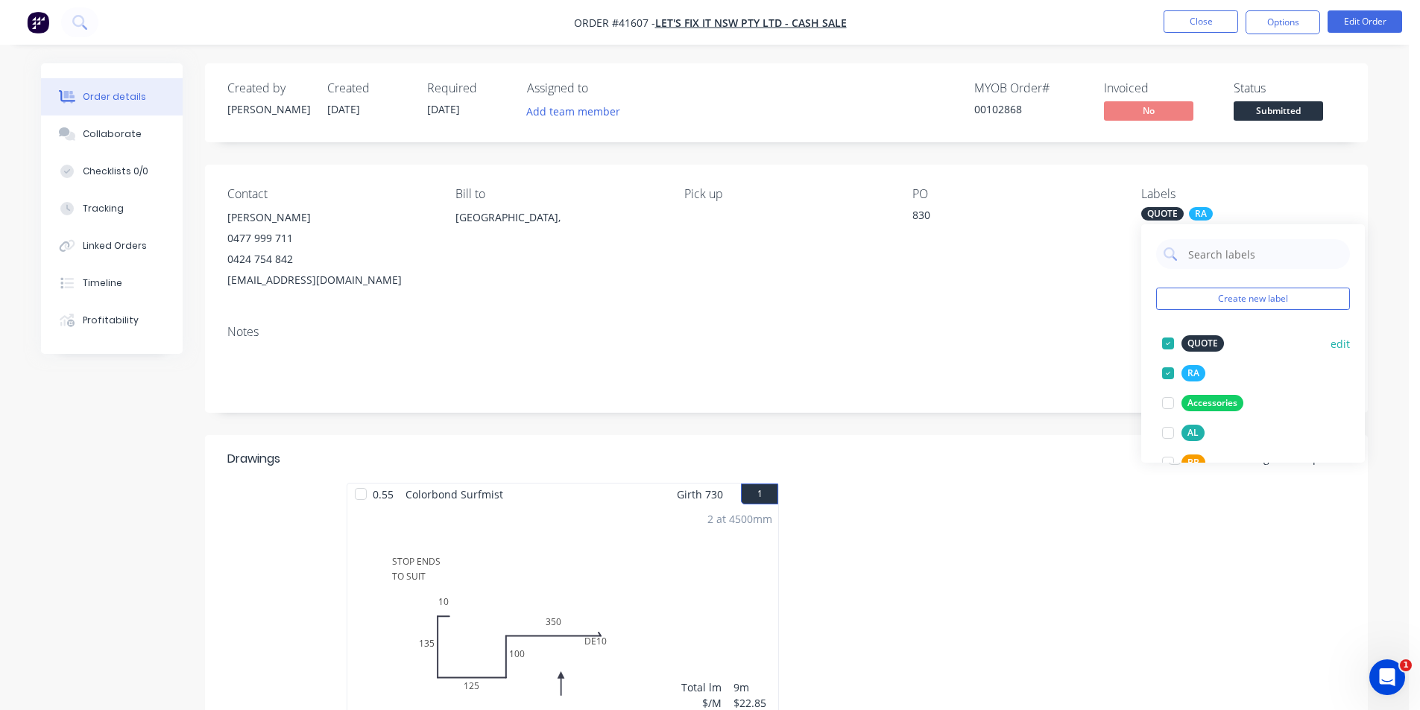
click at [1168, 343] on div at bounding box center [1168, 344] width 30 height 30
click at [1033, 266] on div "PO 830" at bounding box center [1015, 239] width 204 height 104
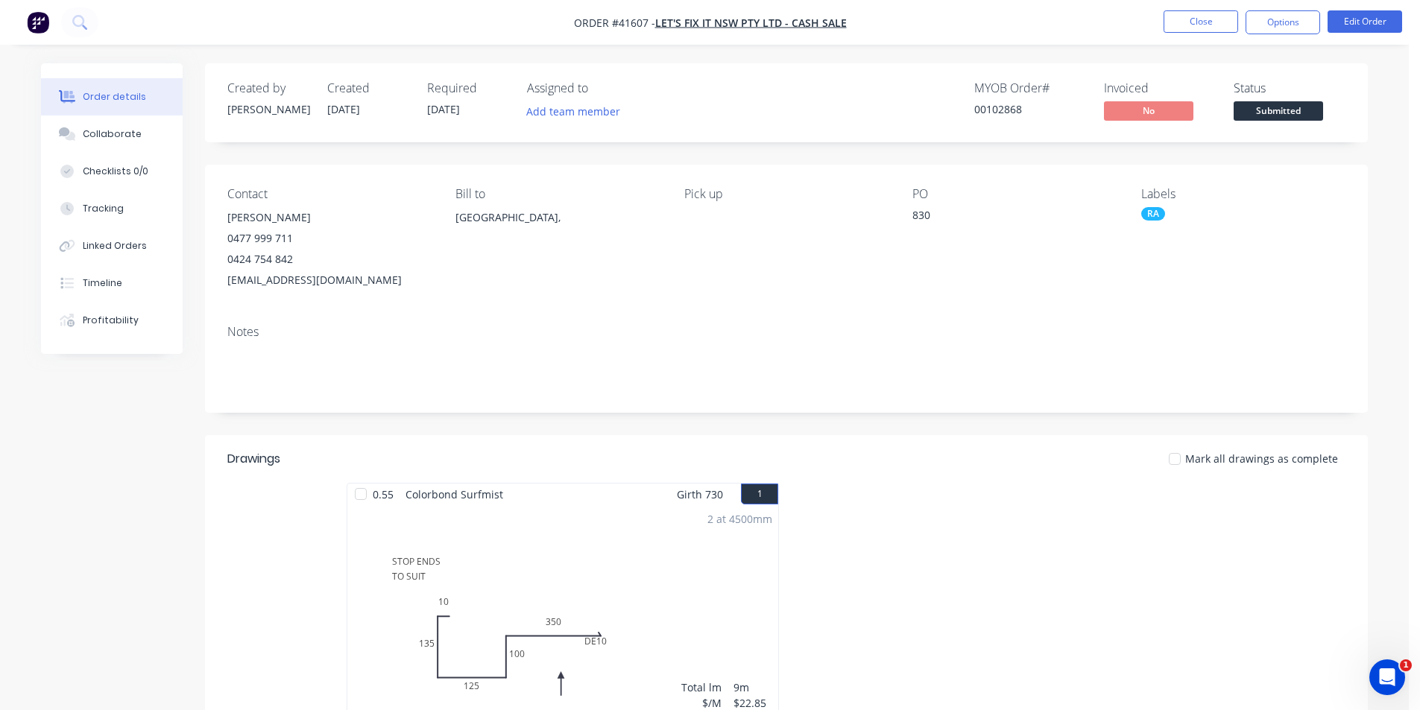
click at [1286, 9] on nav "Order #41607 - Let's Fix It NSW Pty Ltd - CASH SALE Close Options Edit Order" at bounding box center [710, 22] width 1420 height 45
click at [1281, 15] on button "Options" at bounding box center [1283, 22] width 75 height 24
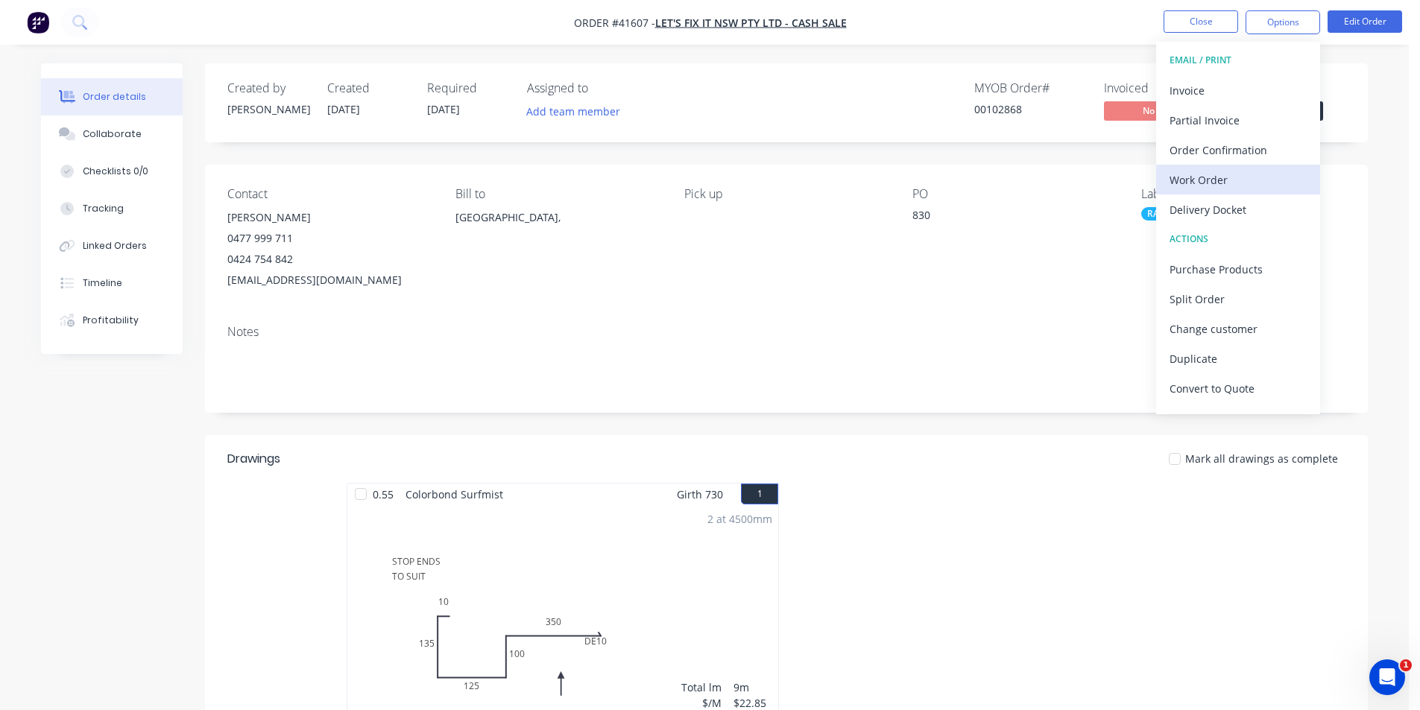
click at [1226, 171] on div "Work Order" at bounding box center [1238, 180] width 137 height 22
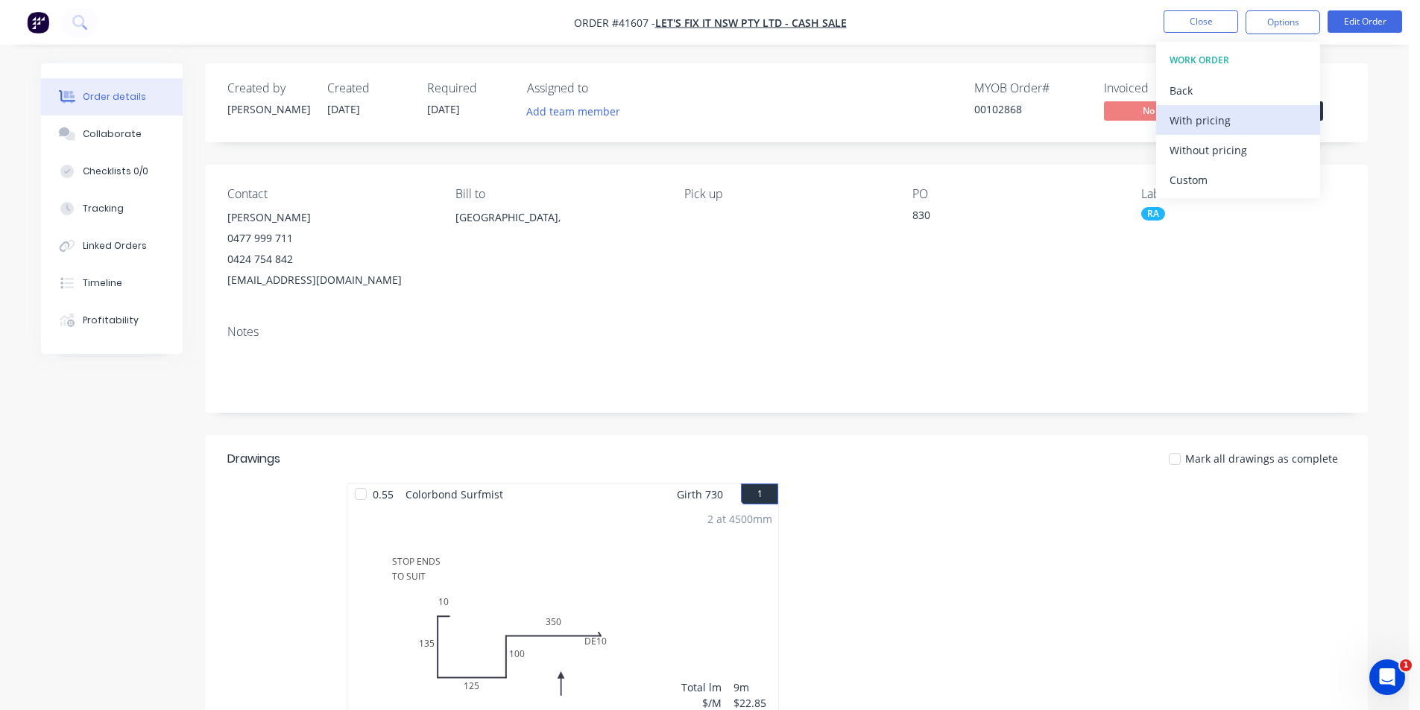
drag, startPoint x: 1226, startPoint y: 171, endPoint x: 1233, endPoint y: 117, distance: 54.8
click at [1233, 117] on div "With pricing" at bounding box center [1238, 121] width 137 height 22
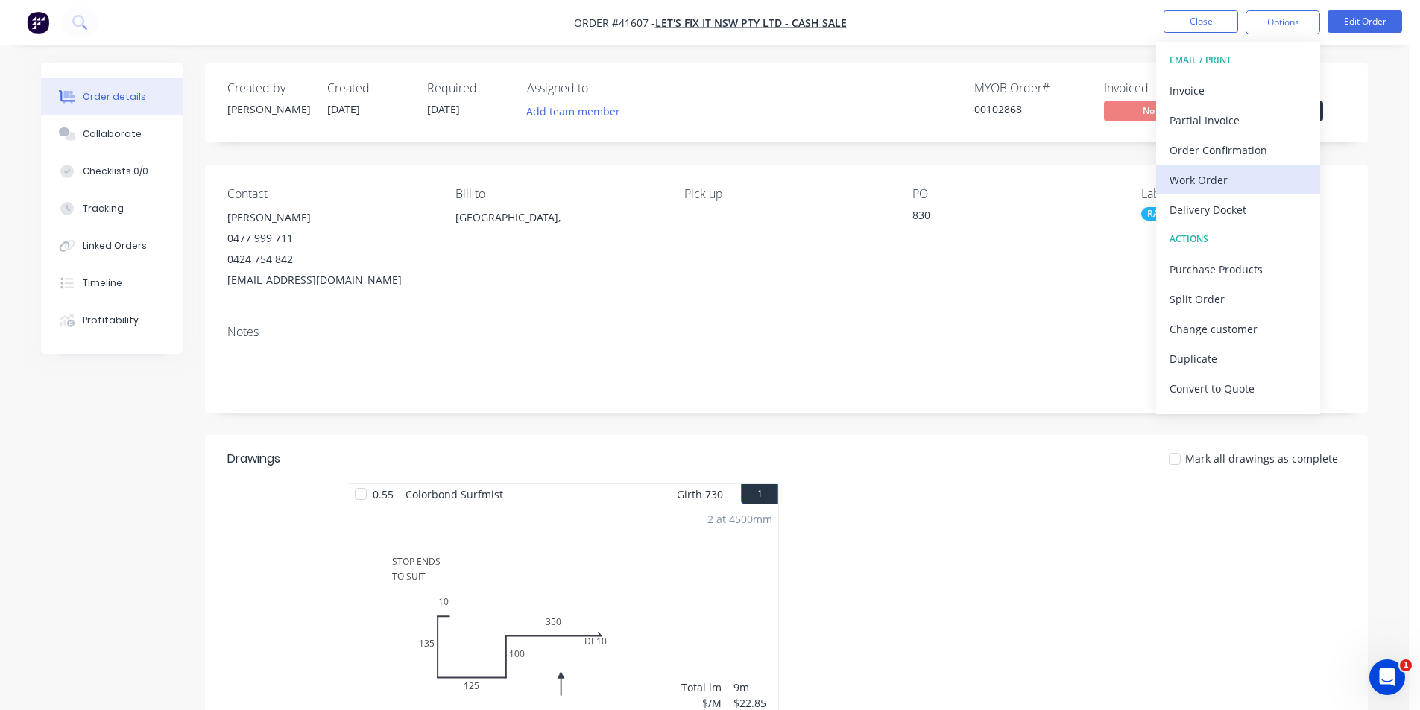
click at [1274, 189] on div "Work Order" at bounding box center [1238, 180] width 137 height 22
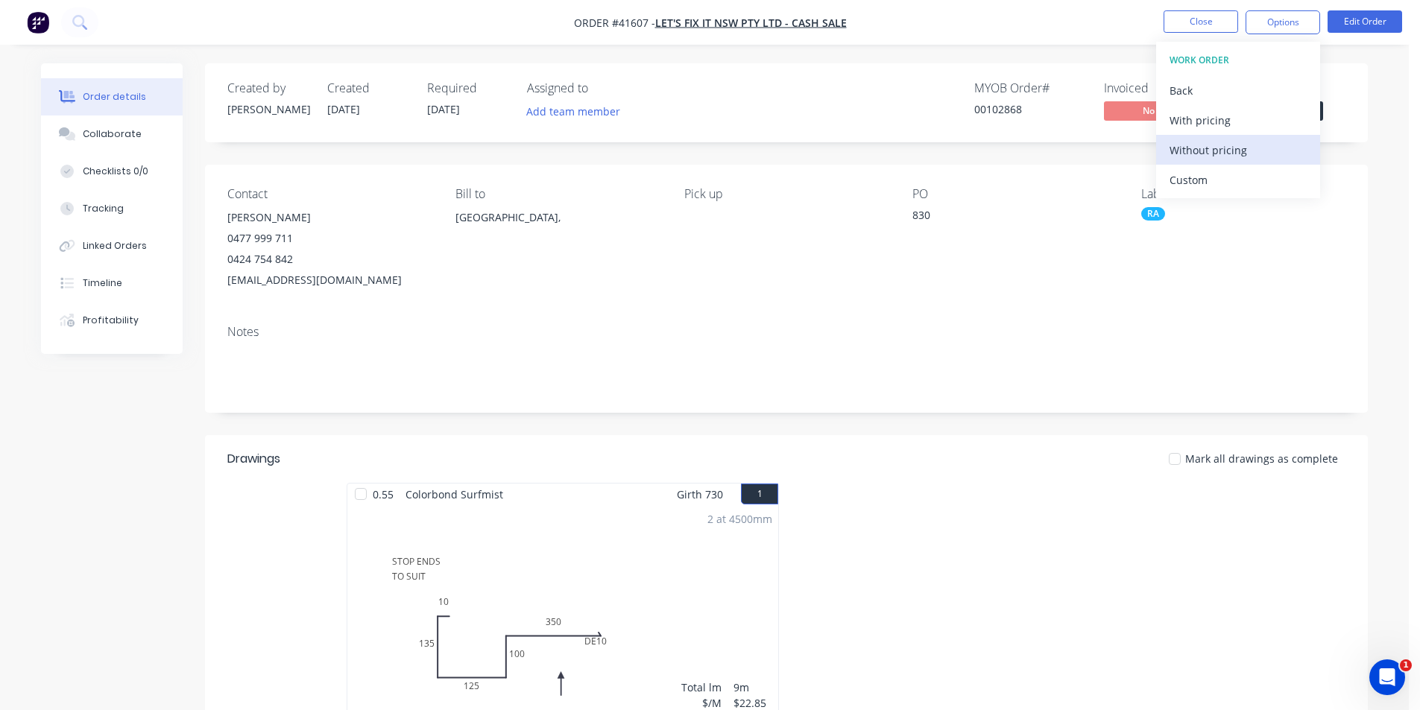
drag, startPoint x: 1274, startPoint y: 189, endPoint x: 1255, endPoint y: 147, distance: 46.0
click at [1255, 147] on div "Without pricing" at bounding box center [1238, 150] width 137 height 22
click at [845, 97] on div "MYOB Order # 00102868 Invoiced No Status Submitted" at bounding box center [1010, 102] width 669 height 43
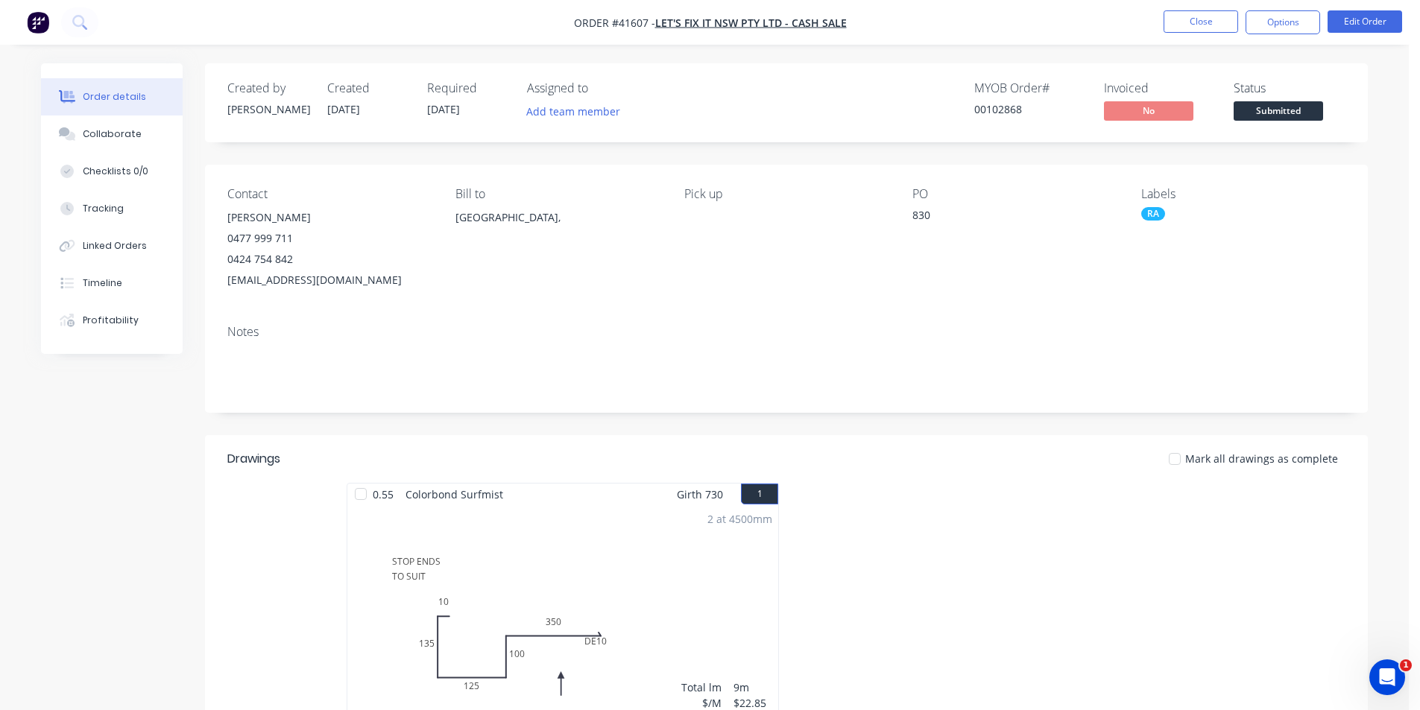
click at [819, 466] on div "Mark all drawings as complete" at bounding box center [905, 459] width 880 height 16
click at [814, 466] on div "Mark all drawings as complete" at bounding box center [905, 459] width 880 height 16
click at [809, 466] on div "Mark all drawings as complete" at bounding box center [905, 459] width 880 height 16
click at [800, 465] on div "Mark all drawings as complete" at bounding box center [905, 459] width 880 height 16
click at [789, 491] on div at bounding box center [1010, 615] width 447 height 265
